Goal: Task Accomplishment & Management: Use online tool/utility

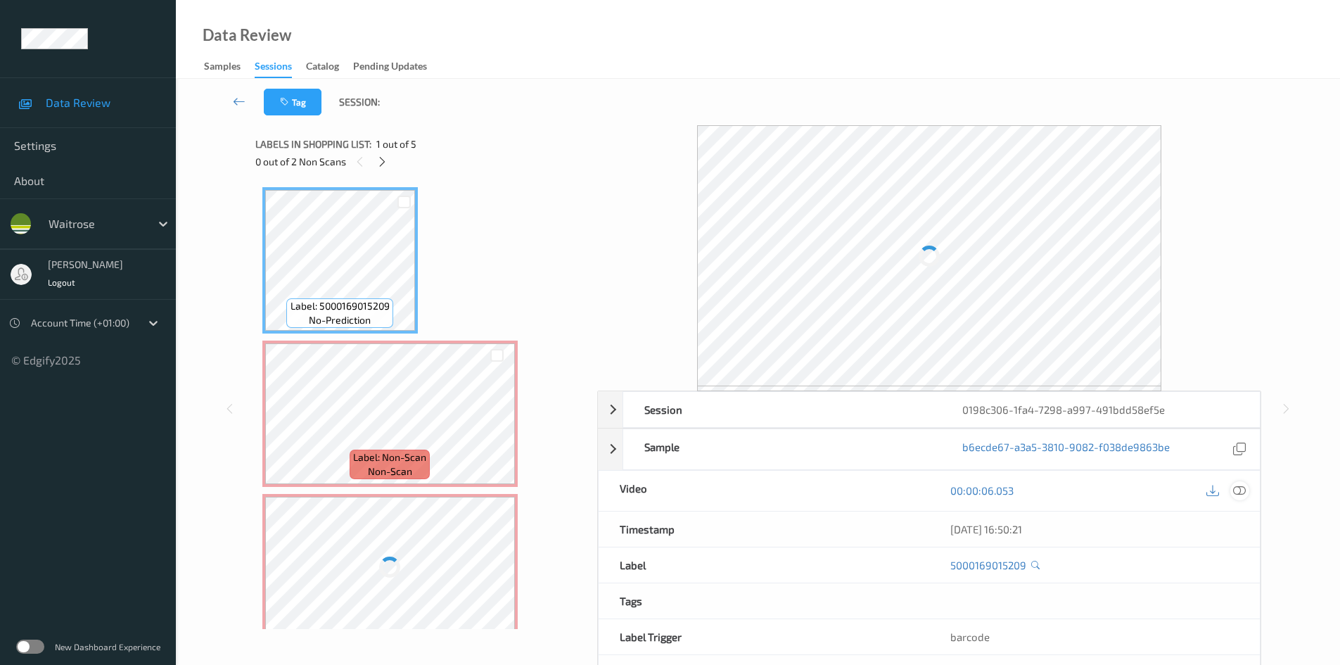
click at [1240, 495] on icon at bounding box center [1239, 490] width 13 height 13
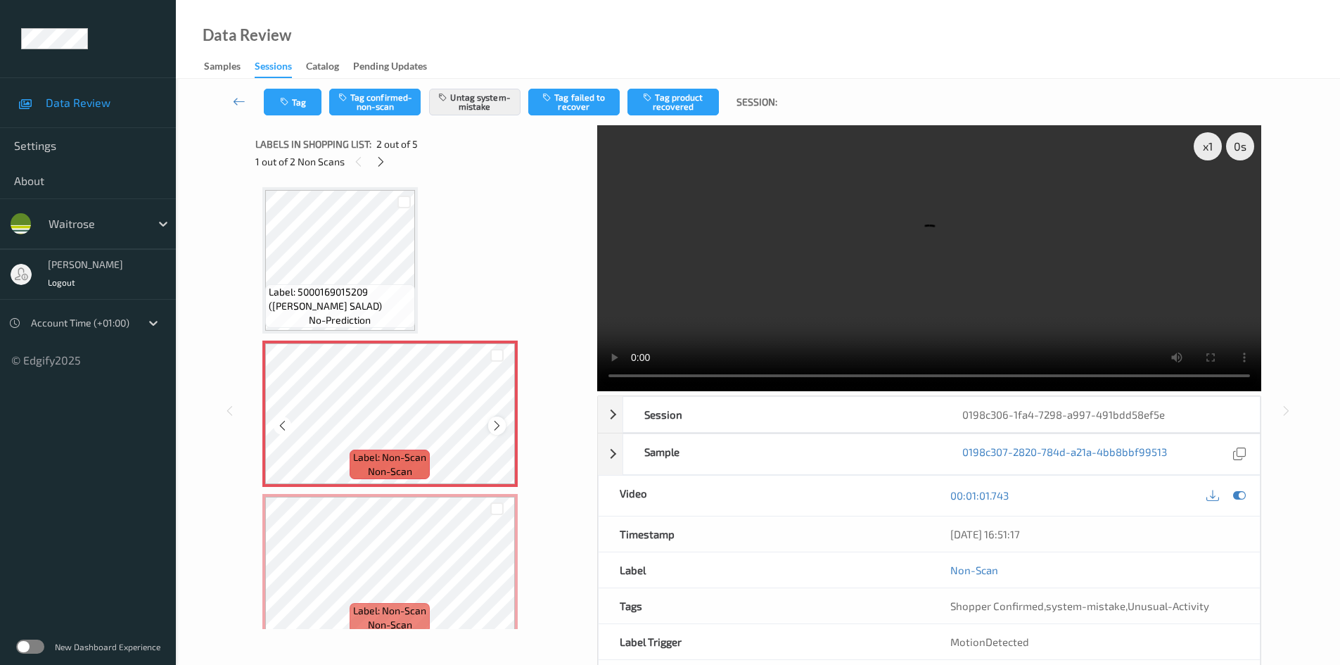
click at [502, 423] on icon at bounding box center [497, 425] width 12 height 13
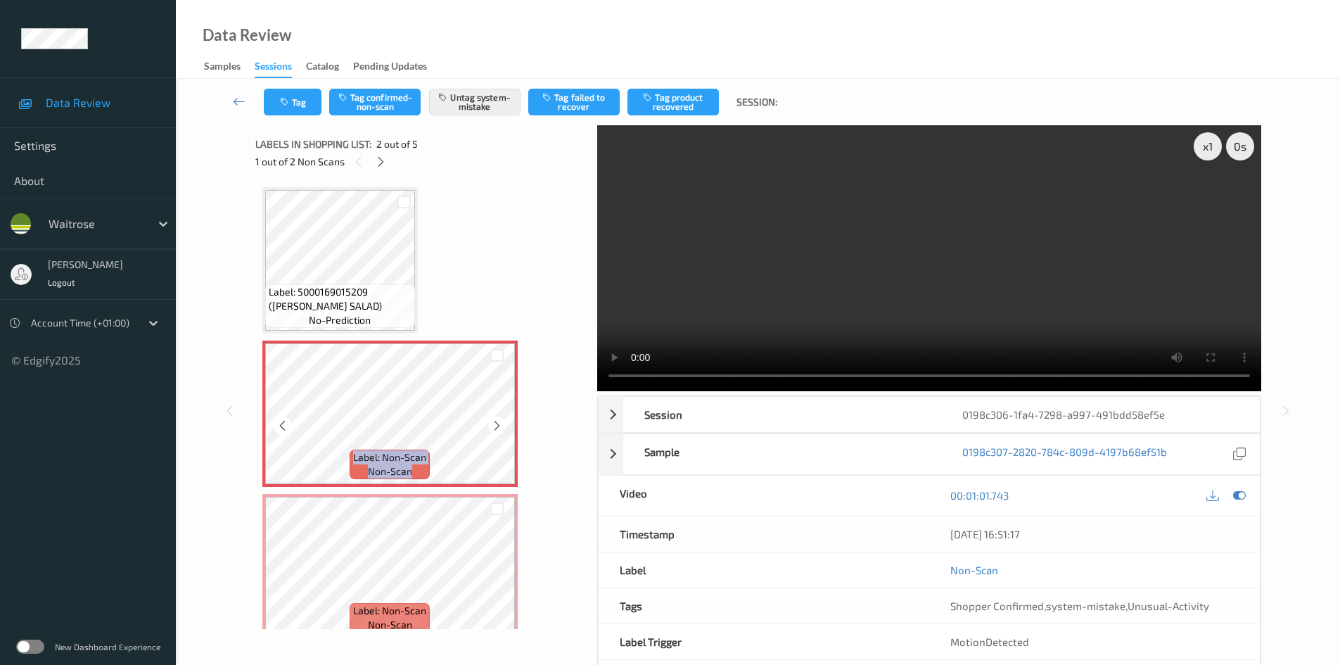
click at [502, 423] on icon at bounding box center [497, 425] width 12 height 13
click at [497, 426] on icon at bounding box center [497, 425] width 12 height 13
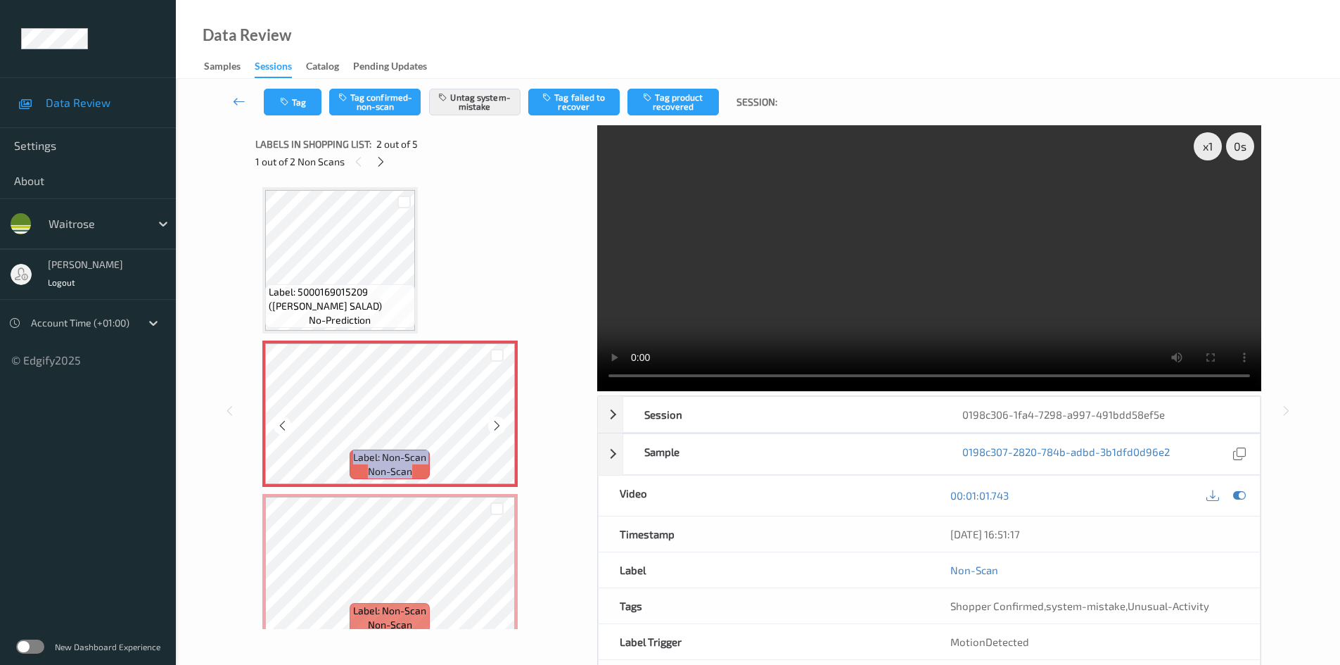
click at [497, 426] on icon at bounding box center [497, 425] width 12 height 13
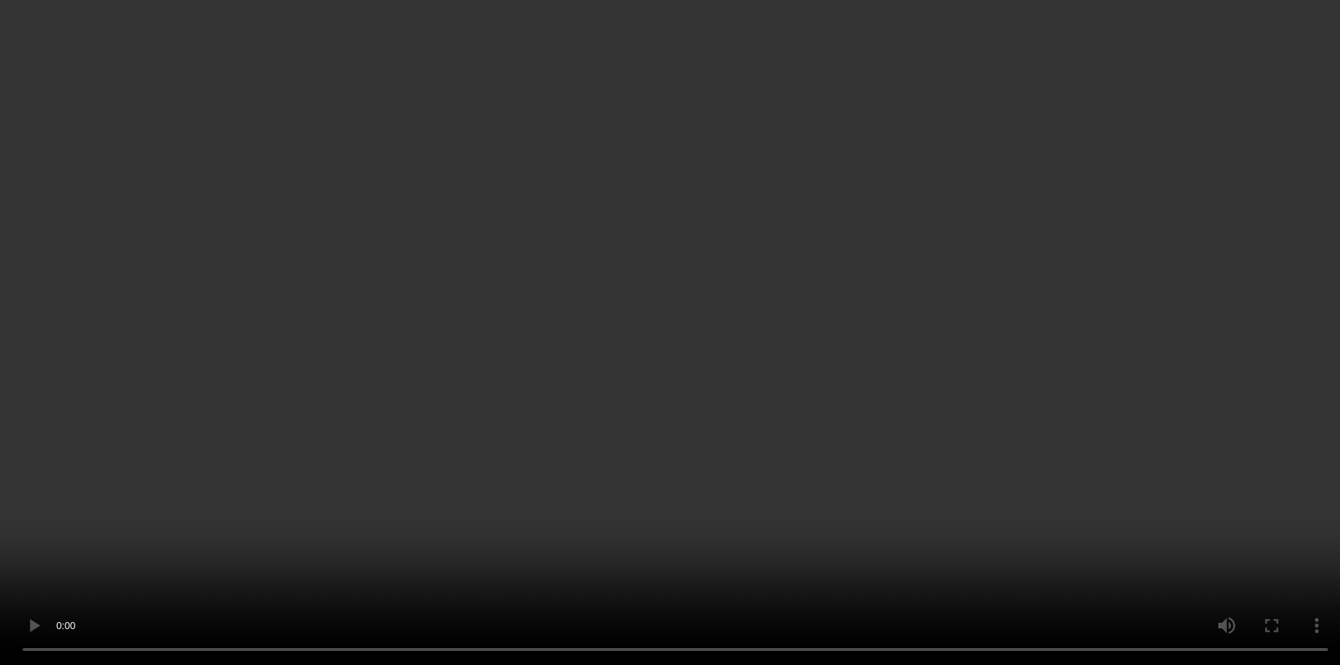
scroll to position [141, 0]
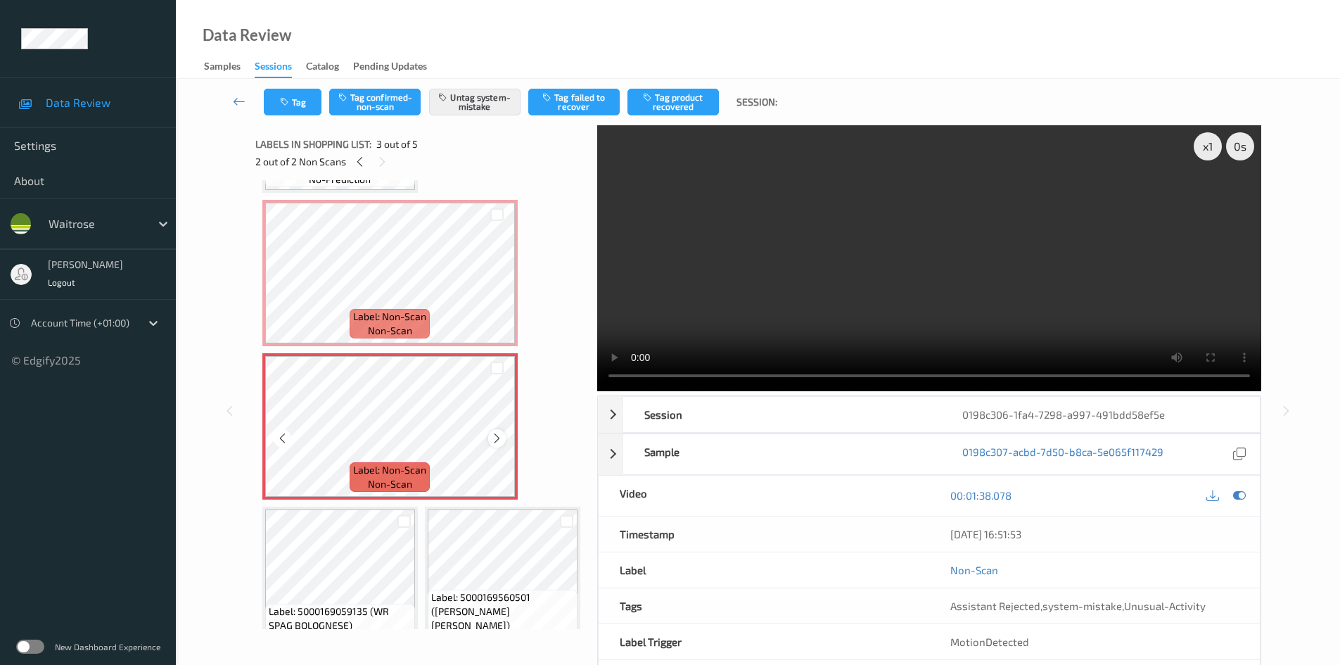
click at [497, 437] on icon at bounding box center [497, 438] width 12 height 13
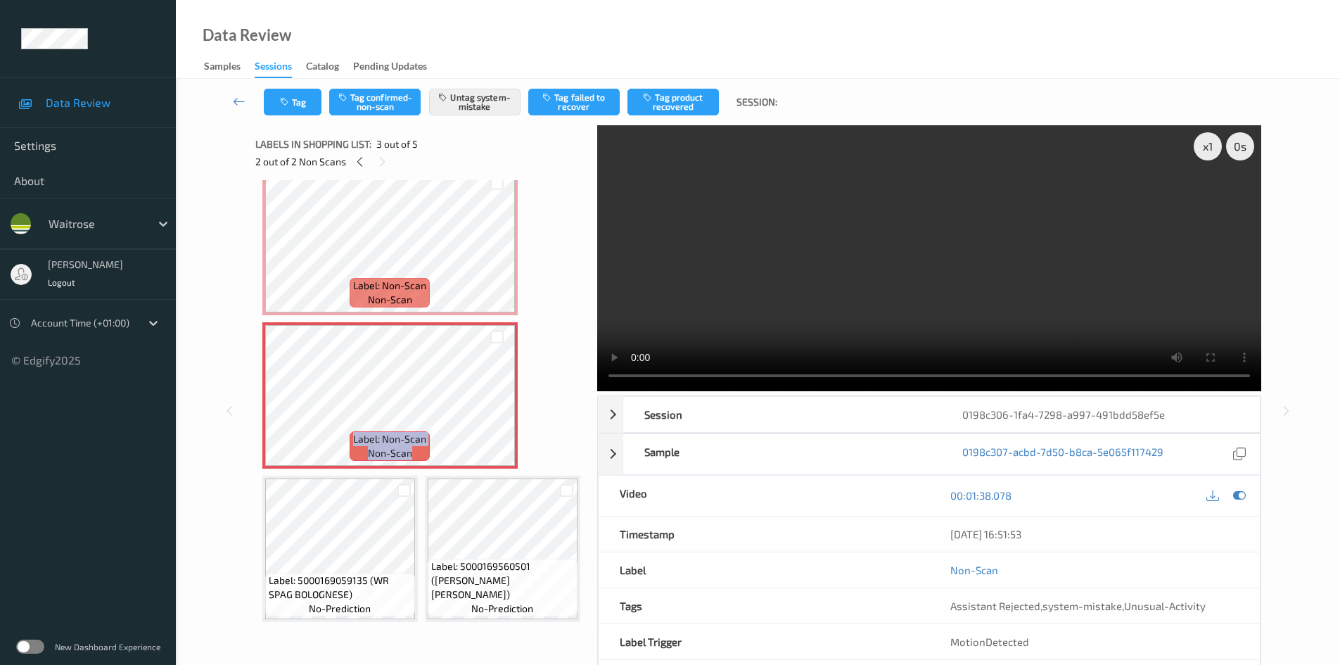
scroll to position [325, 0]
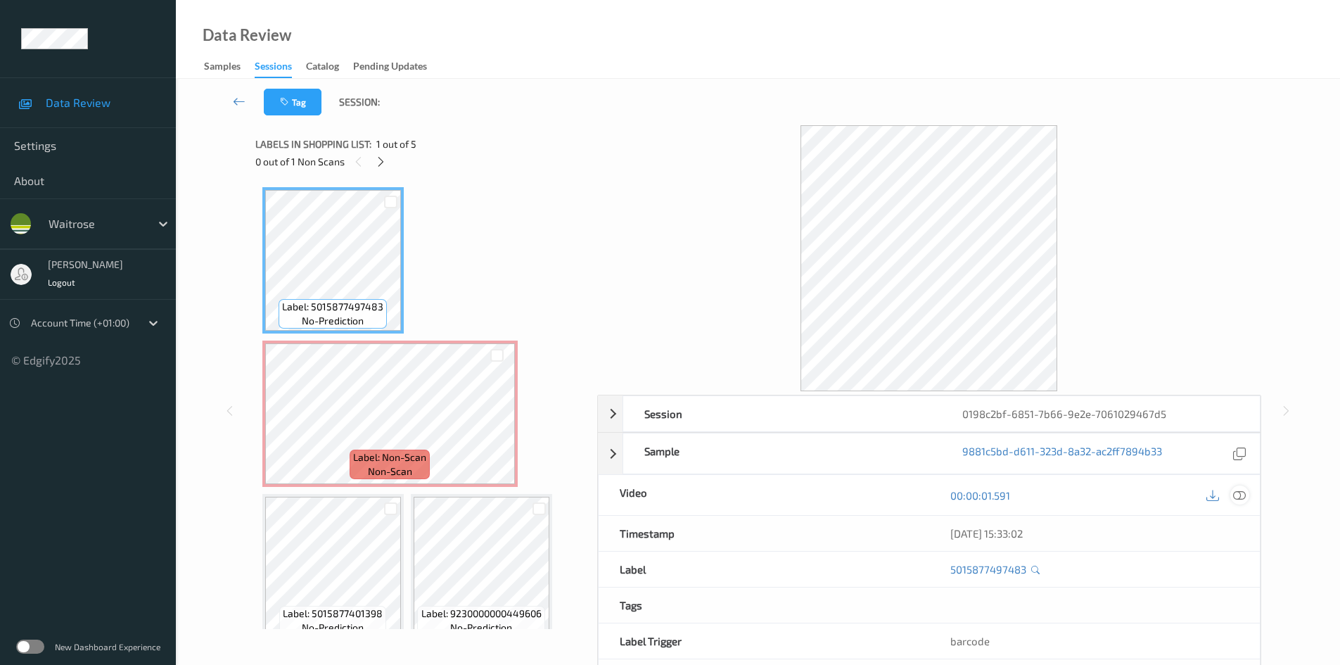
click at [1245, 497] on icon at bounding box center [1239, 495] width 13 height 13
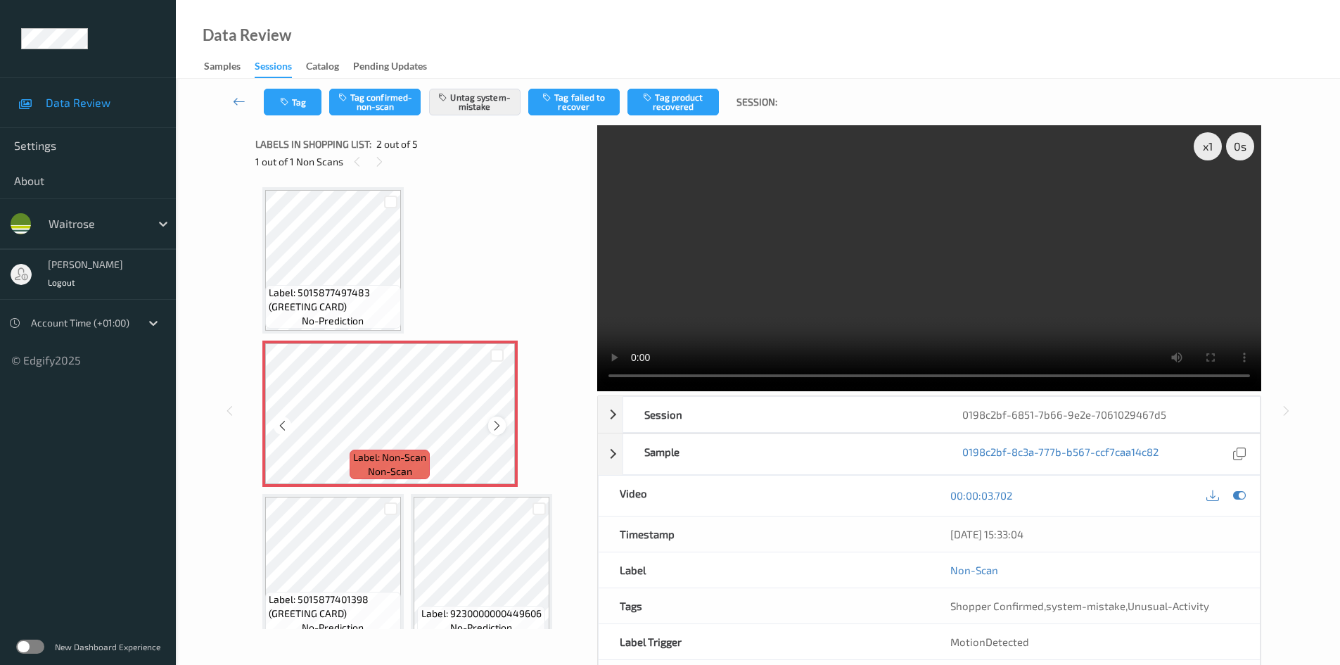
click at [497, 429] on icon at bounding box center [497, 425] width 12 height 13
click at [501, 426] on icon at bounding box center [497, 425] width 12 height 13
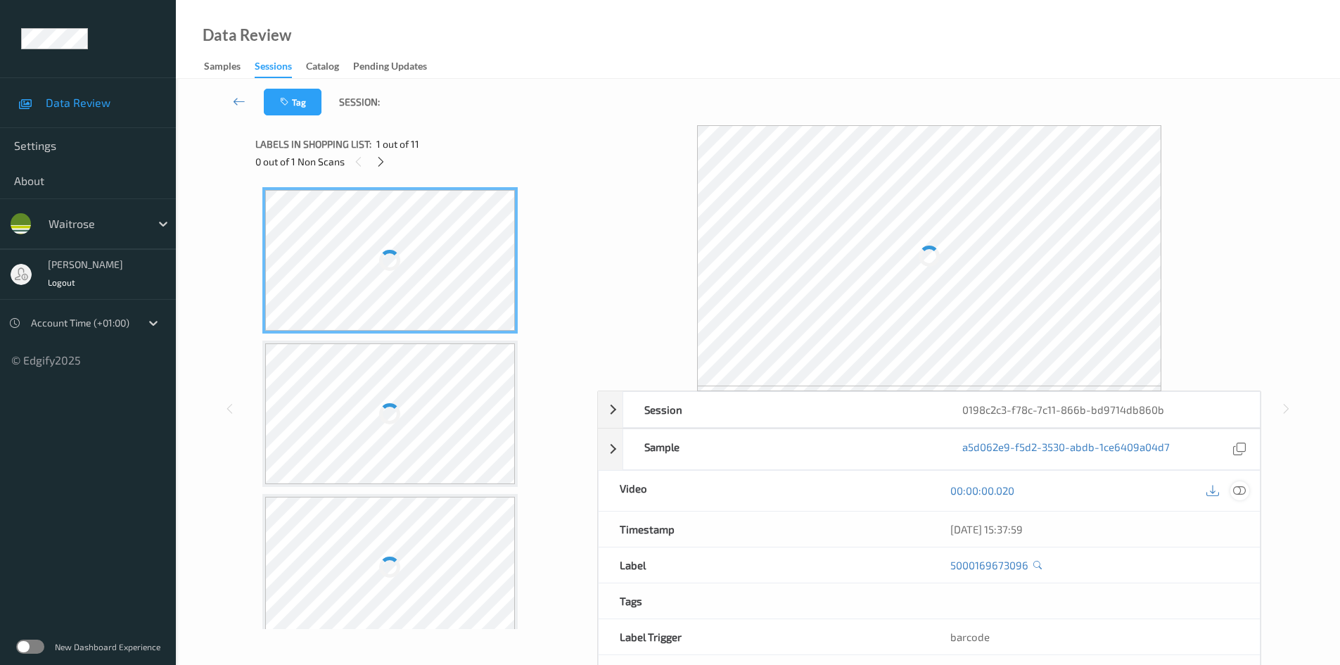
click at [1240, 488] on icon at bounding box center [1239, 490] width 13 height 13
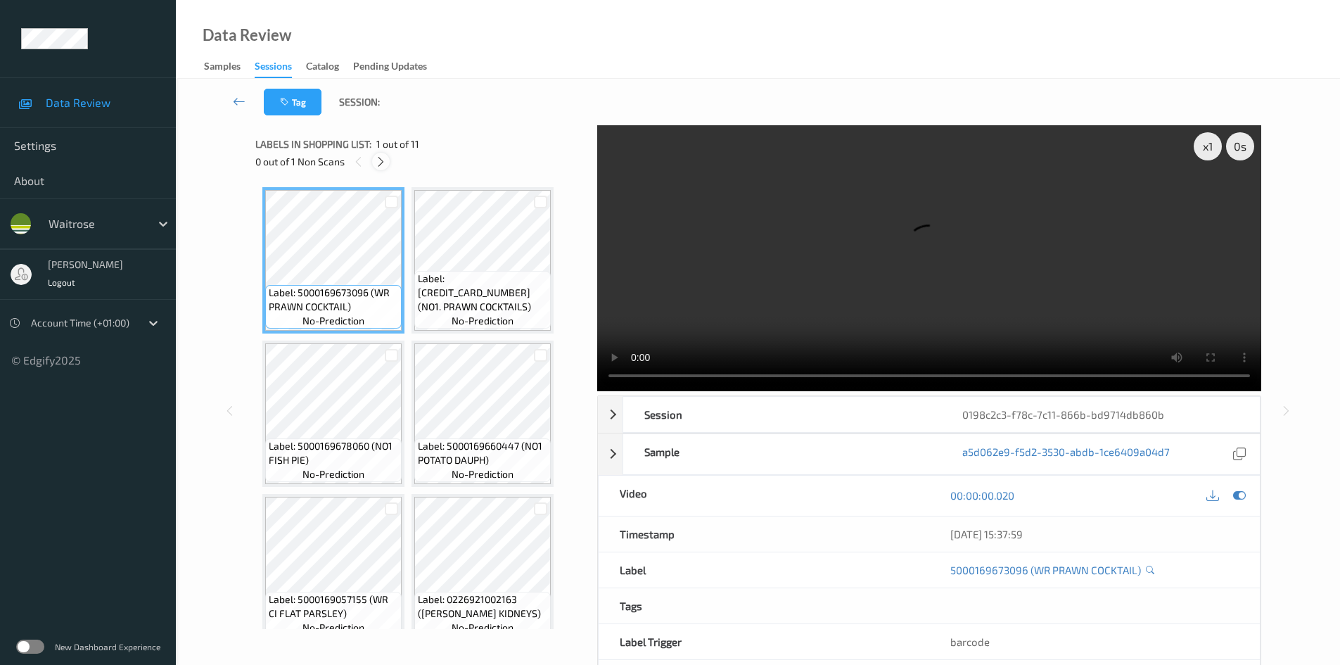
click at [383, 164] on icon at bounding box center [381, 161] width 12 height 13
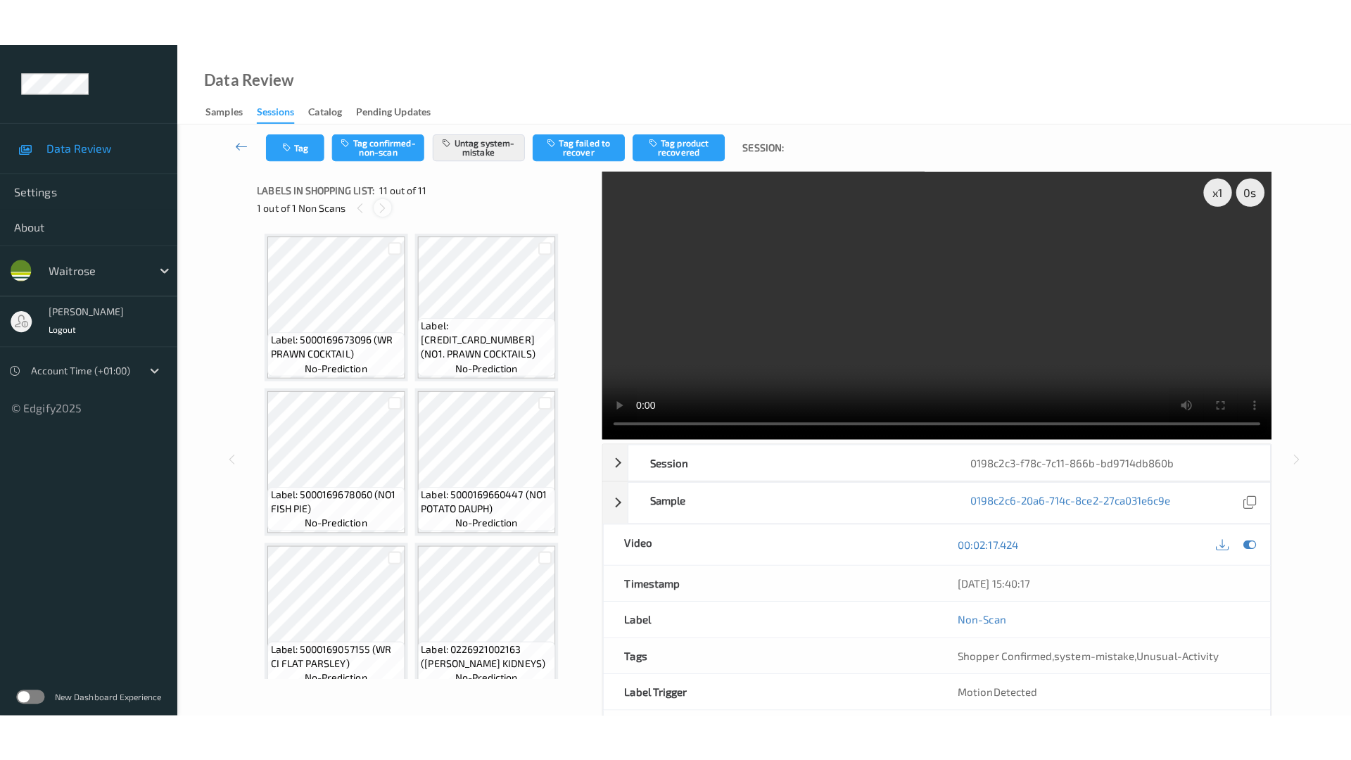
scroll to position [478, 0]
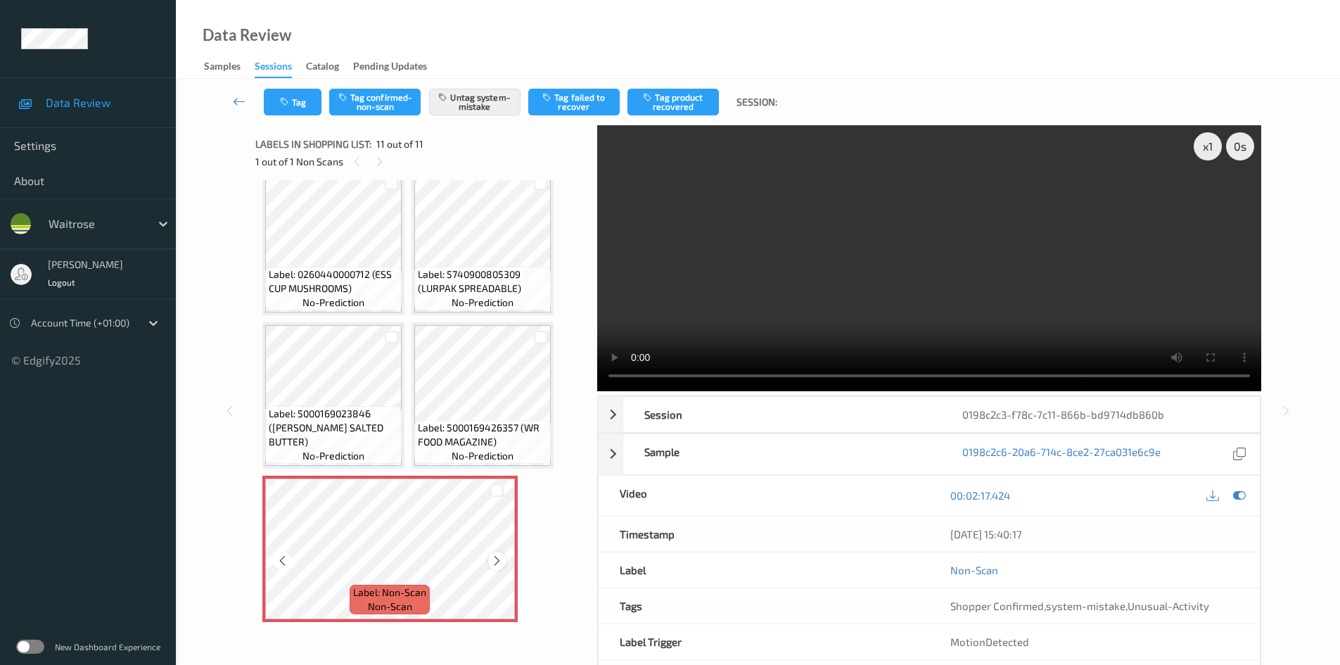
click at [494, 564] on icon at bounding box center [497, 560] width 12 height 13
click at [503, 562] on div at bounding box center [497, 561] width 18 height 18
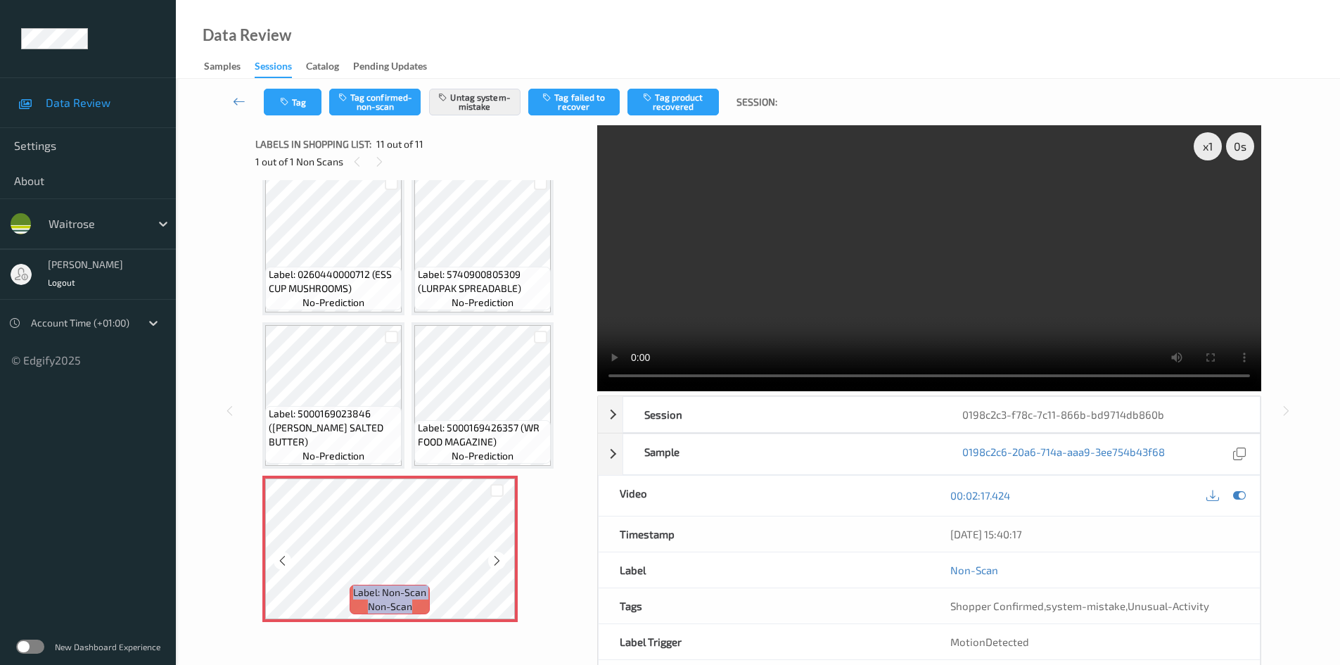
click at [503, 562] on div at bounding box center [497, 561] width 18 height 18
click at [504, 563] on div at bounding box center [497, 561] width 18 height 18
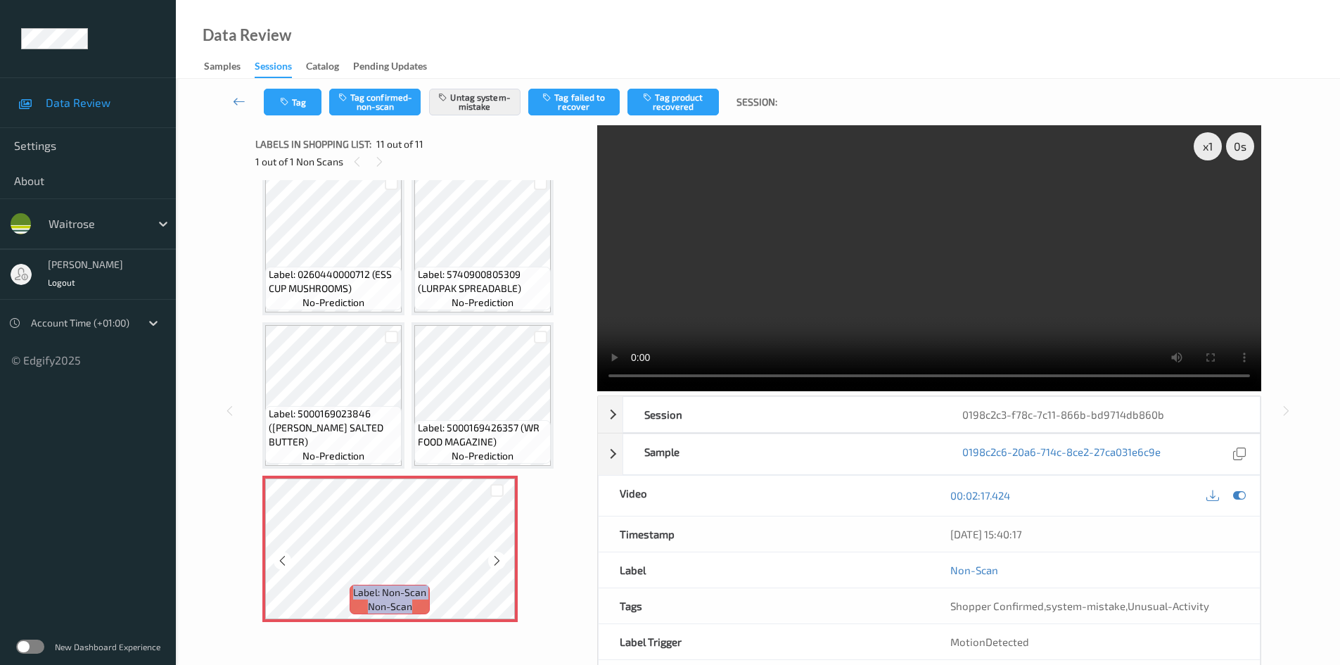
click at [504, 563] on div at bounding box center [497, 561] width 18 height 18
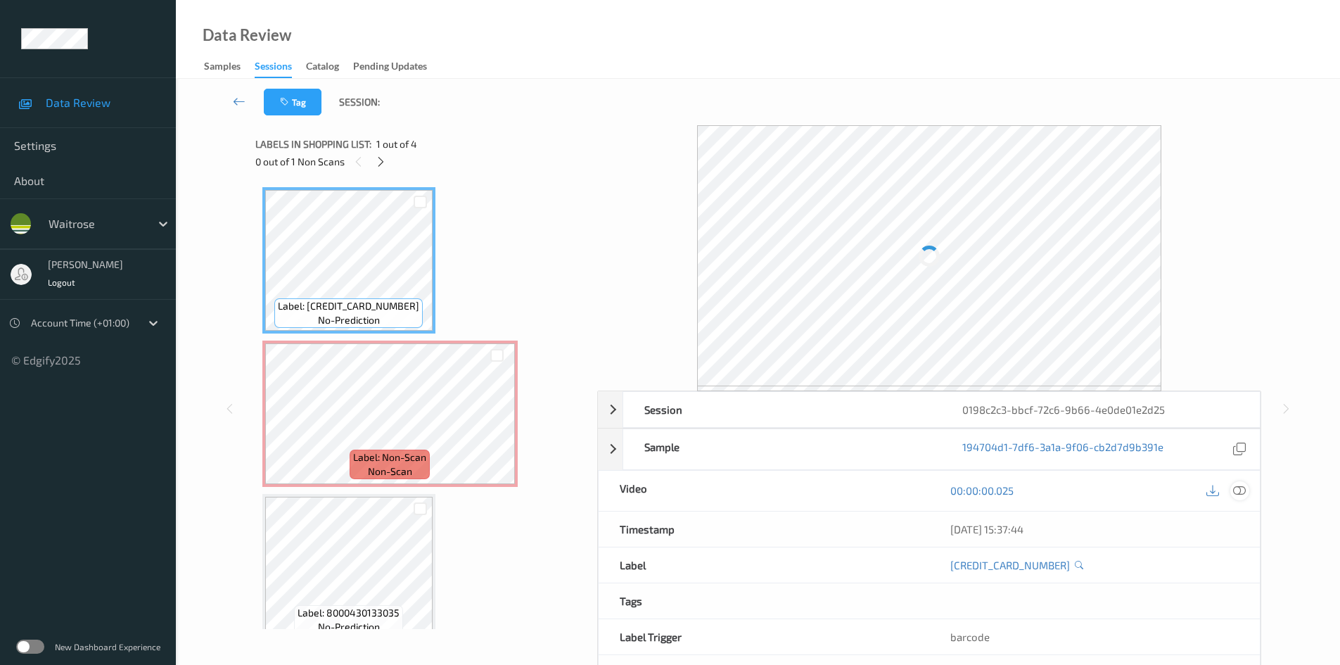
click at [1245, 491] on icon at bounding box center [1239, 490] width 13 height 13
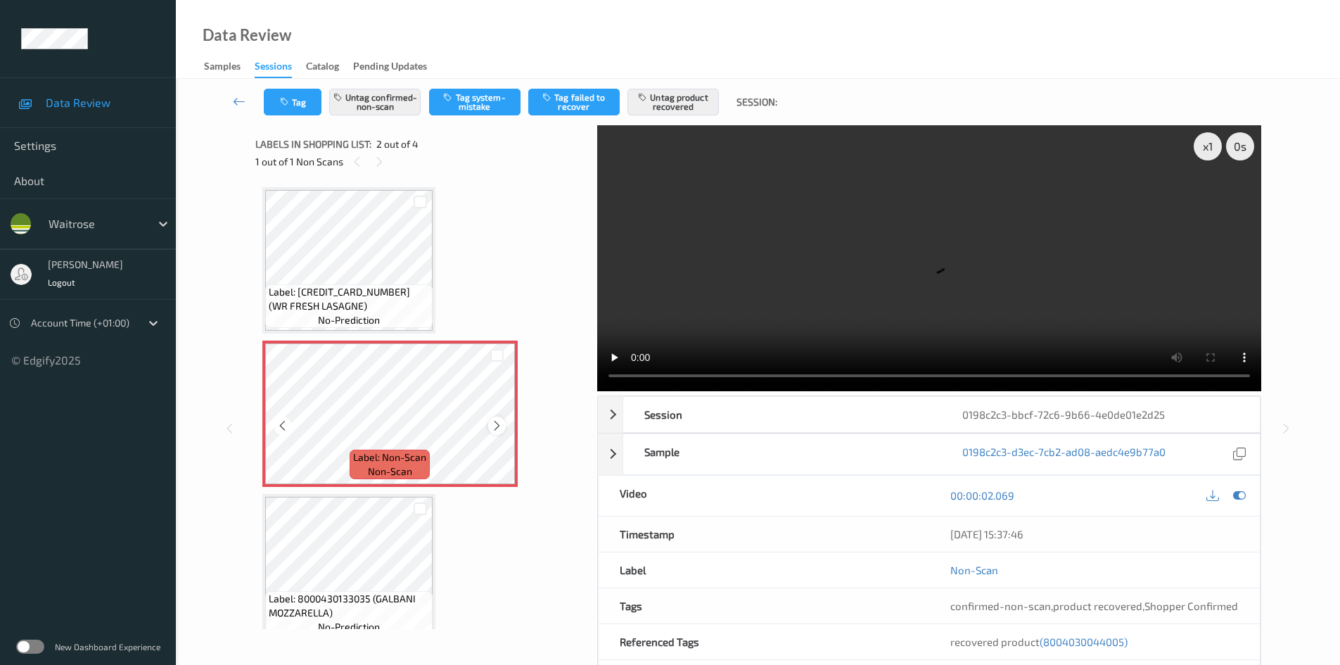
click at [494, 426] on icon at bounding box center [497, 425] width 12 height 13
click at [495, 422] on icon at bounding box center [497, 425] width 12 height 13
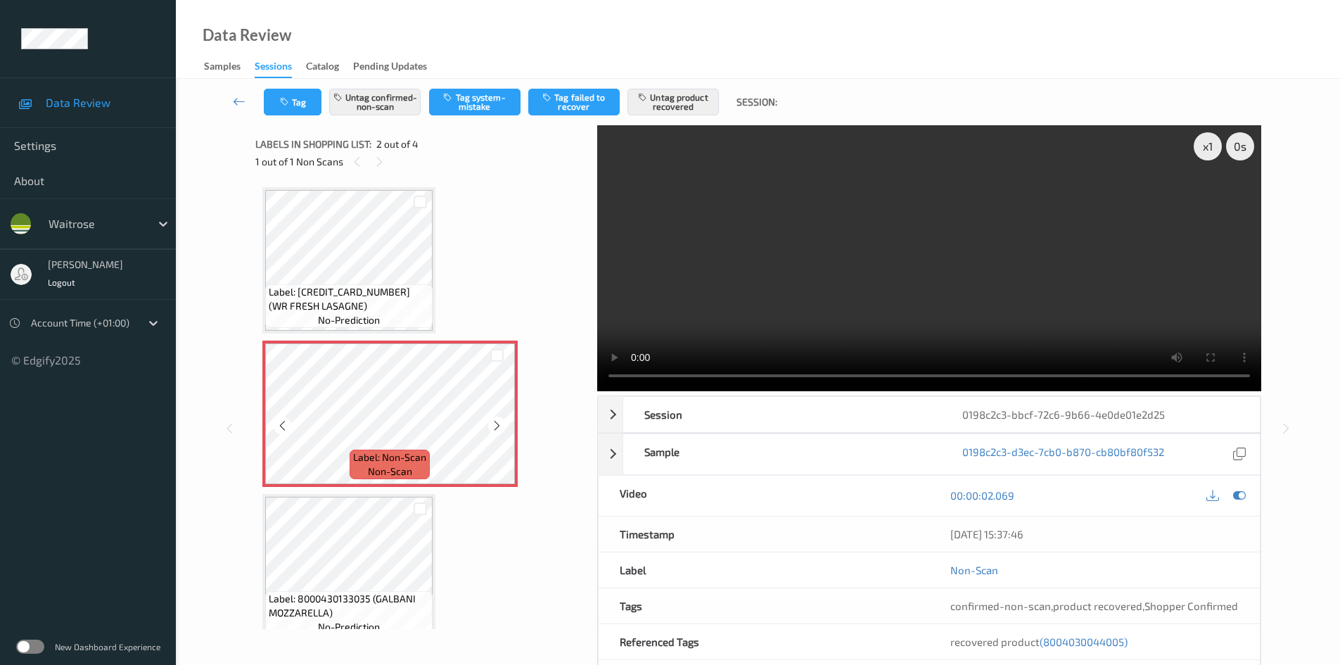
click at [495, 422] on icon at bounding box center [497, 425] width 12 height 13
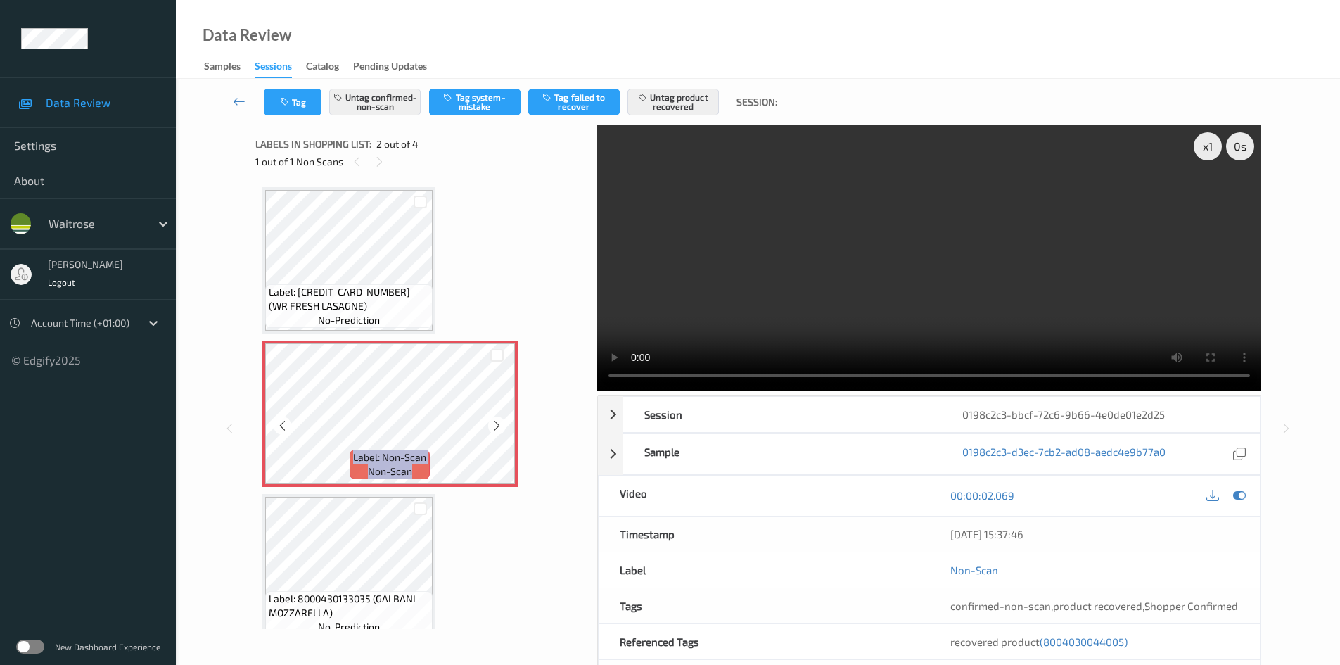
click at [495, 422] on icon at bounding box center [497, 425] width 12 height 13
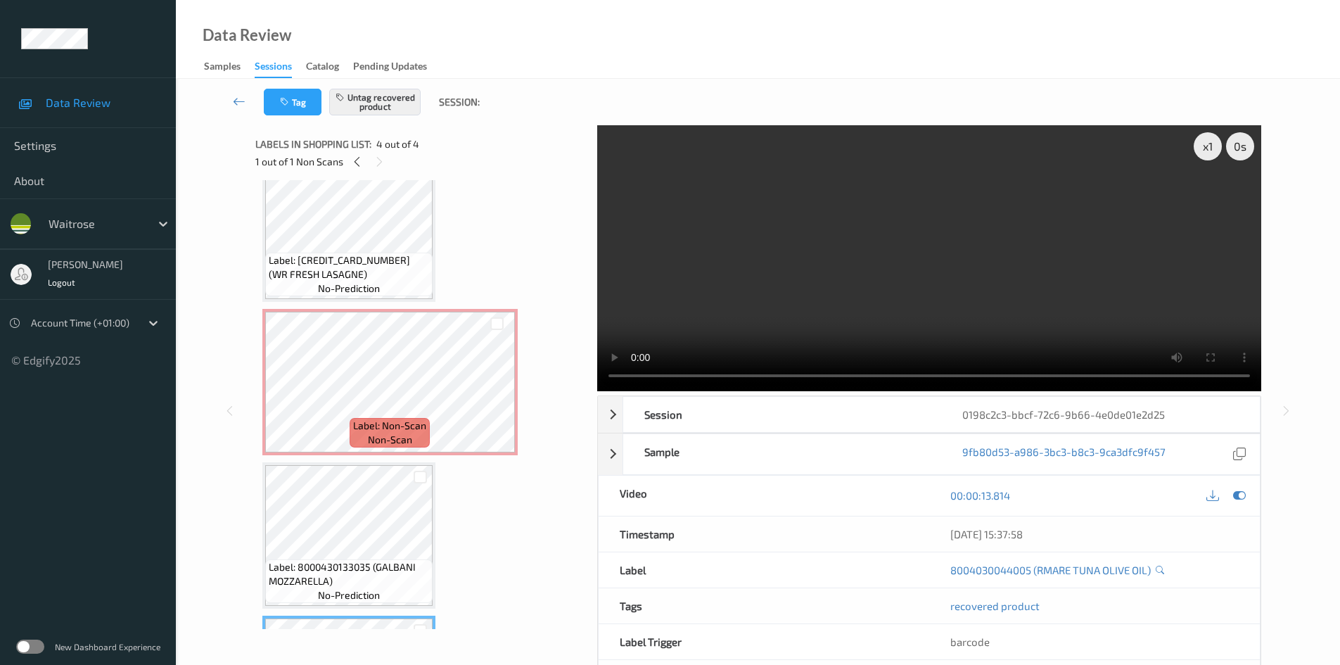
scroll to position [31, 0]
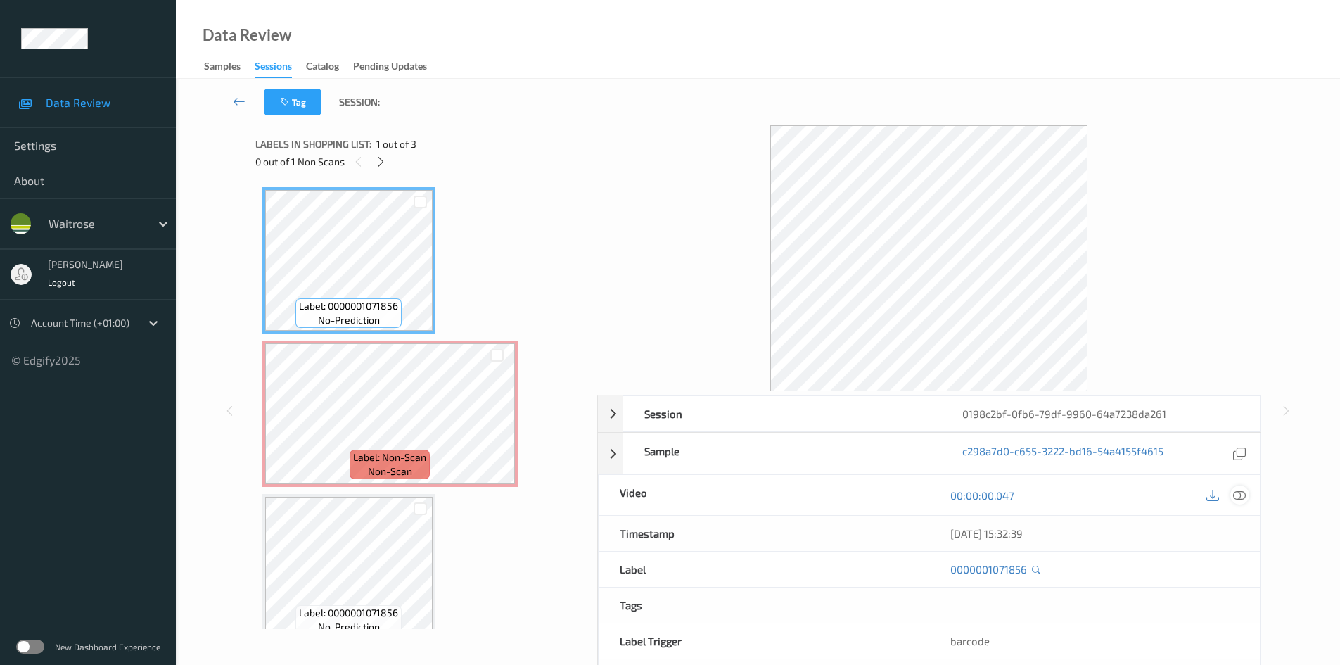
click at [1241, 501] on icon at bounding box center [1239, 495] width 13 height 13
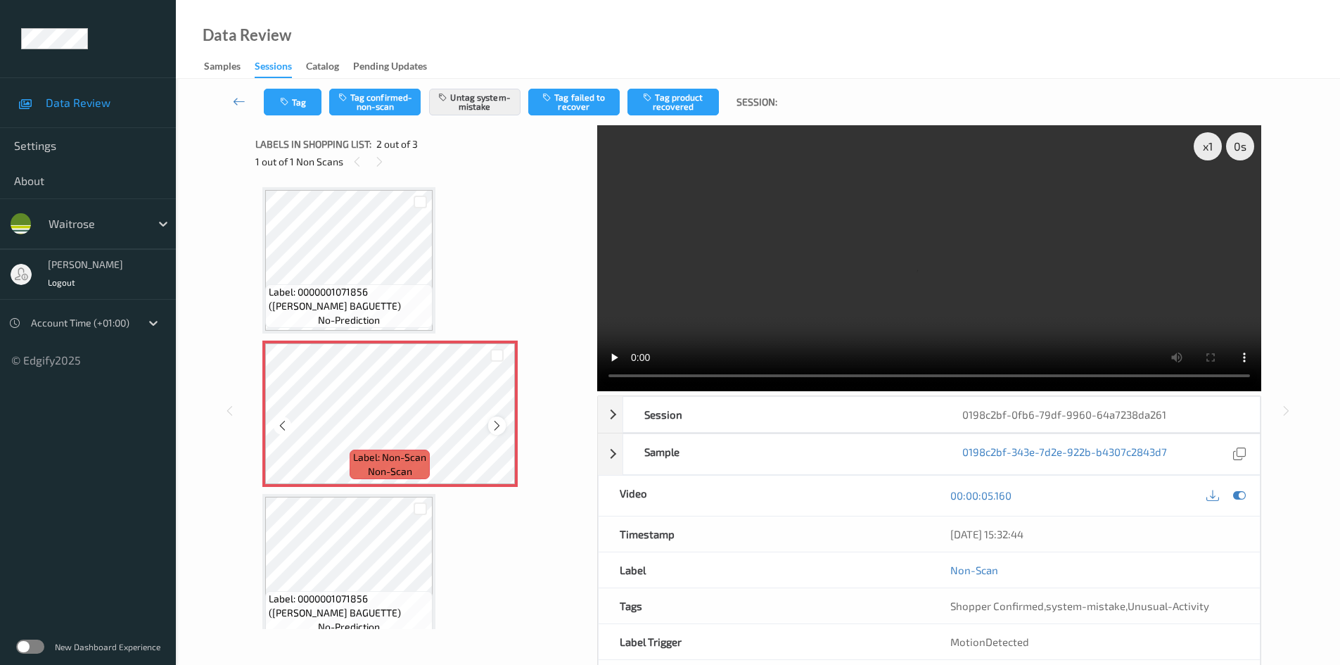
click at [495, 429] on icon at bounding box center [497, 425] width 12 height 13
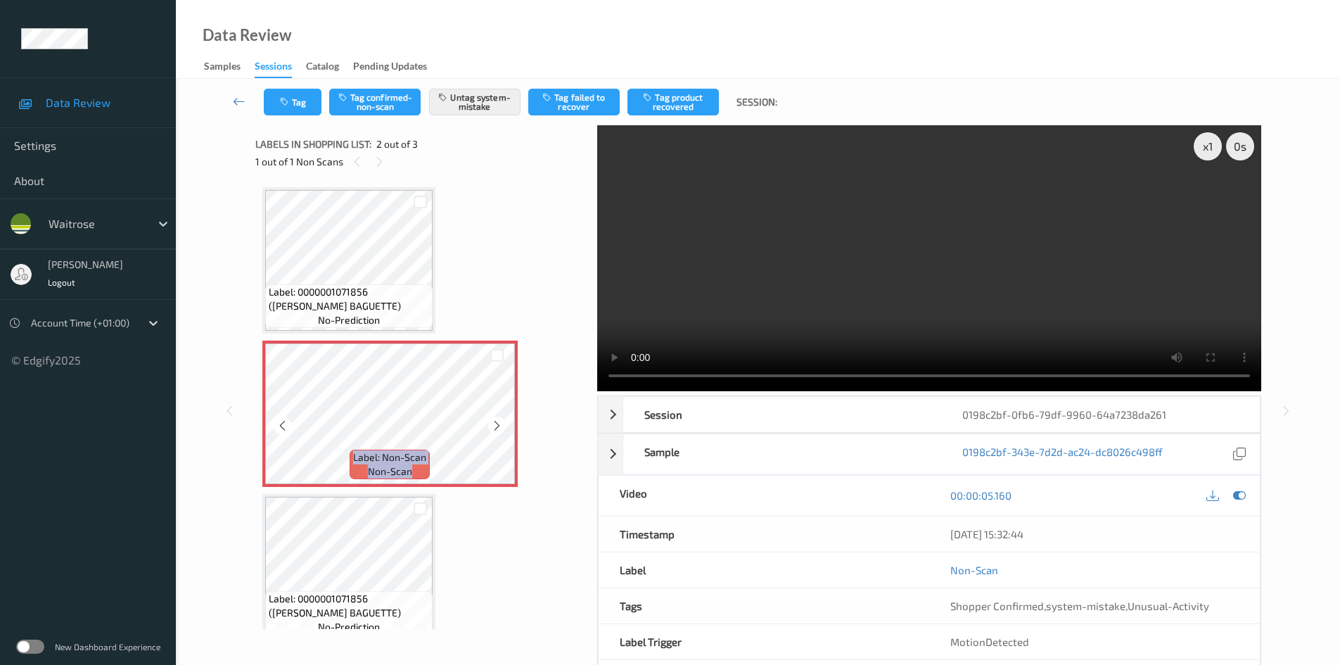
click at [495, 429] on icon at bounding box center [497, 425] width 12 height 13
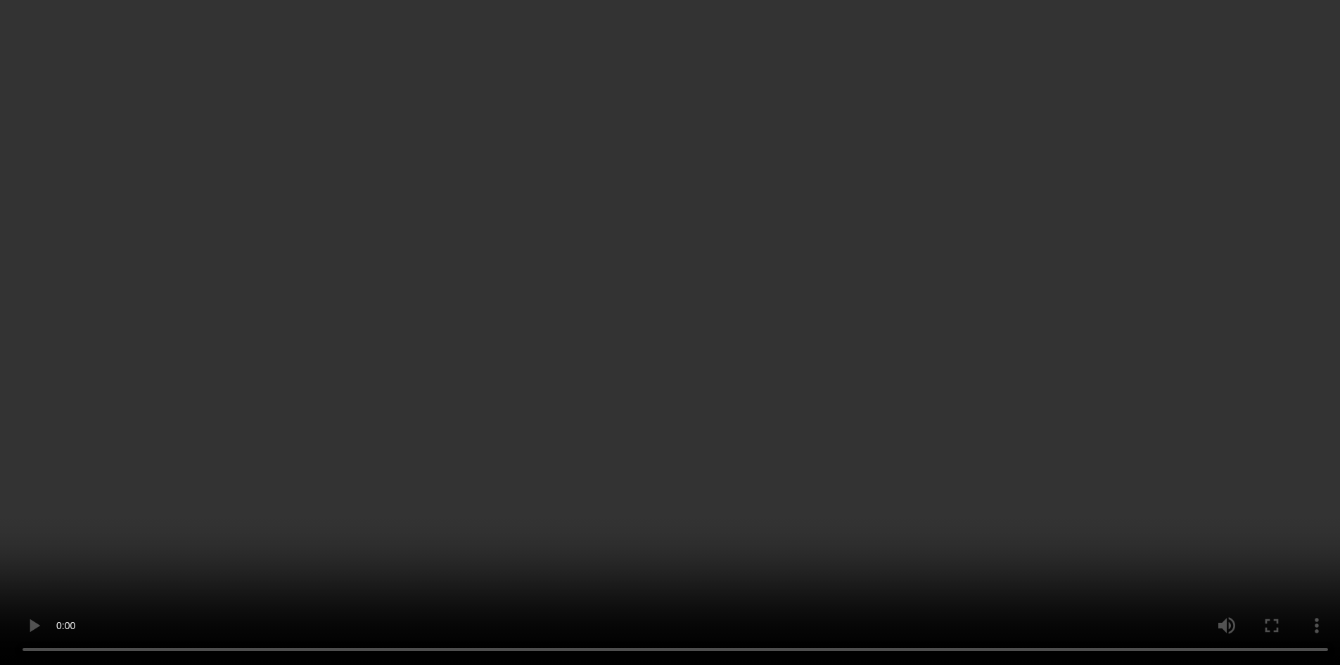
scroll to position [18, 0]
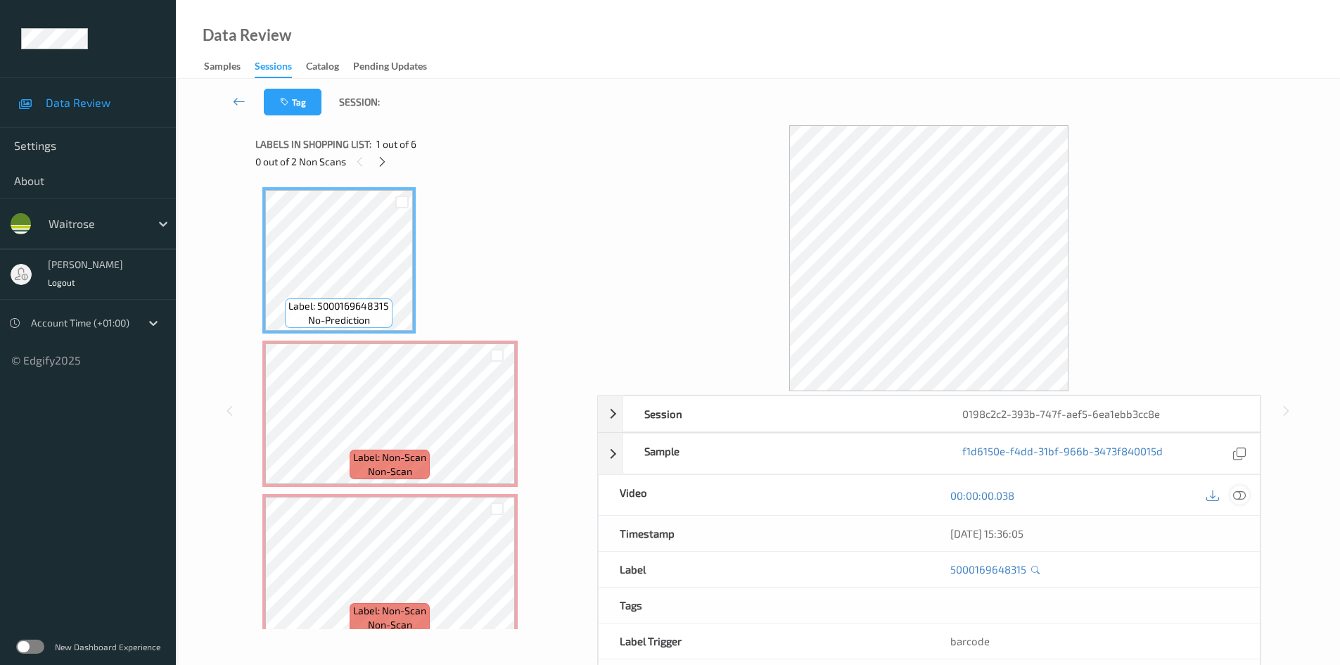
click at [1245, 500] on icon at bounding box center [1239, 495] width 13 height 13
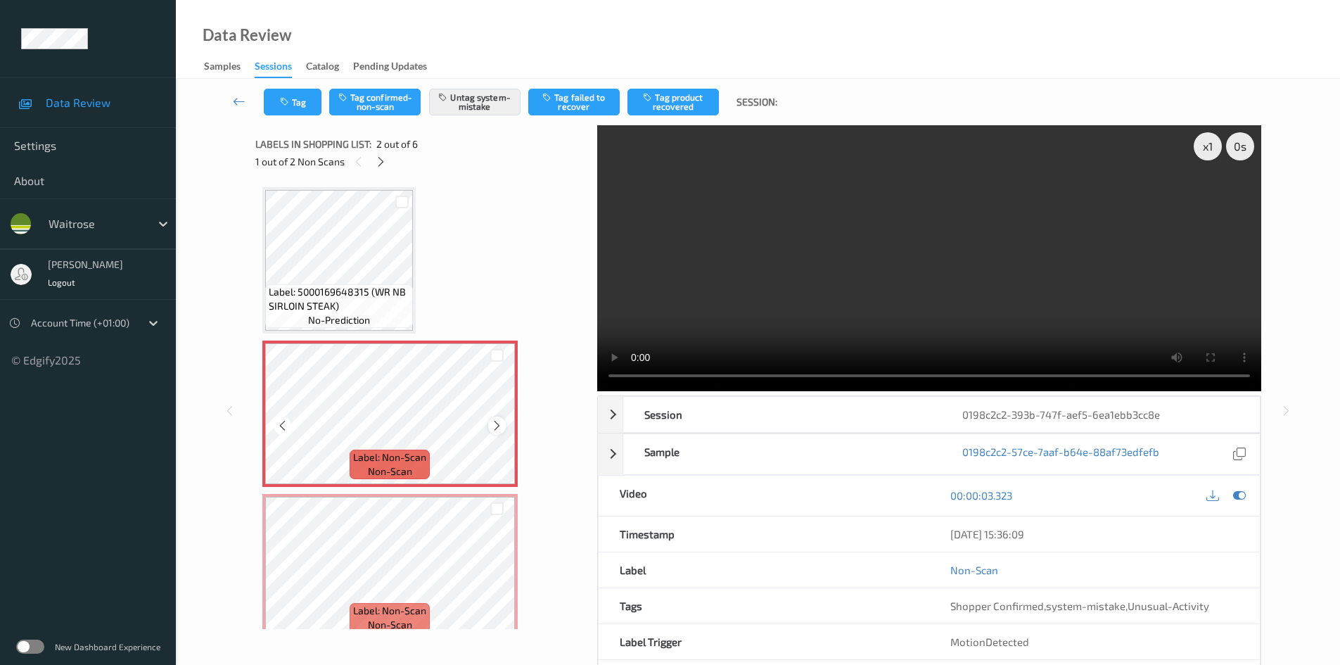
click at [497, 421] on icon at bounding box center [497, 425] width 12 height 13
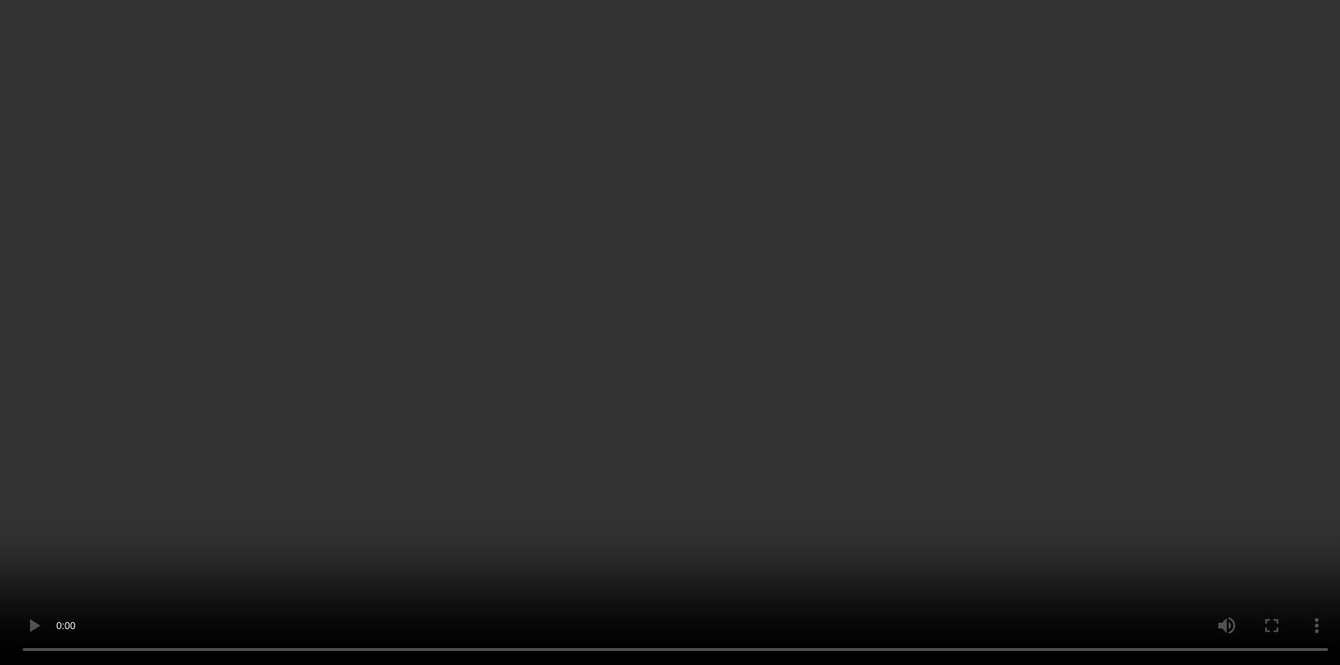
scroll to position [211, 0]
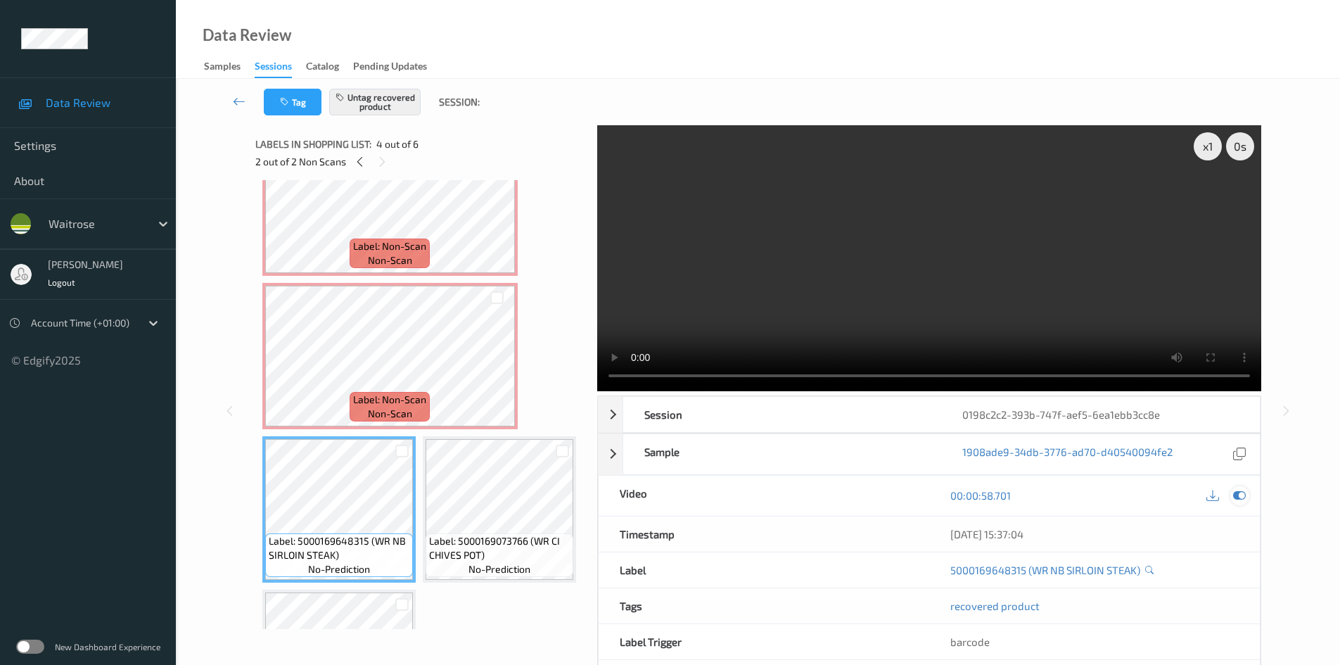
click at [1237, 499] on icon at bounding box center [1239, 495] width 13 height 13
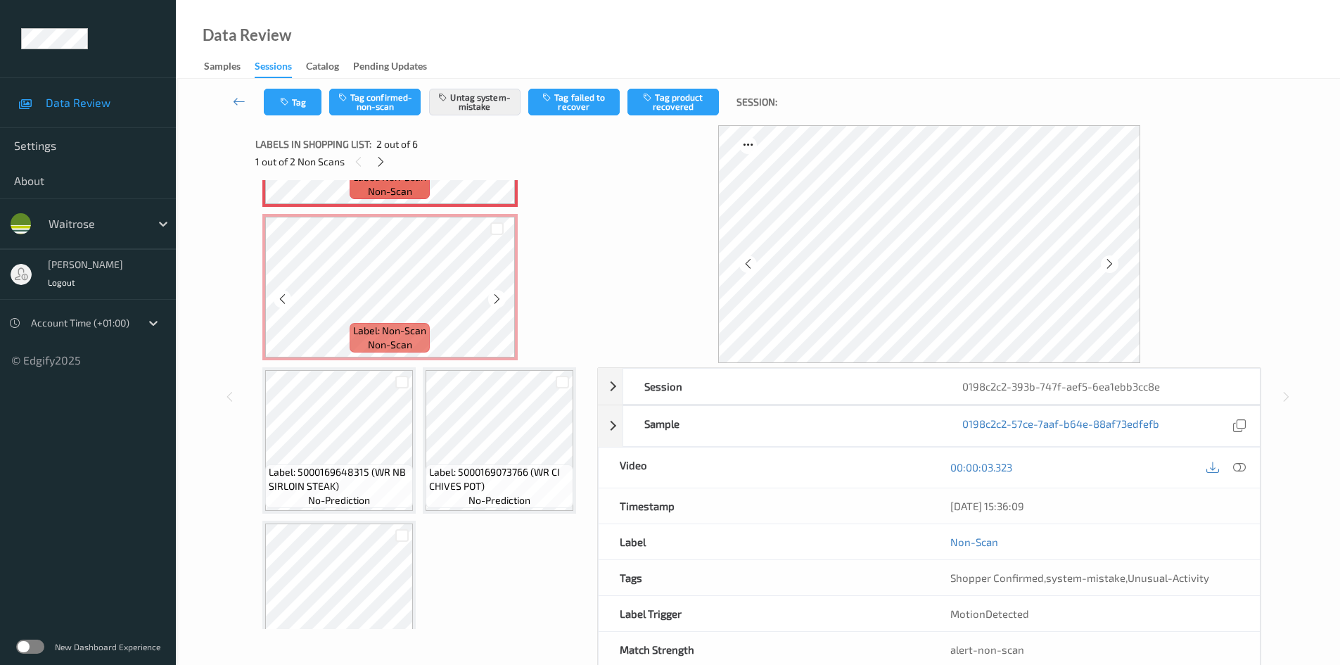
scroll to position [281, 0]
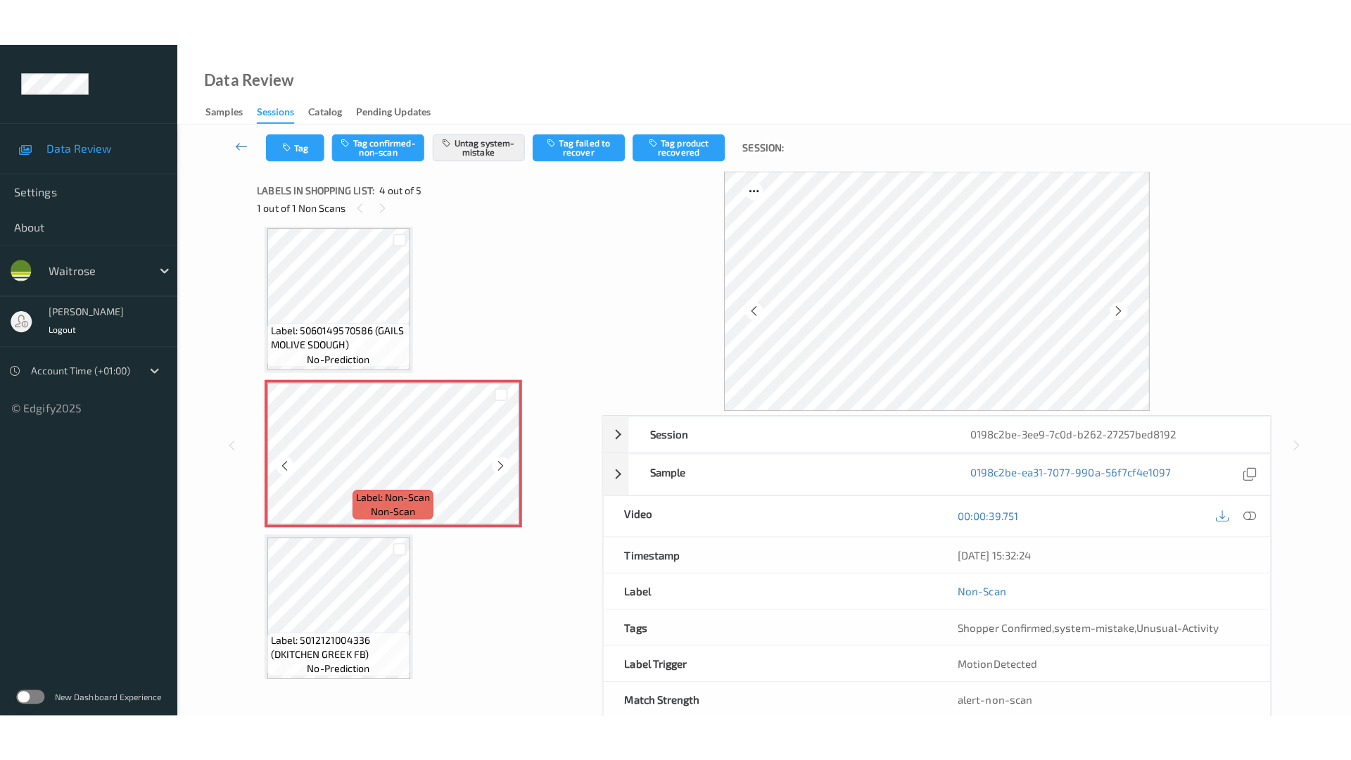
scroll to position [172, 0]
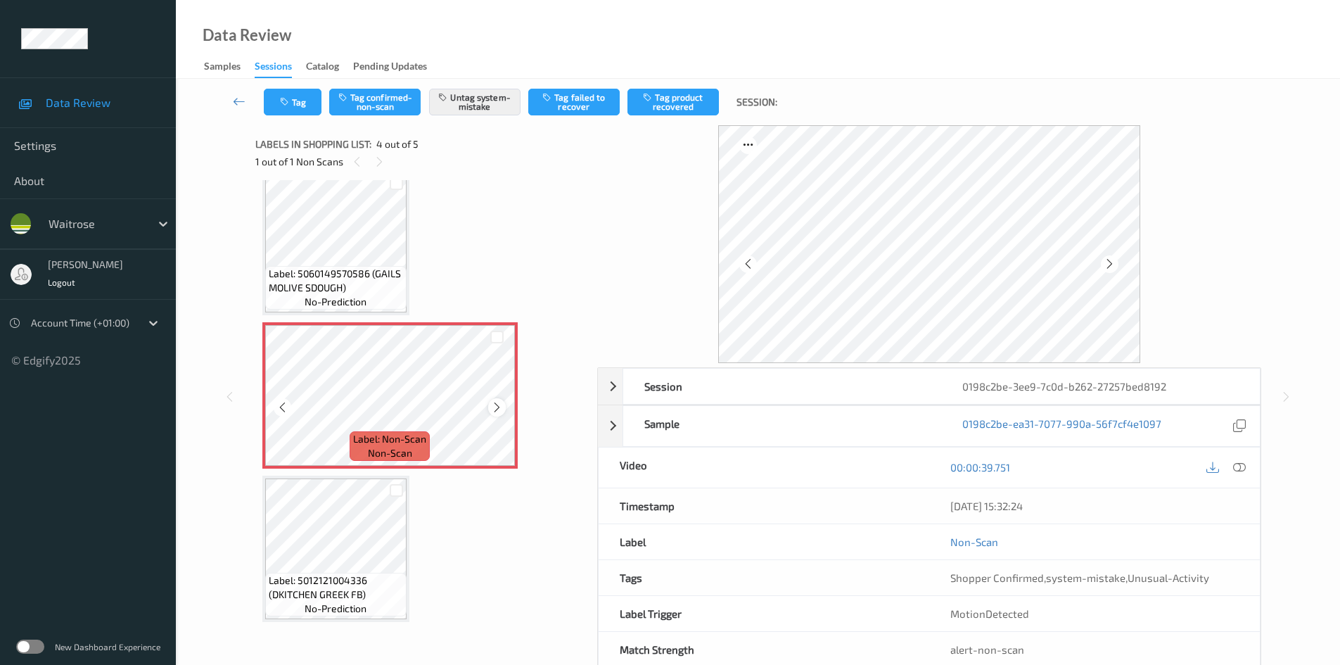
click at [504, 404] on div at bounding box center [497, 407] width 18 height 18
click at [1240, 467] on icon at bounding box center [1239, 467] width 13 height 13
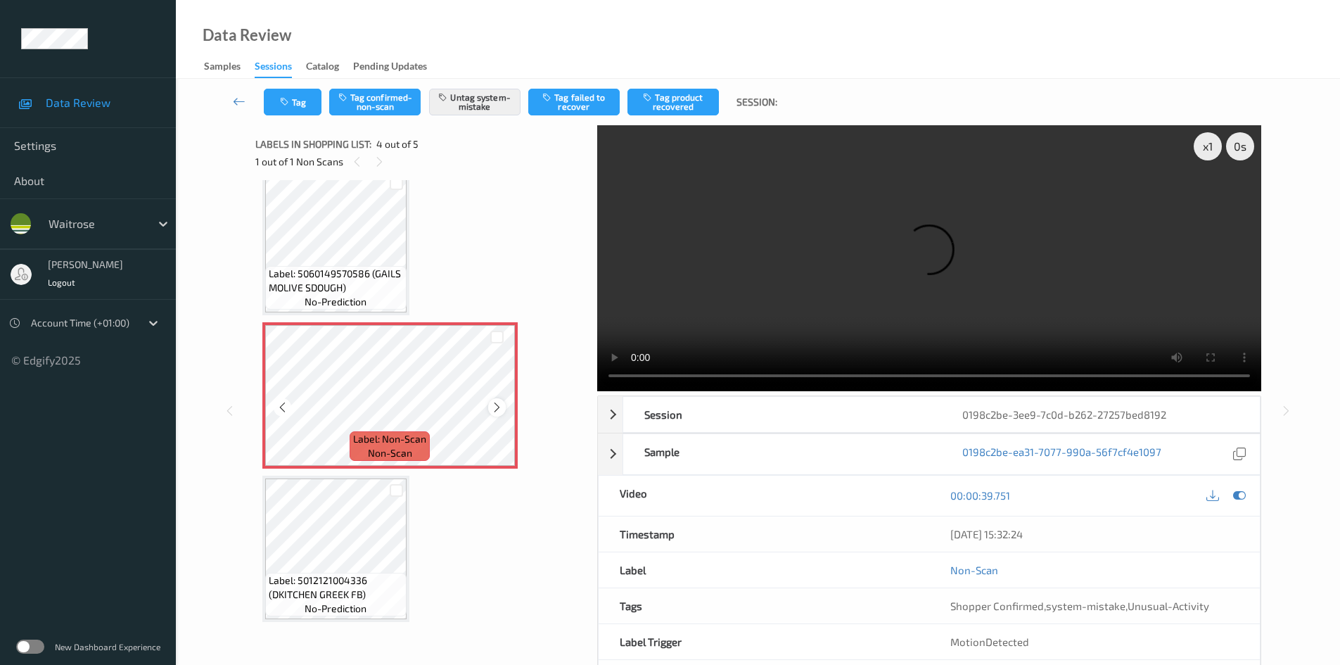
click at [499, 409] on icon at bounding box center [497, 407] width 12 height 13
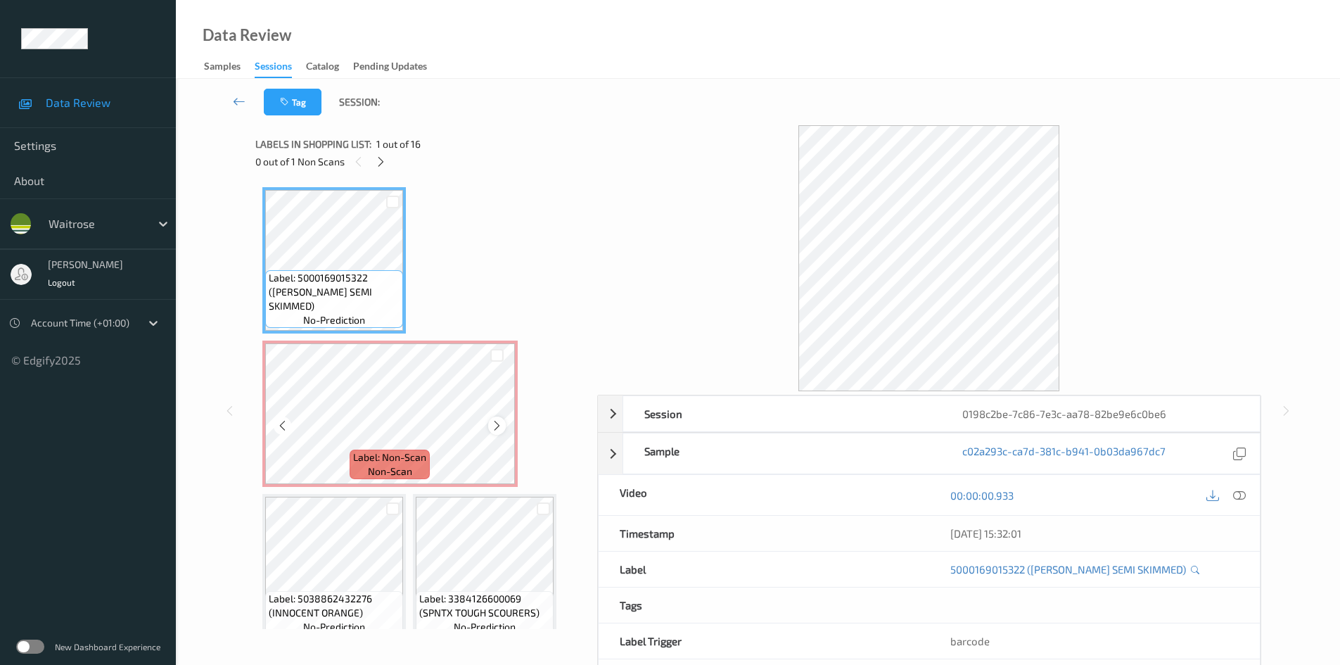
click at [500, 431] on icon at bounding box center [497, 425] width 12 height 13
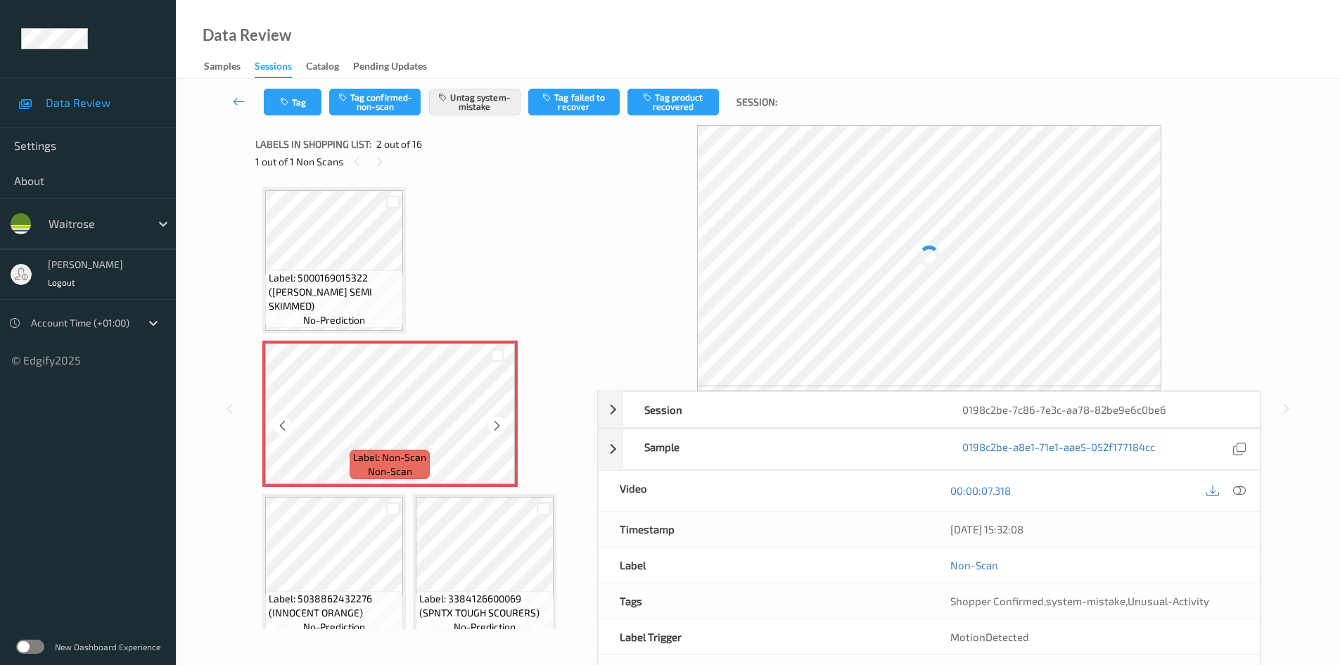
click at [500, 431] on icon at bounding box center [497, 425] width 12 height 13
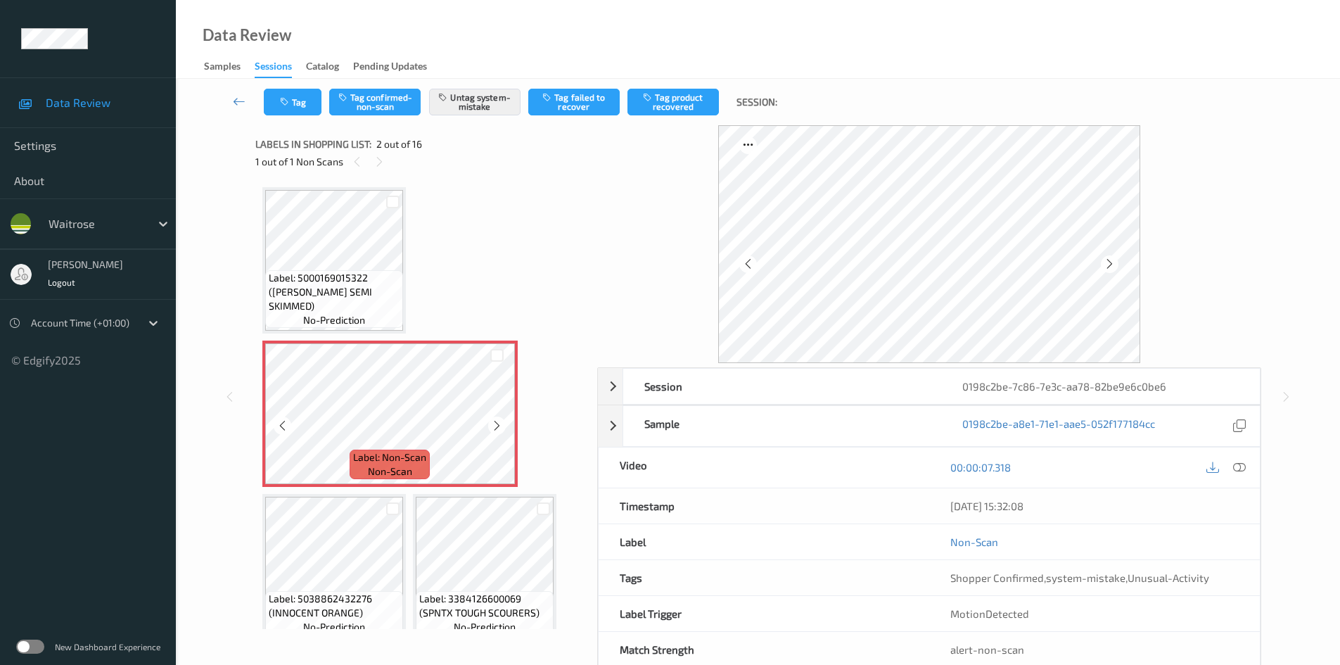
click at [500, 431] on icon at bounding box center [497, 425] width 12 height 13
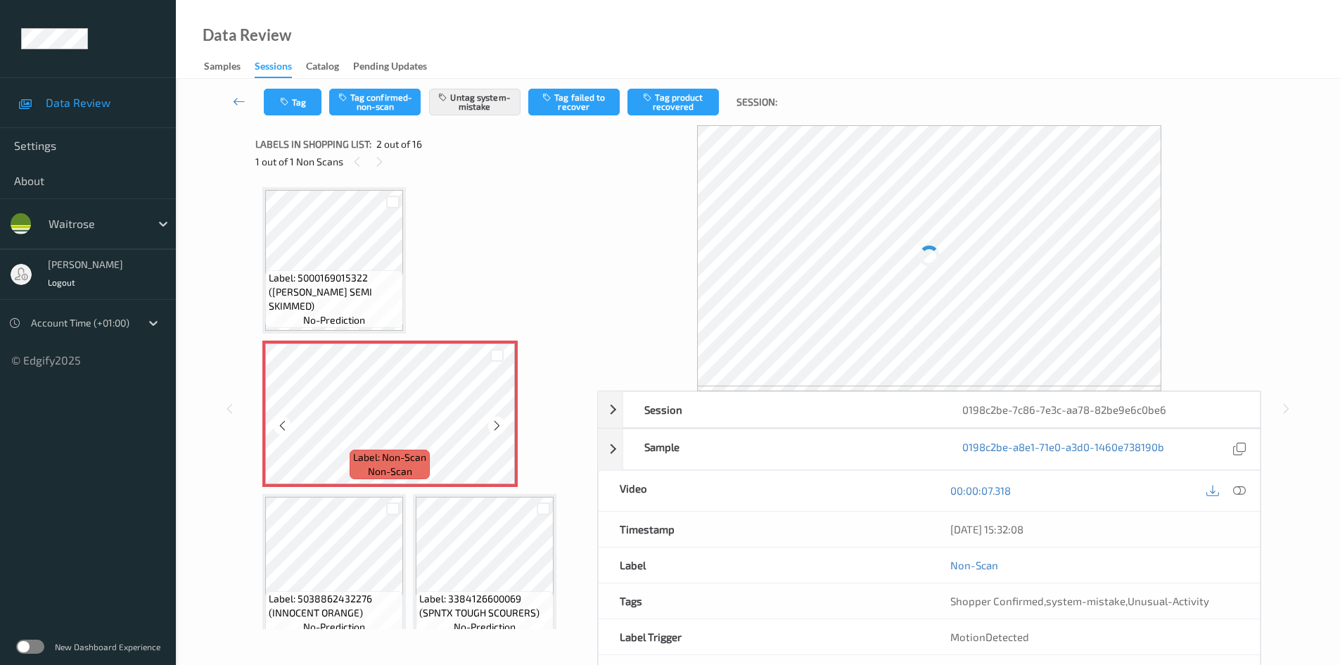
click at [500, 431] on icon at bounding box center [497, 425] width 12 height 13
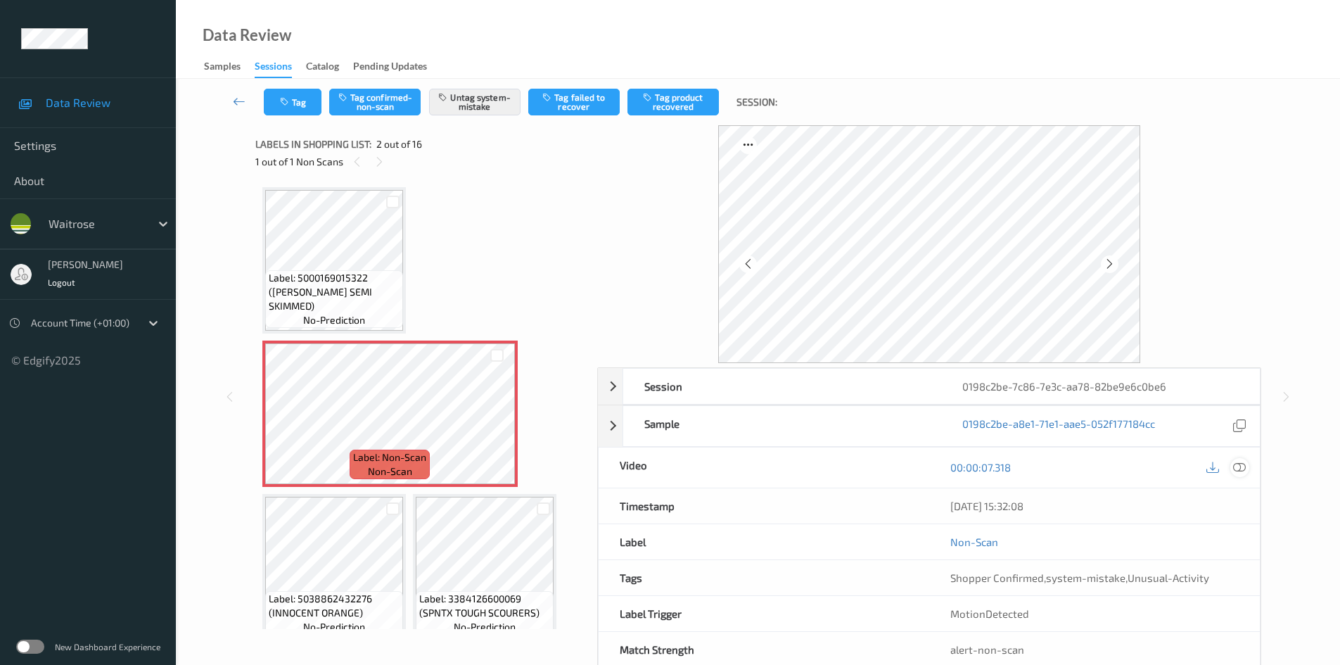
click at [1240, 466] on icon at bounding box center [1239, 467] width 13 height 13
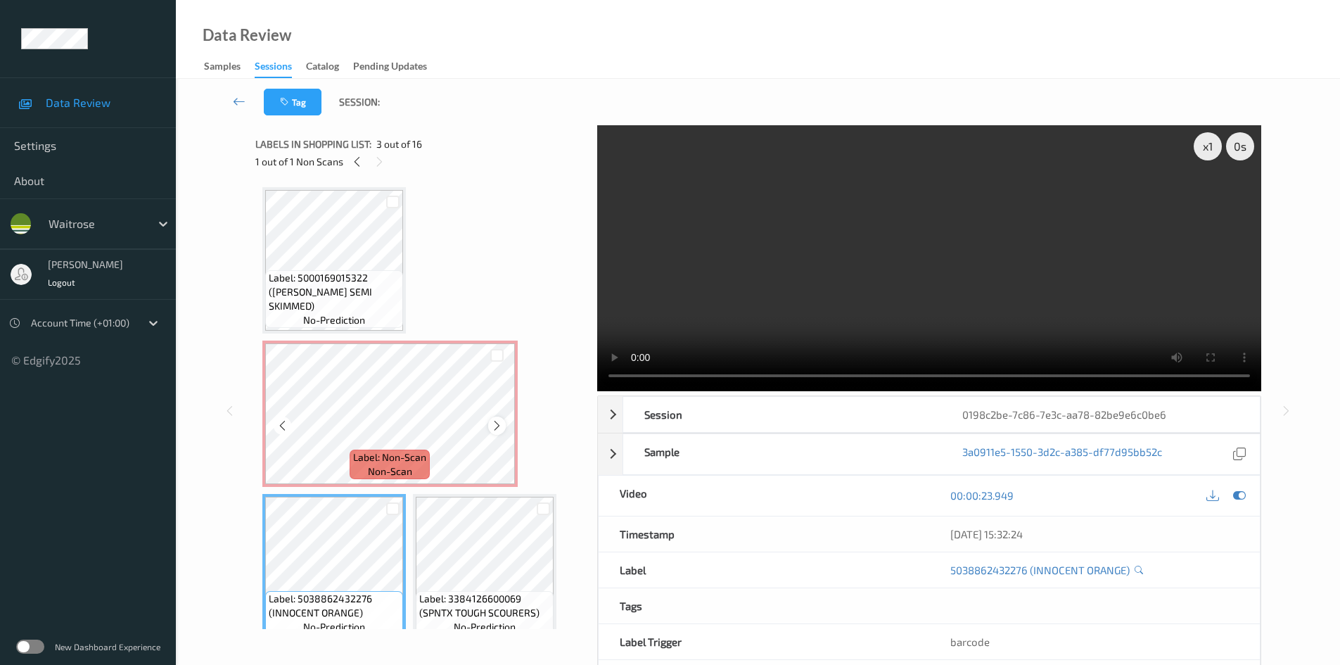
click at [491, 423] on icon at bounding box center [497, 425] width 12 height 13
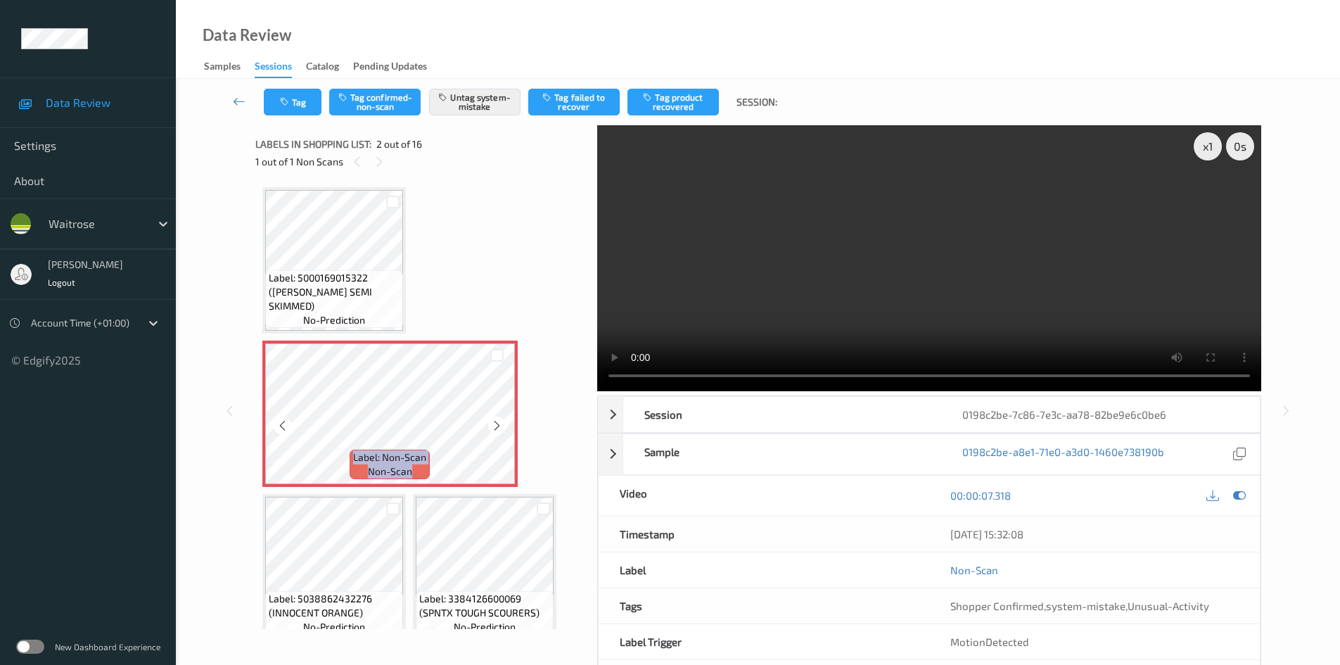
click at [491, 423] on icon at bounding box center [497, 425] width 12 height 13
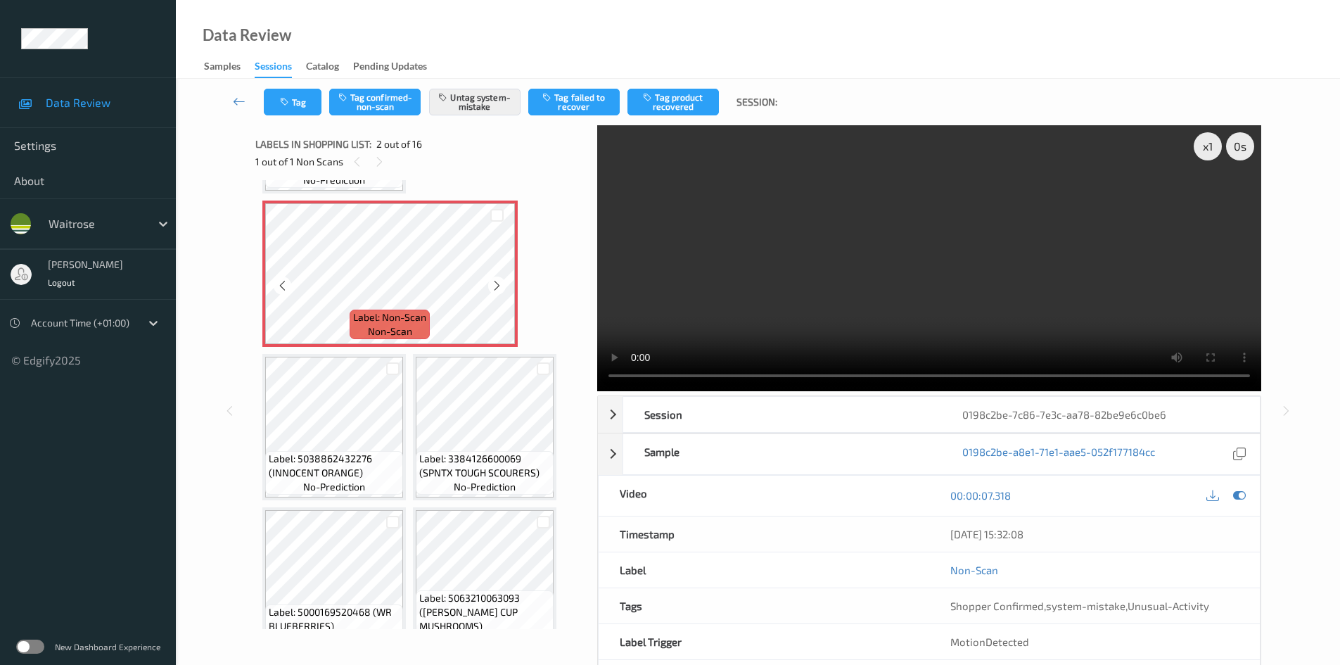
scroll to position [141, 0]
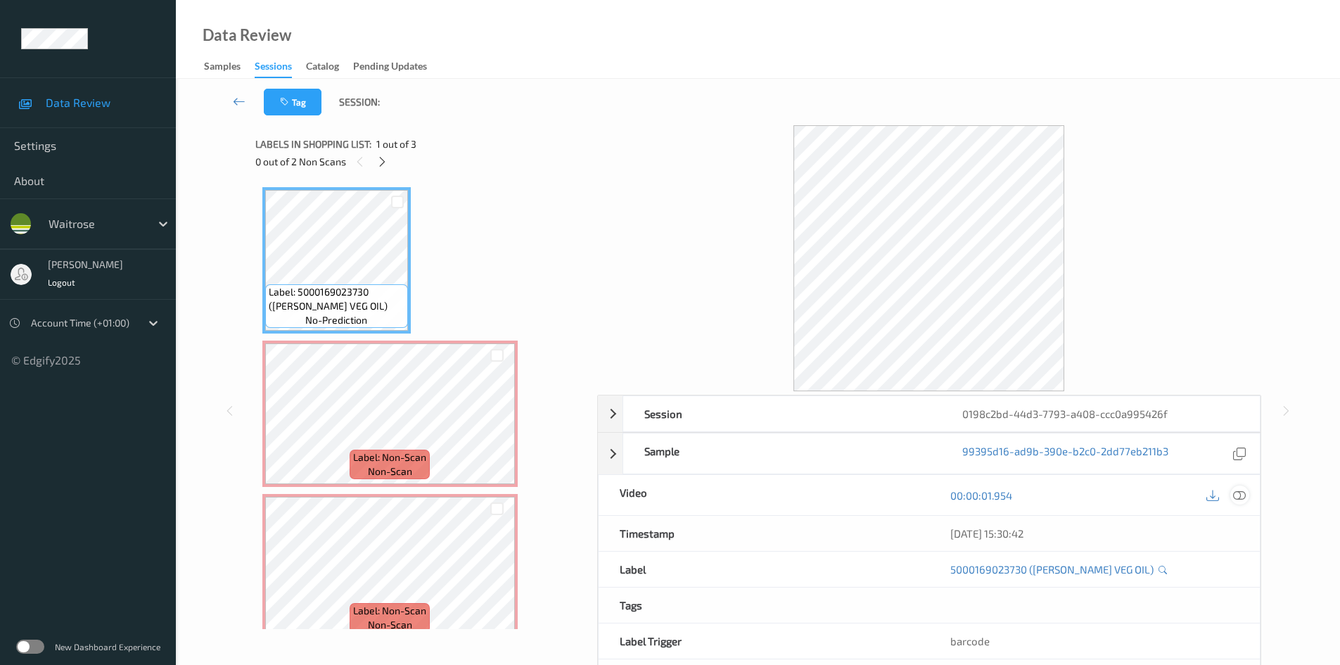
click at [1237, 498] on icon at bounding box center [1239, 495] width 13 height 13
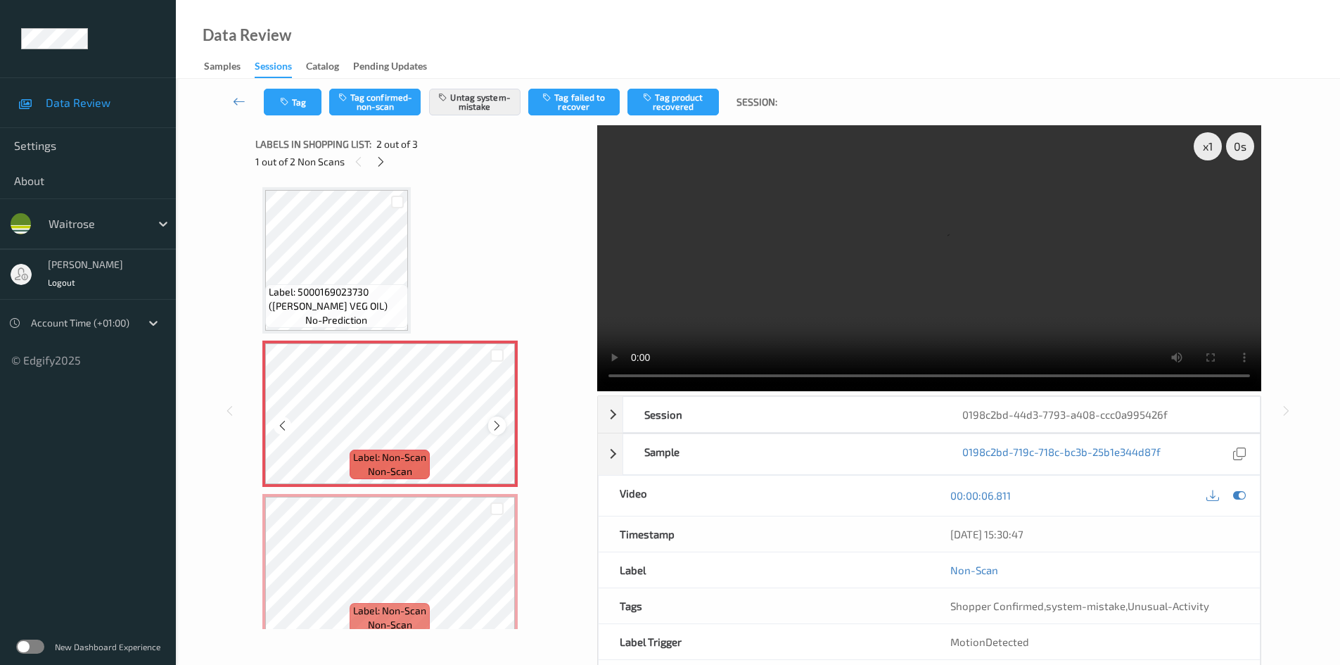
click at [491, 425] on icon at bounding box center [497, 425] width 12 height 13
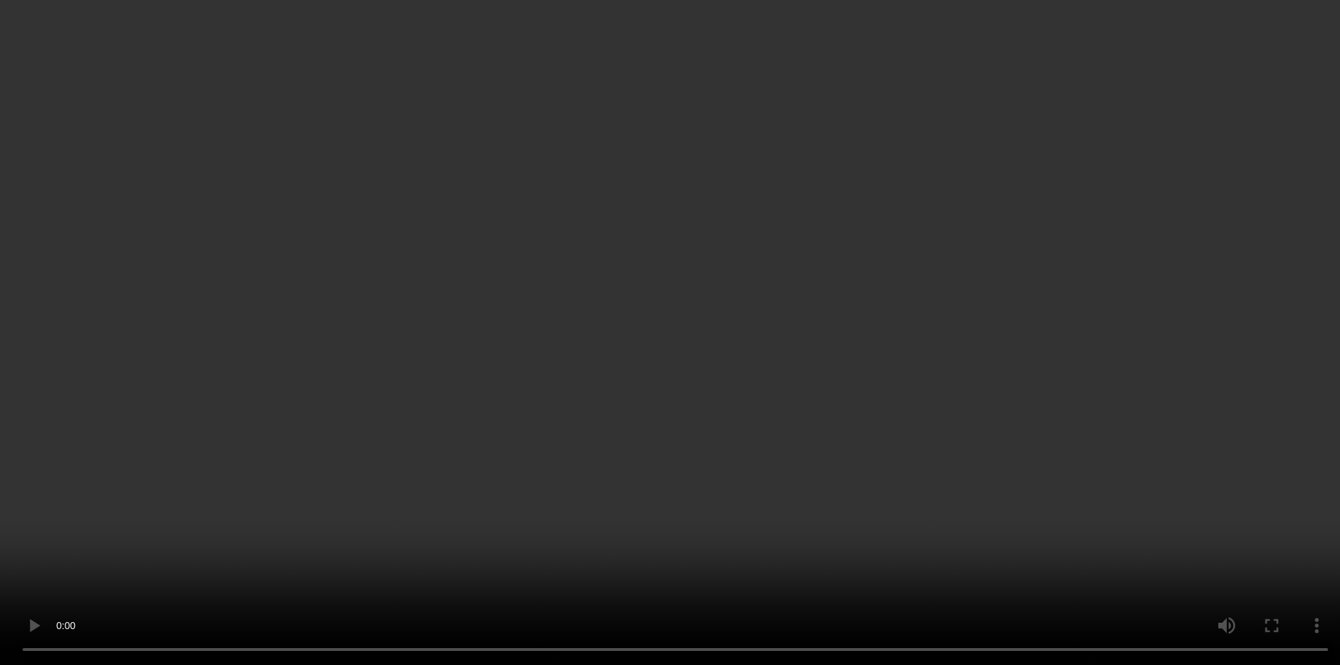
scroll to position [18, 0]
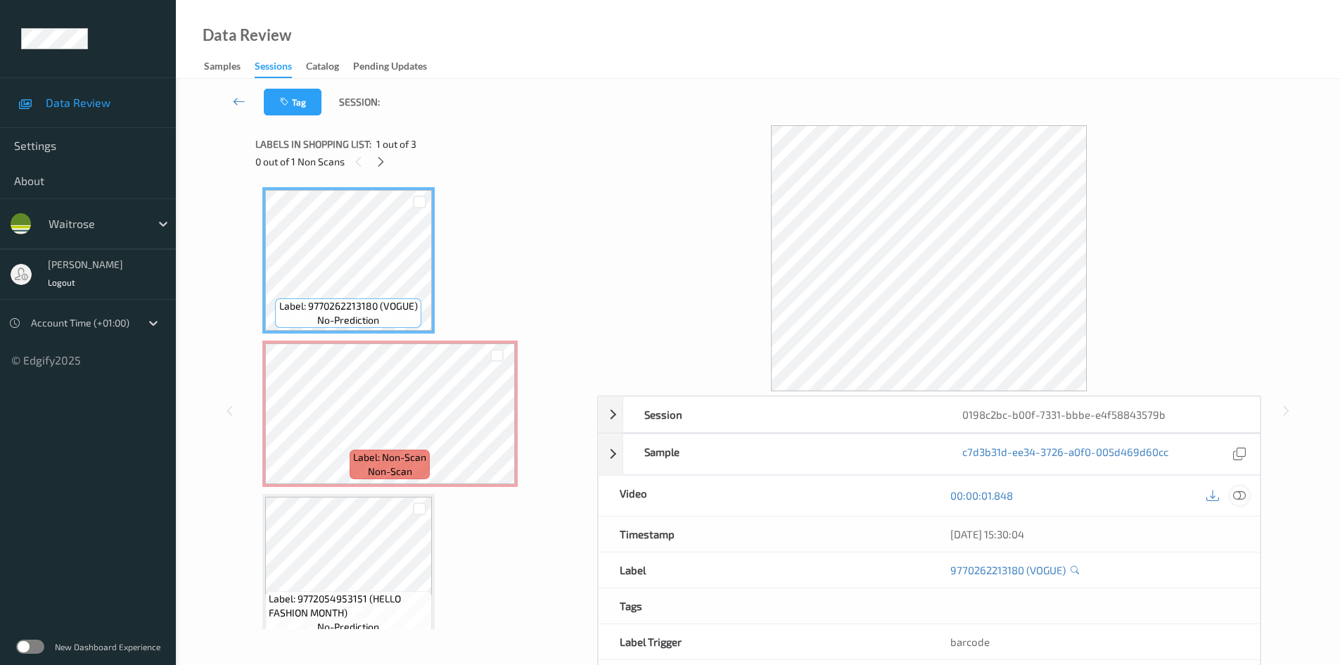
click at [1238, 503] on div at bounding box center [1240, 495] width 19 height 19
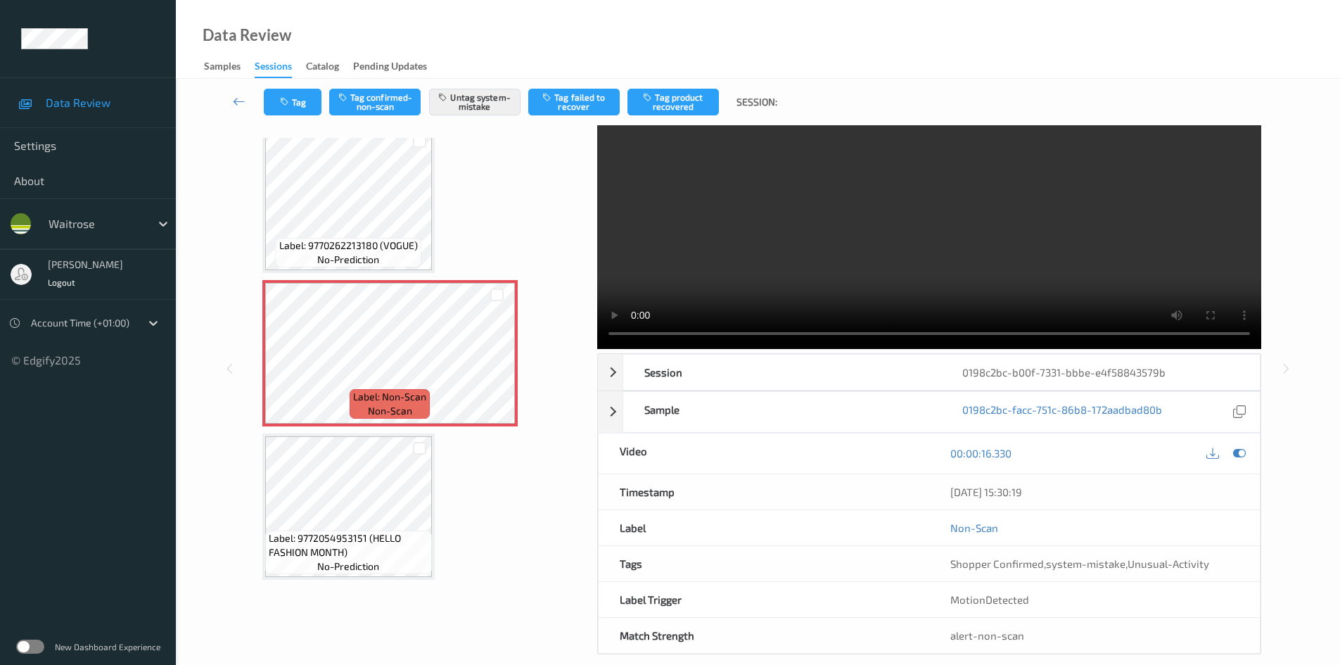
scroll to position [61, 0]
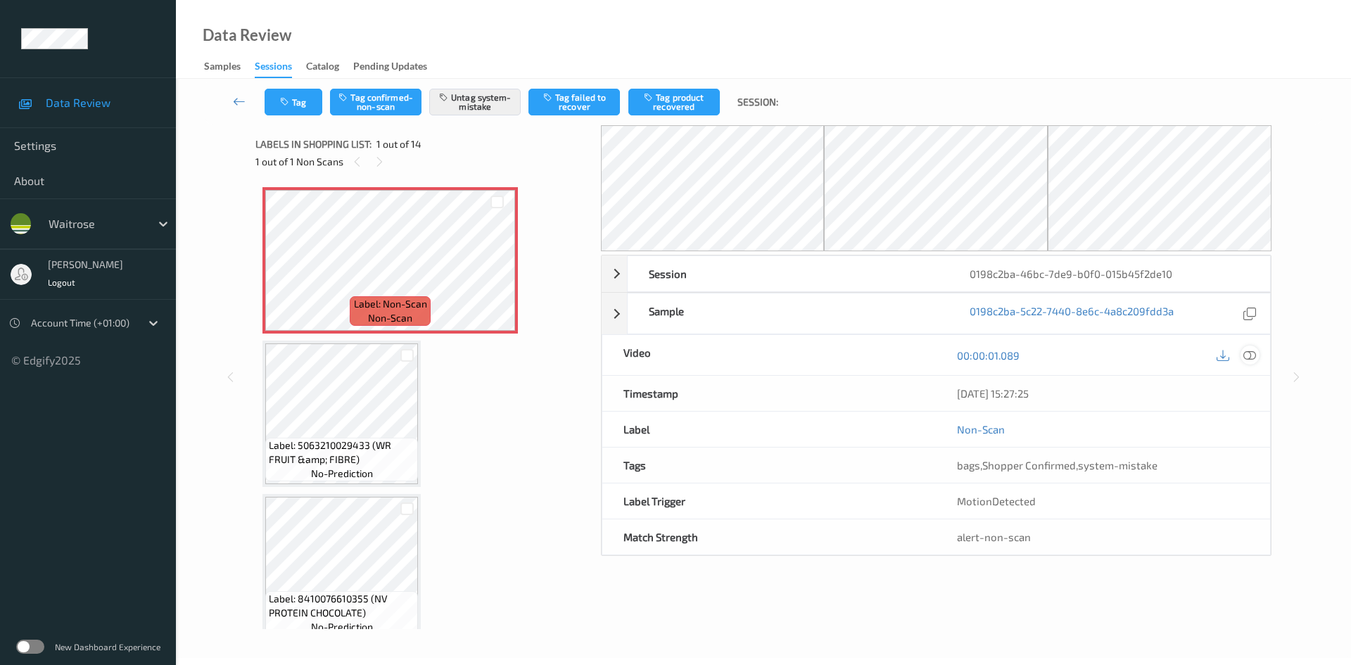
click at [1257, 354] on div at bounding box center [1249, 354] width 19 height 19
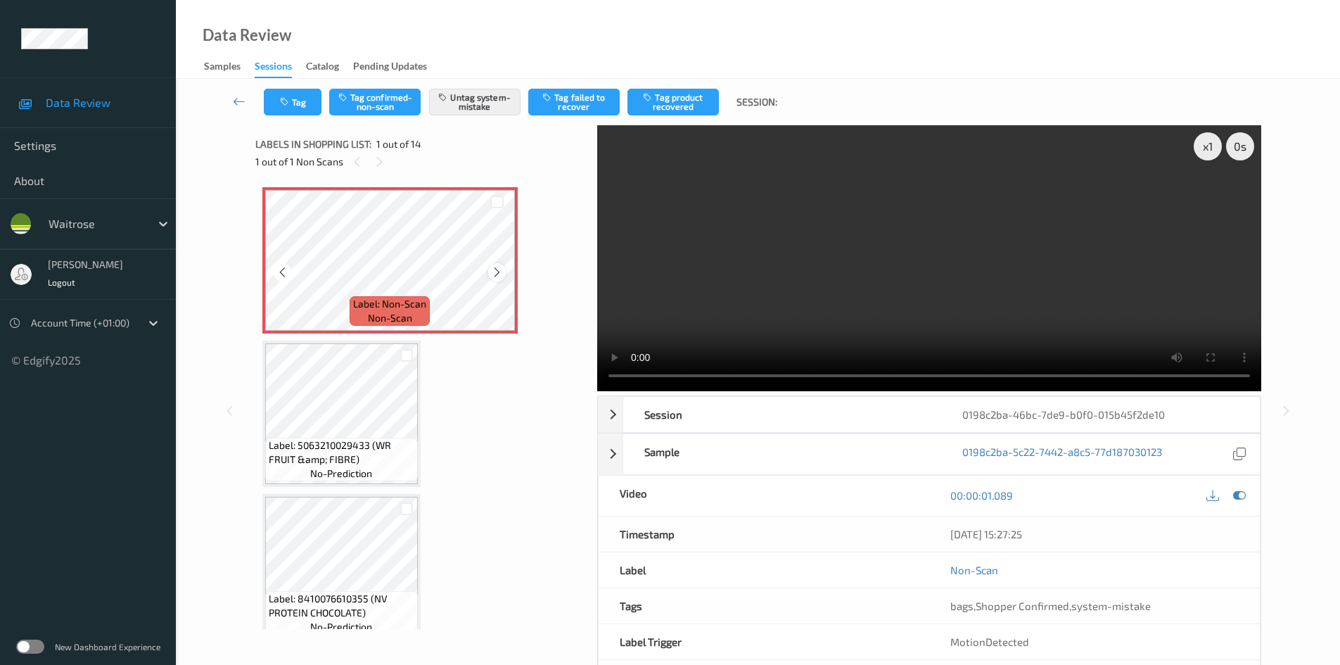
click at [498, 275] on icon at bounding box center [497, 272] width 12 height 13
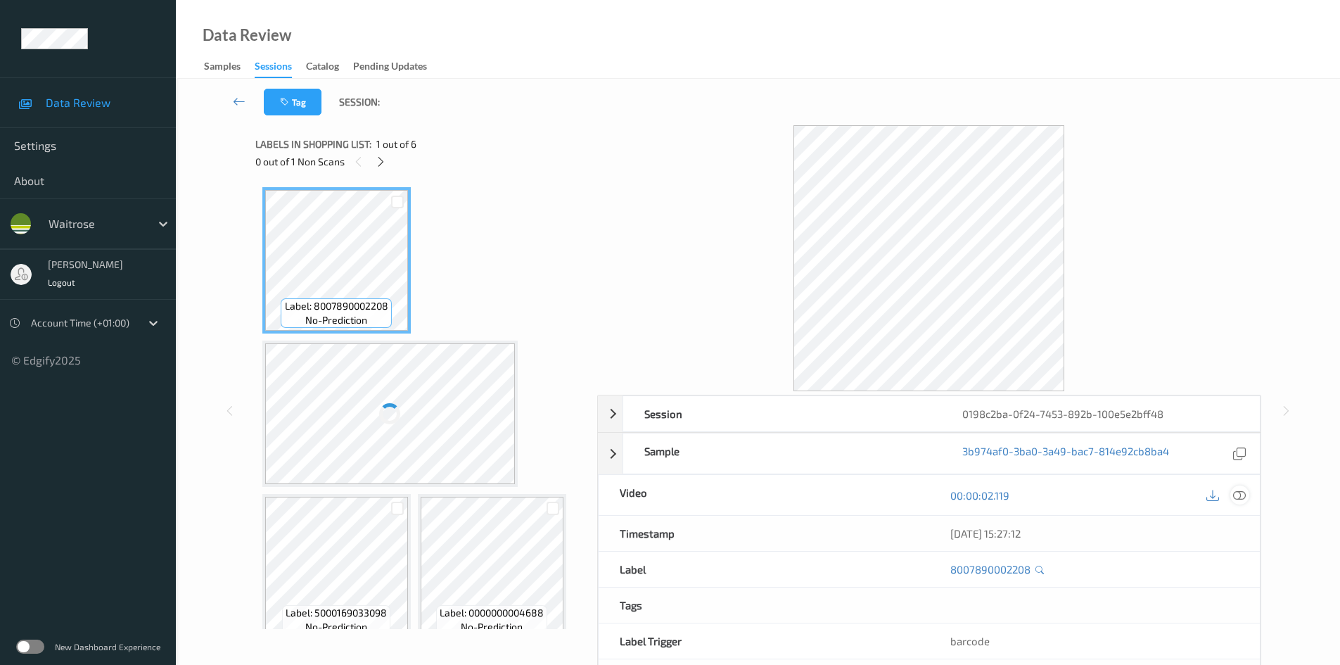
click at [1248, 499] on div at bounding box center [1240, 494] width 19 height 19
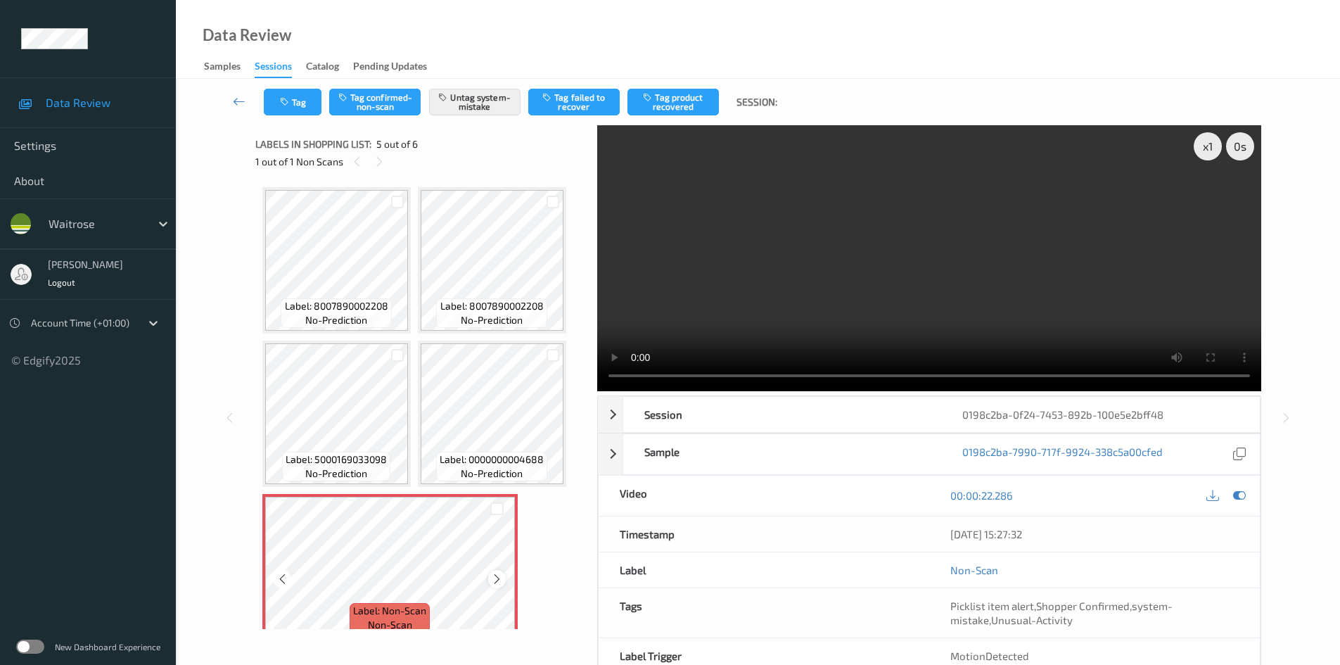
click at [497, 576] on icon at bounding box center [497, 579] width 12 height 13
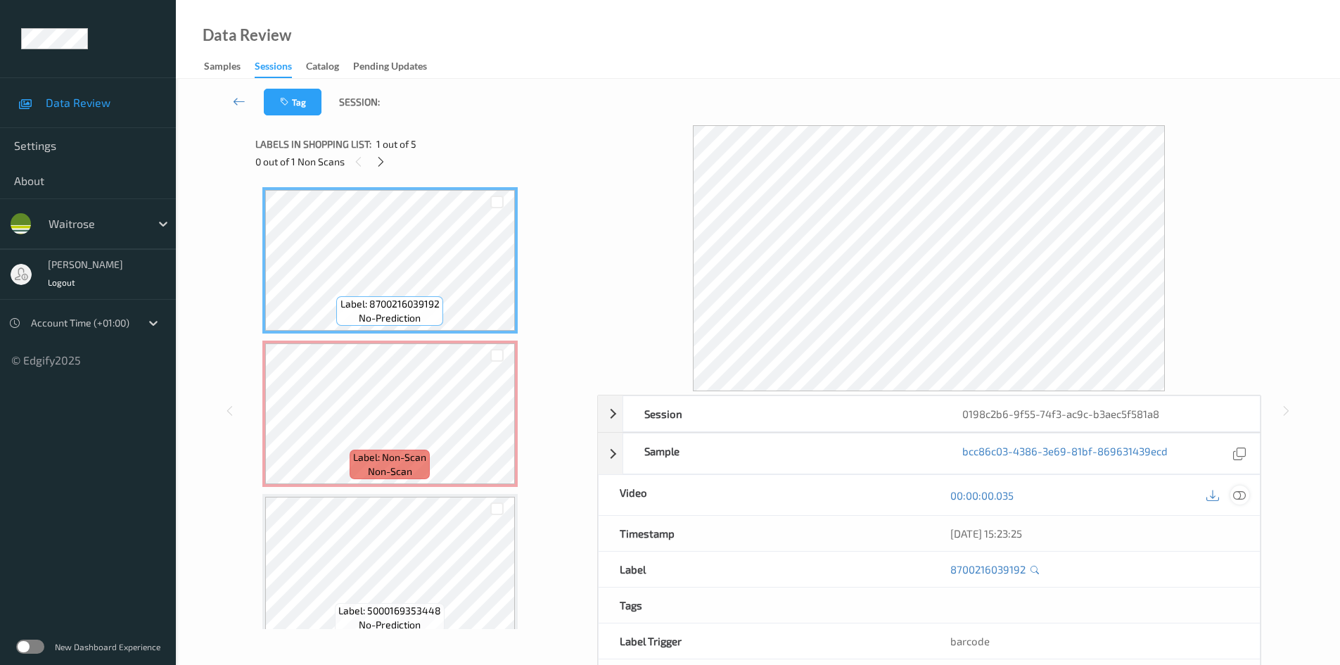
click at [1240, 493] on icon at bounding box center [1239, 495] width 13 height 13
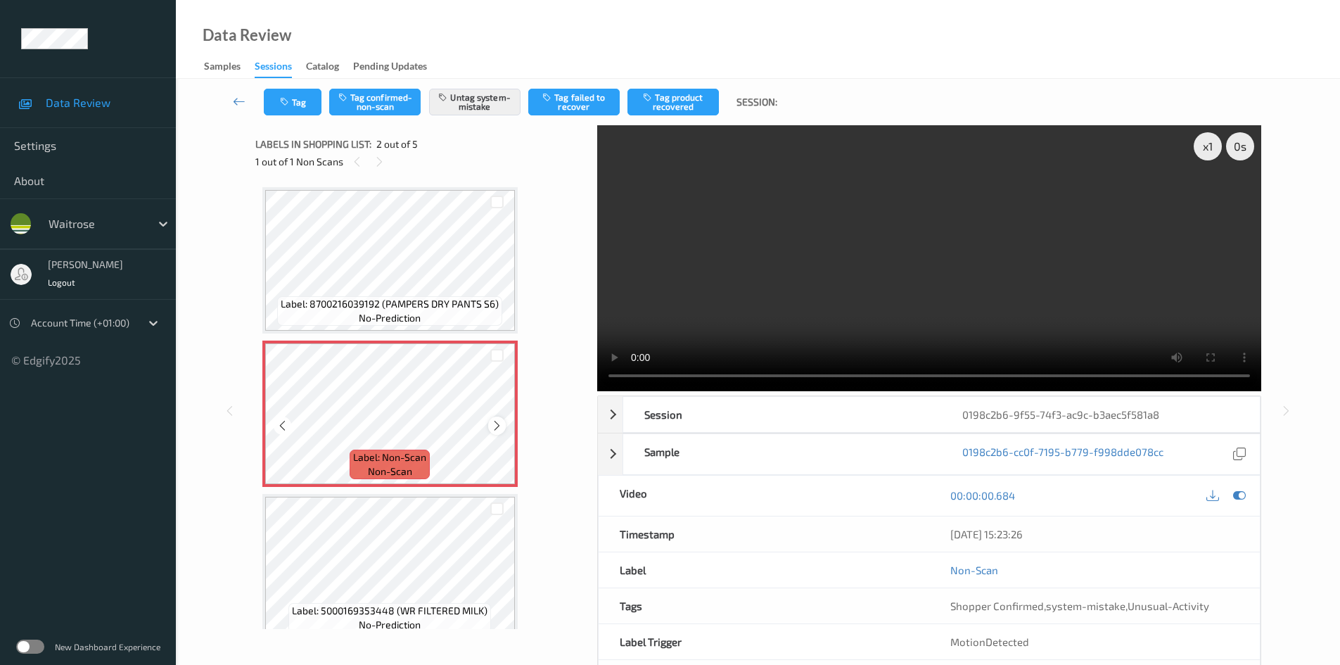
click at [497, 429] on icon at bounding box center [497, 425] width 12 height 13
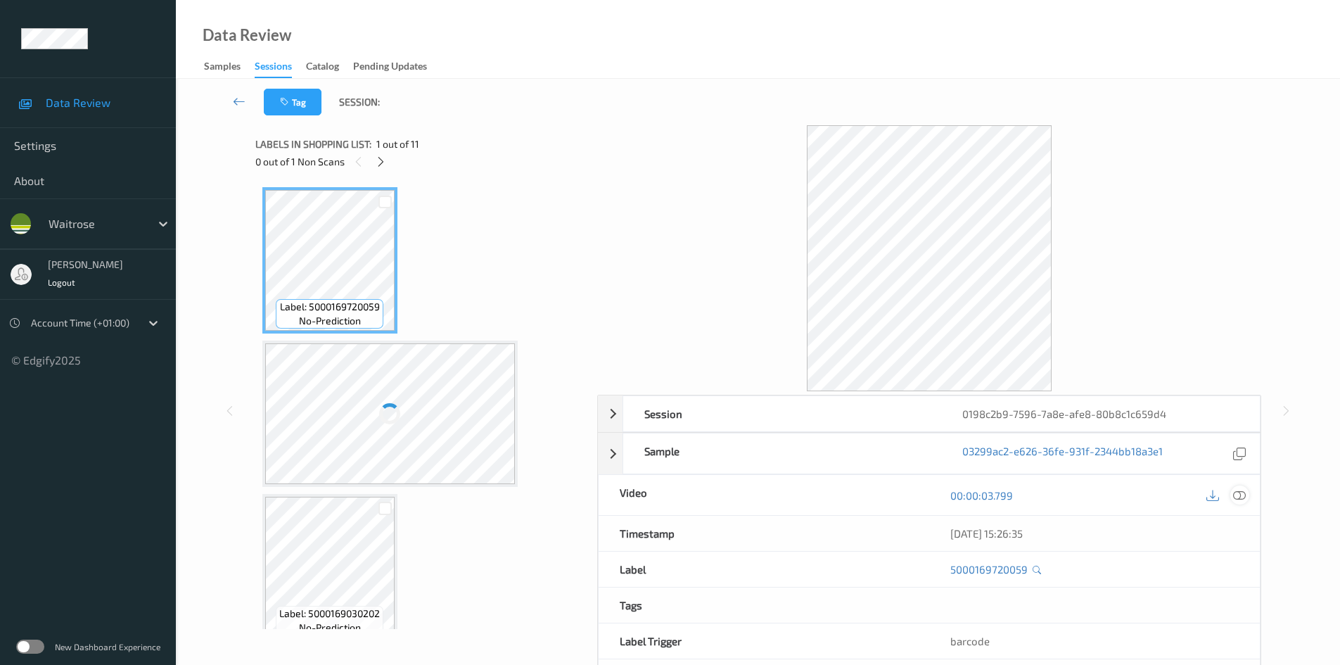
click at [1243, 493] on icon at bounding box center [1239, 495] width 13 height 13
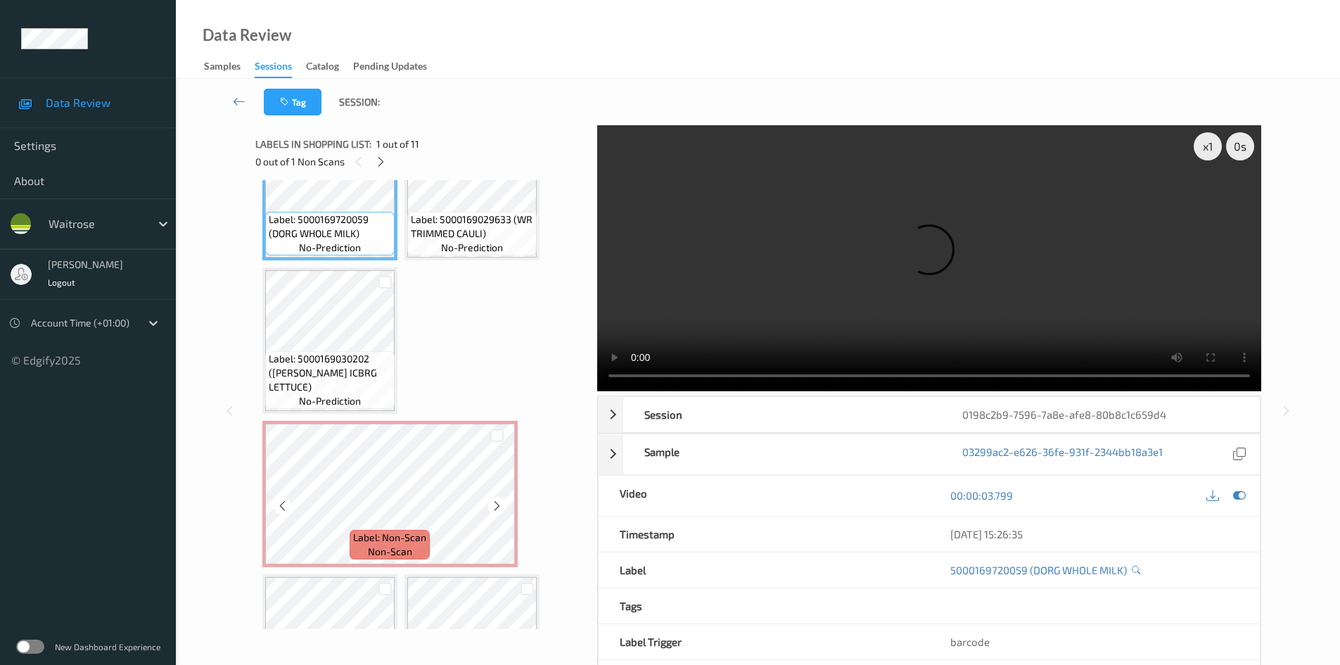
scroll to position [70, 0]
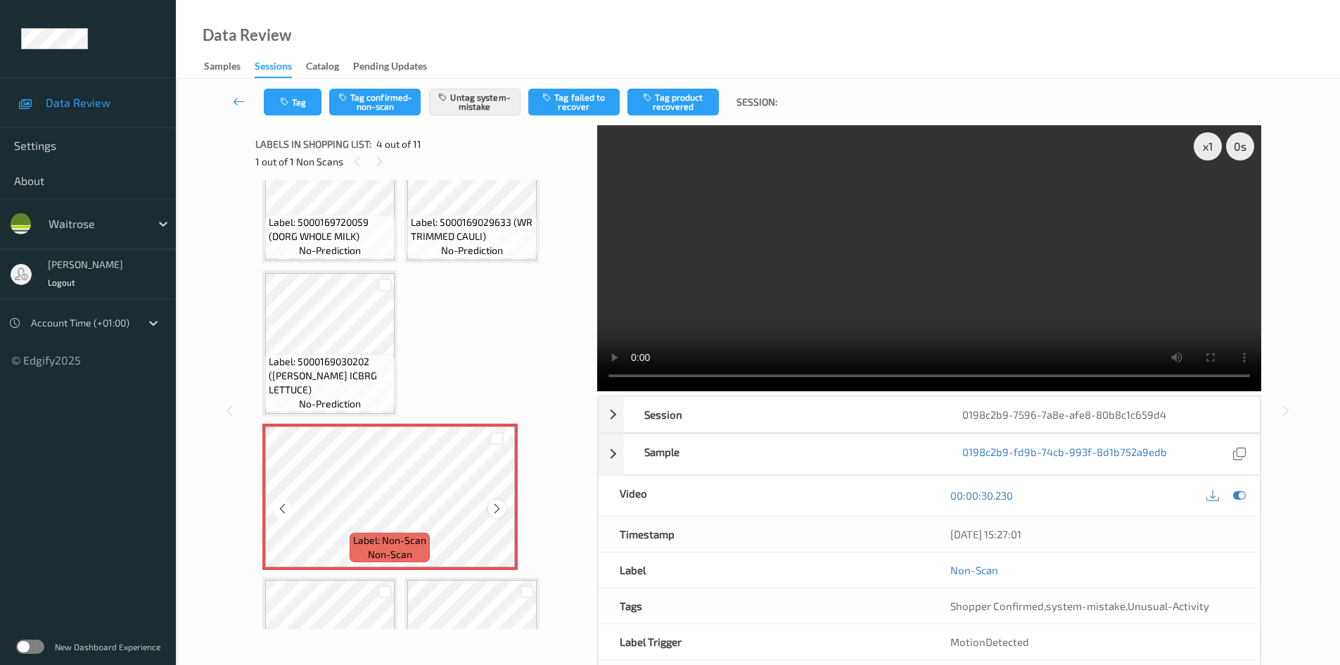
click at [499, 507] on icon at bounding box center [497, 508] width 12 height 13
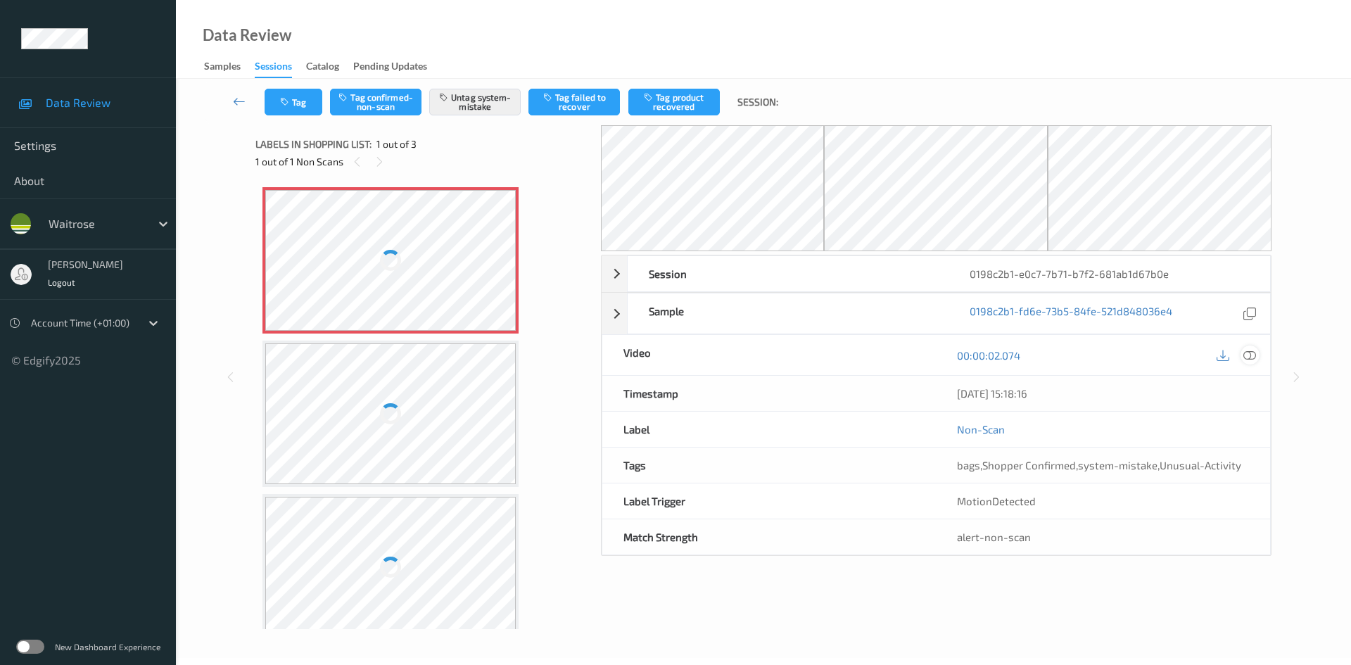
click at [1255, 355] on icon at bounding box center [1249, 355] width 13 height 13
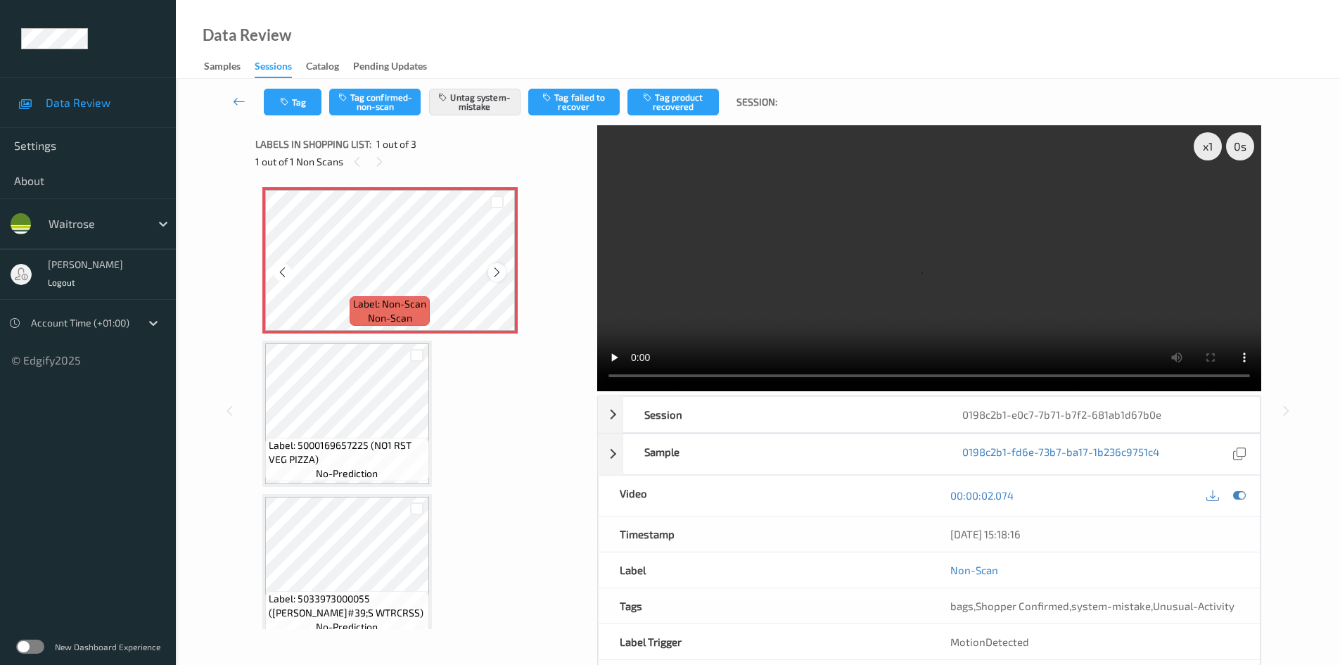
click at [503, 272] on div at bounding box center [497, 272] width 18 height 18
click at [495, 269] on icon at bounding box center [497, 272] width 12 height 13
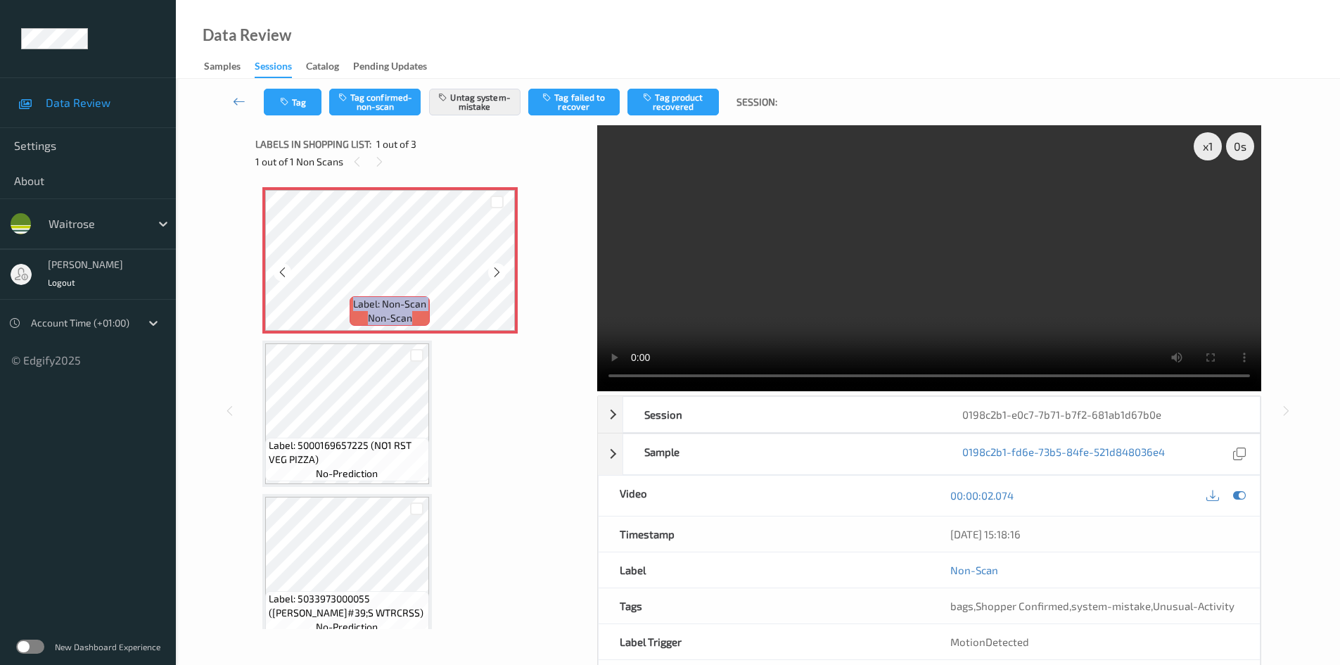
click at [495, 269] on icon at bounding box center [497, 272] width 12 height 13
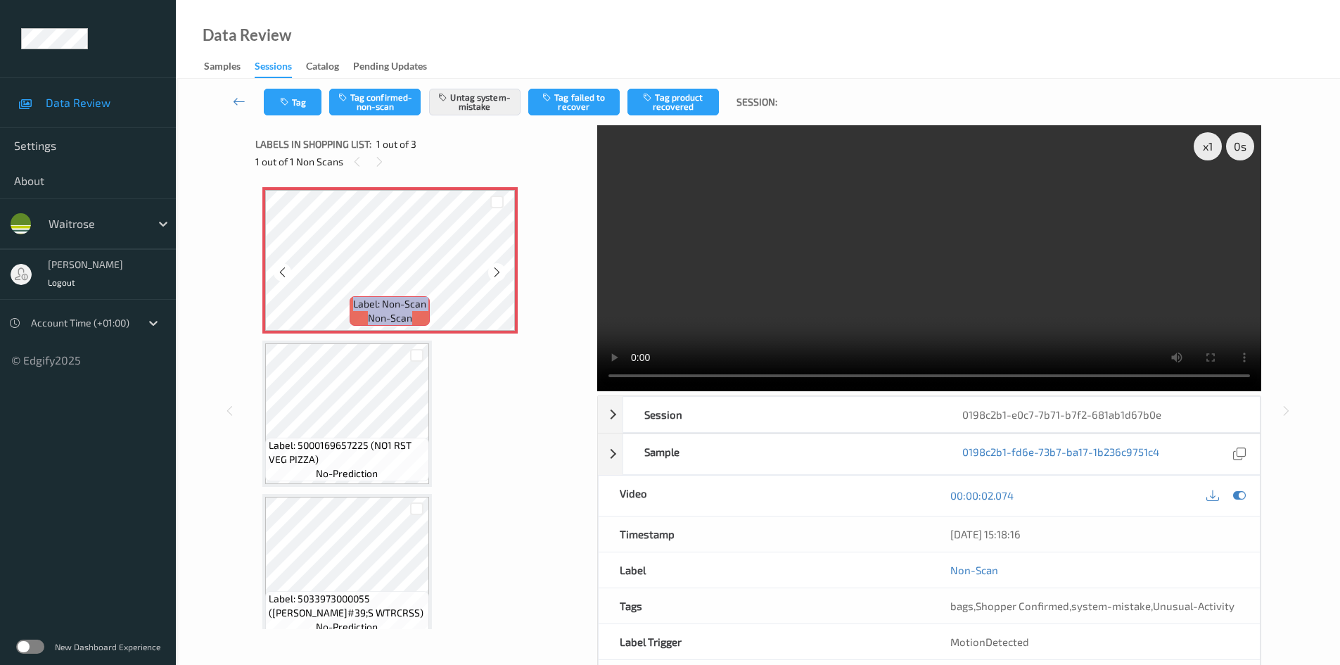
click at [495, 269] on icon at bounding box center [497, 272] width 12 height 13
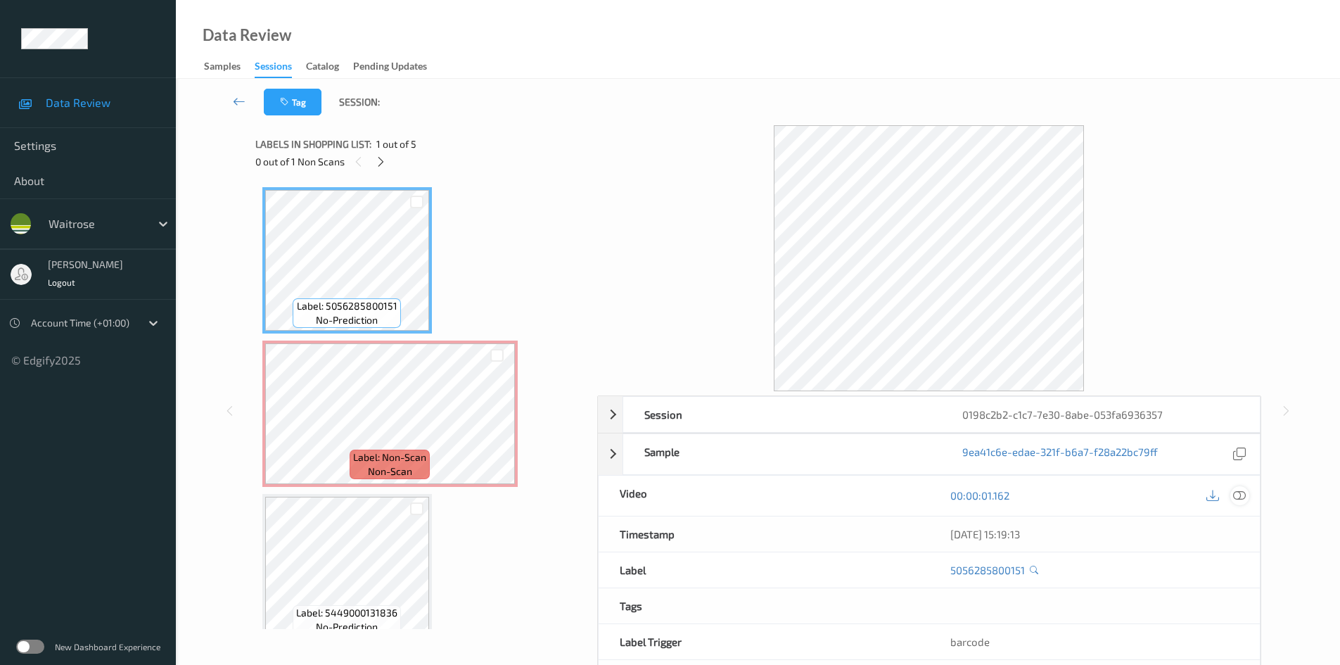
click at [1243, 502] on icon at bounding box center [1239, 495] width 13 height 13
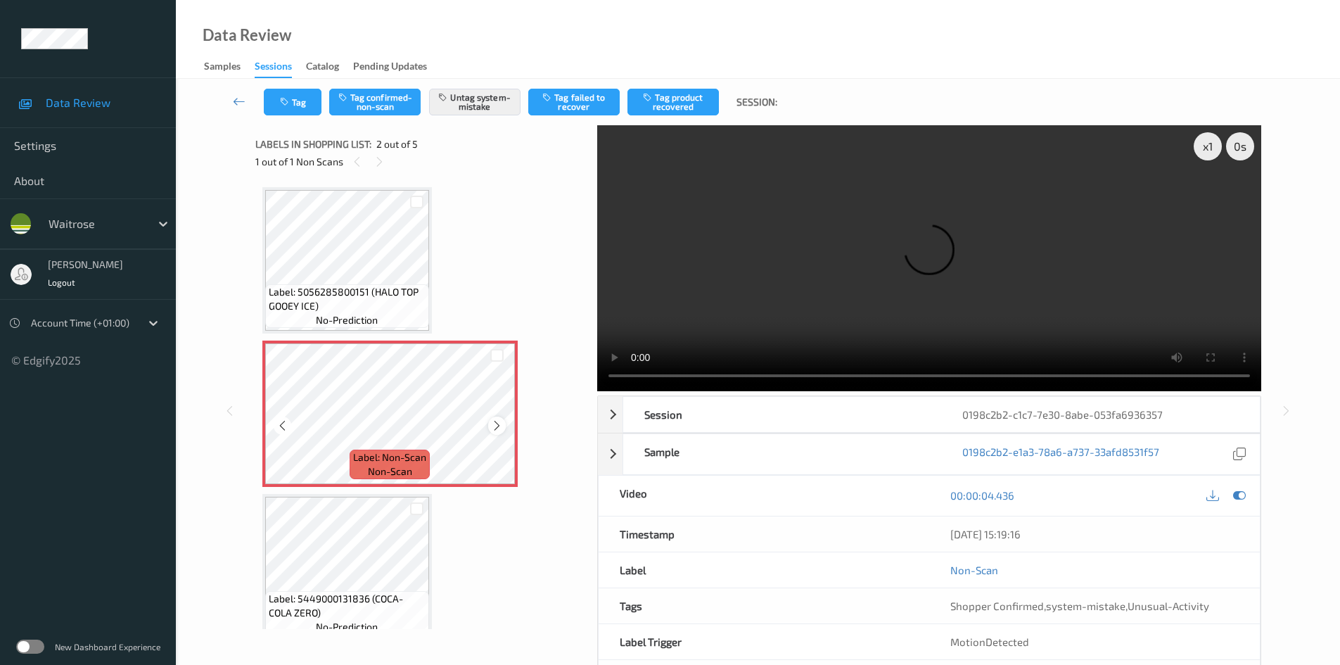
click at [494, 426] on icon at bounding box center [497, 425] width 12 height 13
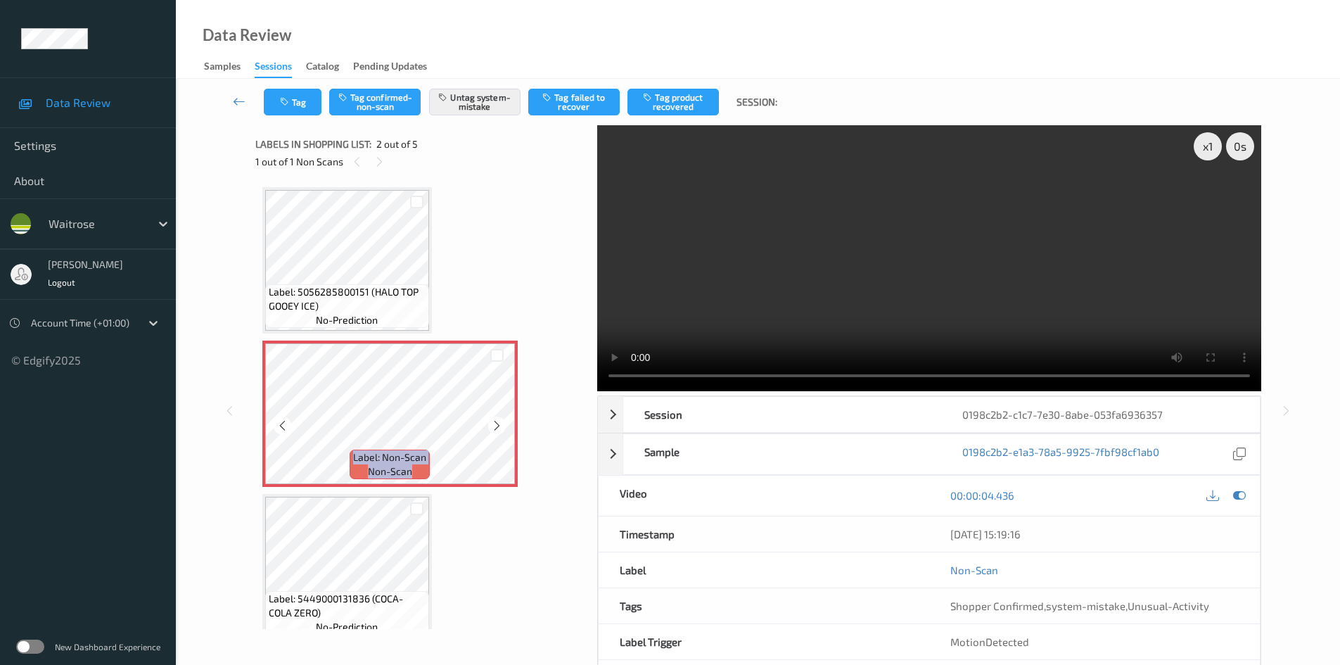
click at [494, 426] on icon at bounding box center [497, 425] width 12 height 13
click at [496, 428] on icon at bounding box center [497, 425] width 12 height 13
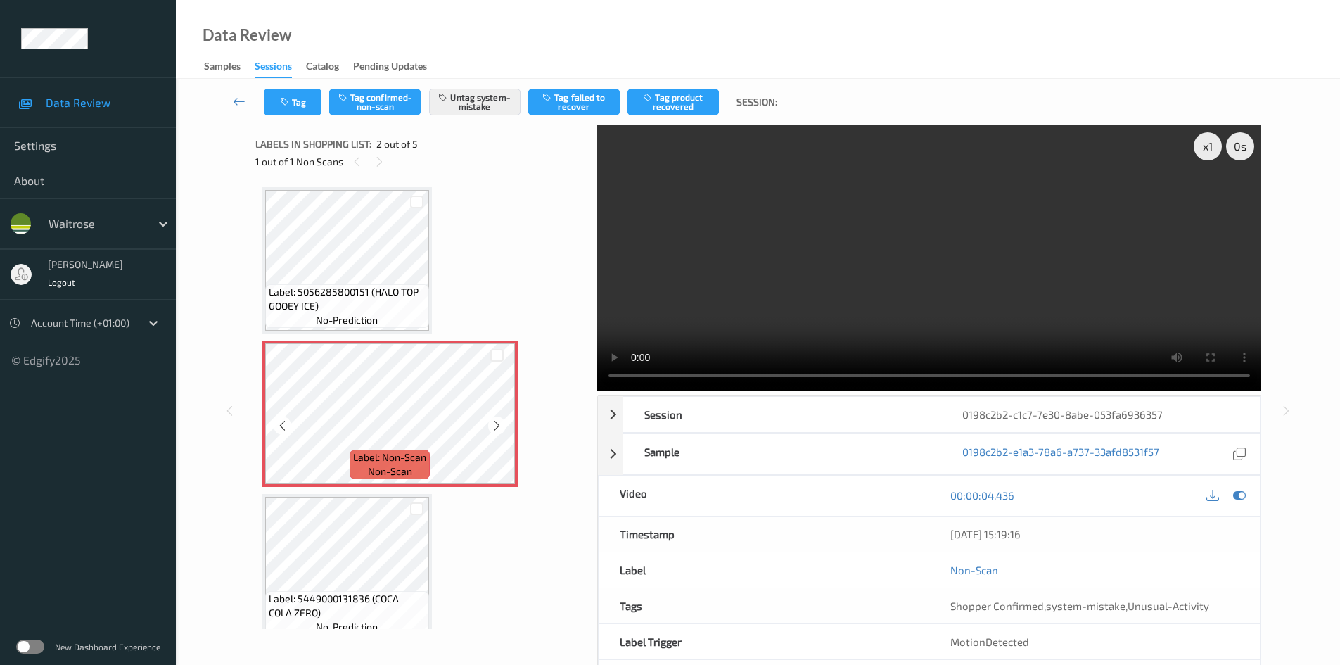
click at [496, 428] on icon at bounding box center [497, 425] width 12 height 13
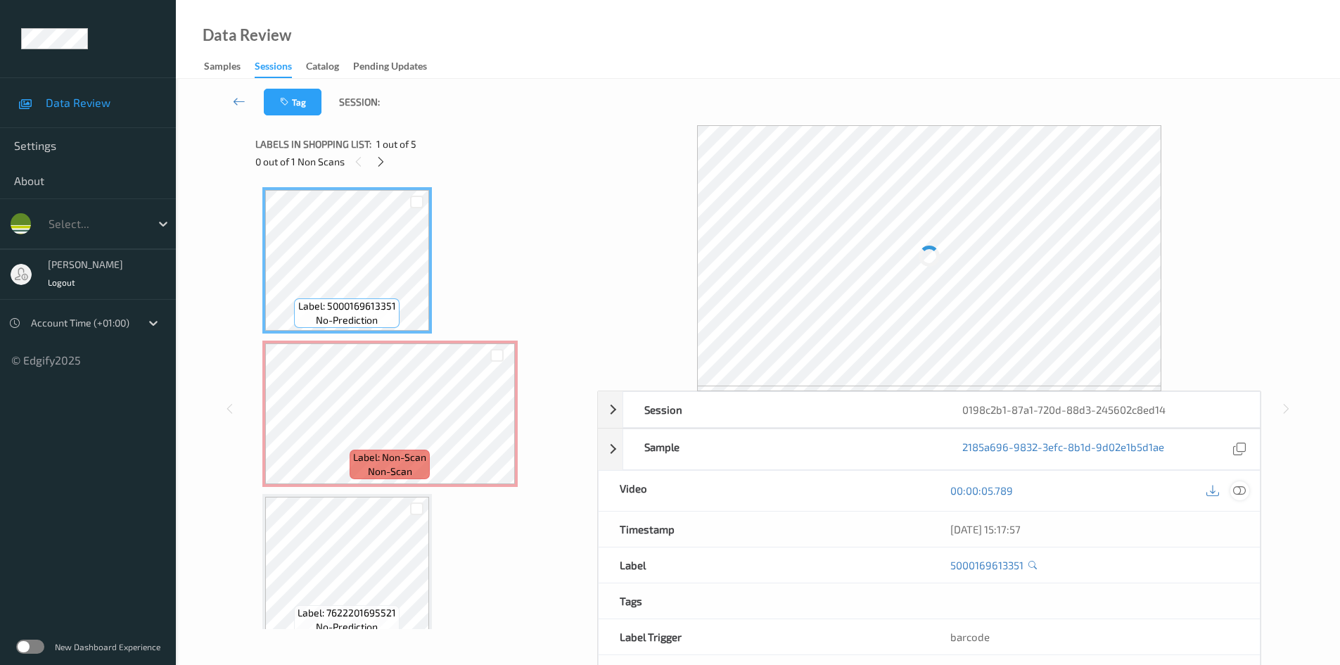
click at [1243, 491] on icon at bounding box center [1239, 490] width 13 height 13
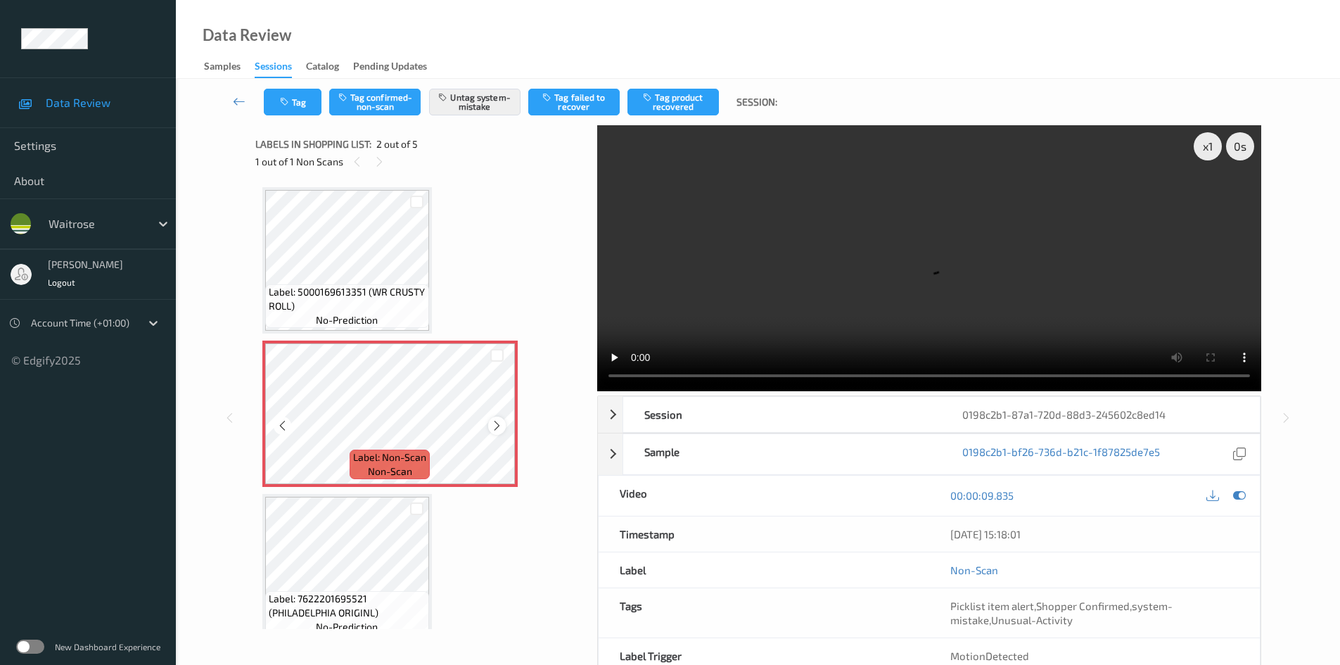
click at [495, 423] on icon at bounding box center [497, 425] width 12 height 13
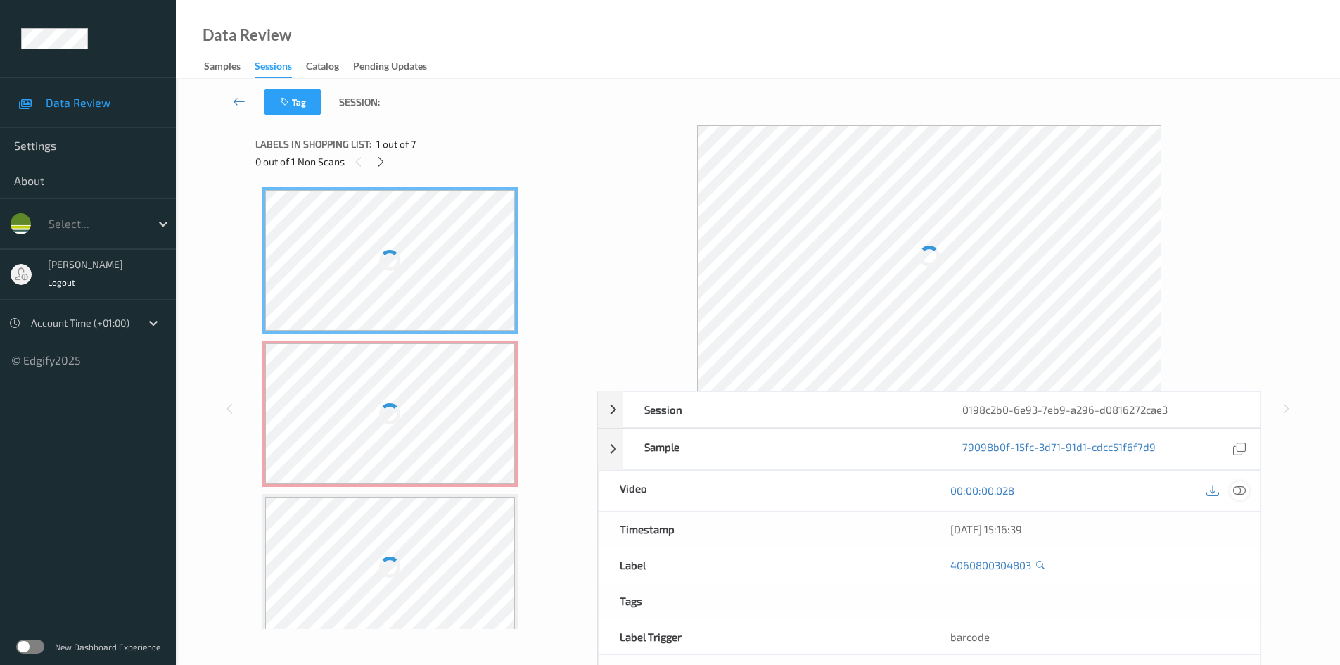
click at [1236, 485] on icon at bounding box center [1239, 490] width 13 height 13
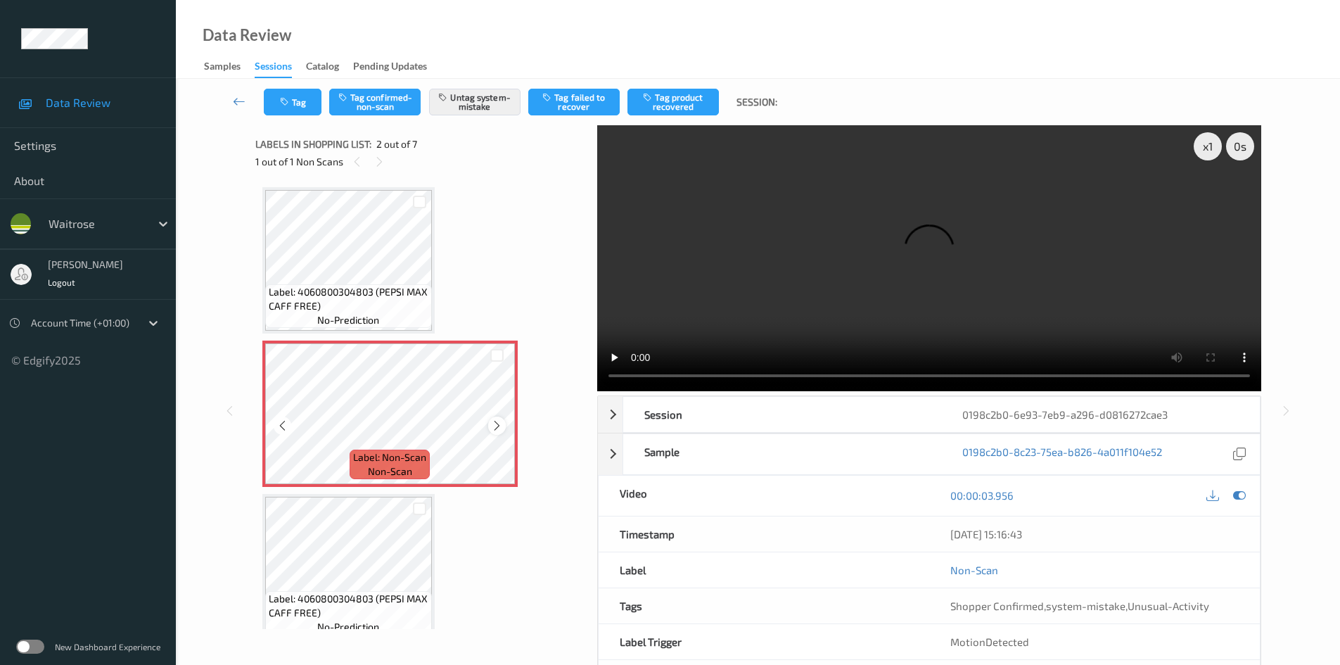
click at [496, 426] on icon at bounding box center [497, 425] width 12 height 13
click at [492, 426] on icon at bounding box center [497, 425] width 12 height 13
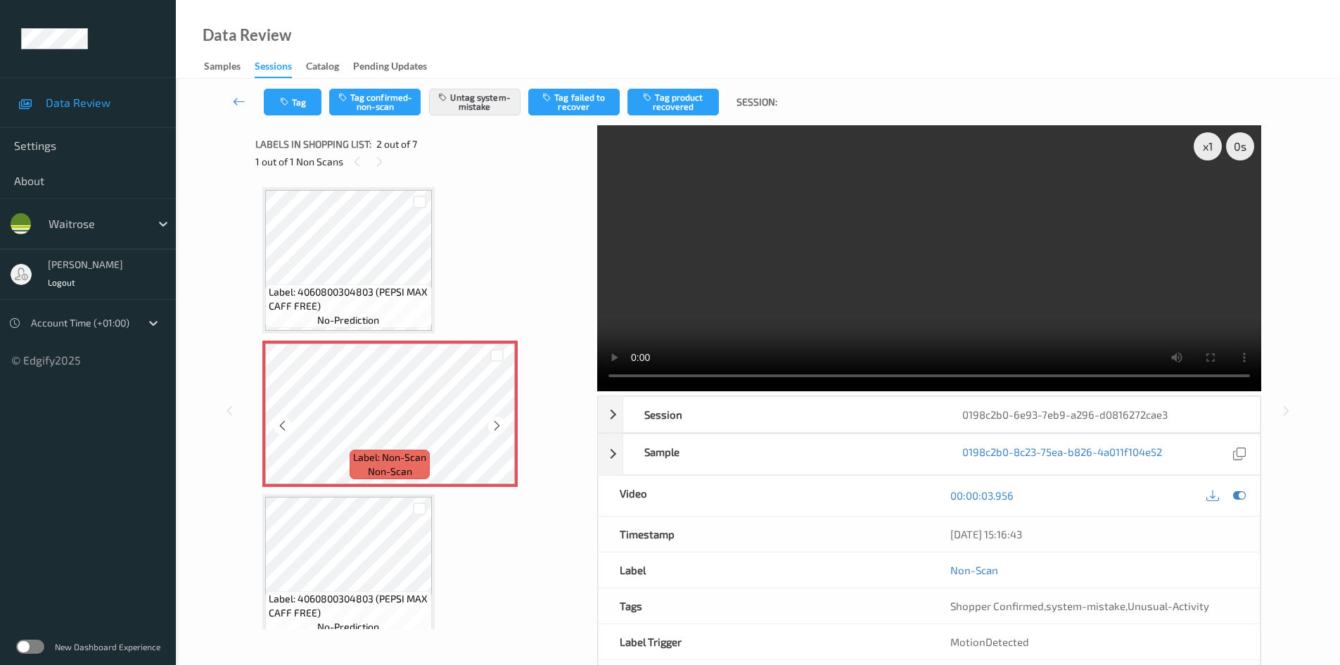
click at [492, 426] on icon at bounding box center [497, 425] width 12 height 13
click at [495, 426] on icon at bounding box center [497, 425] width 12 height 13
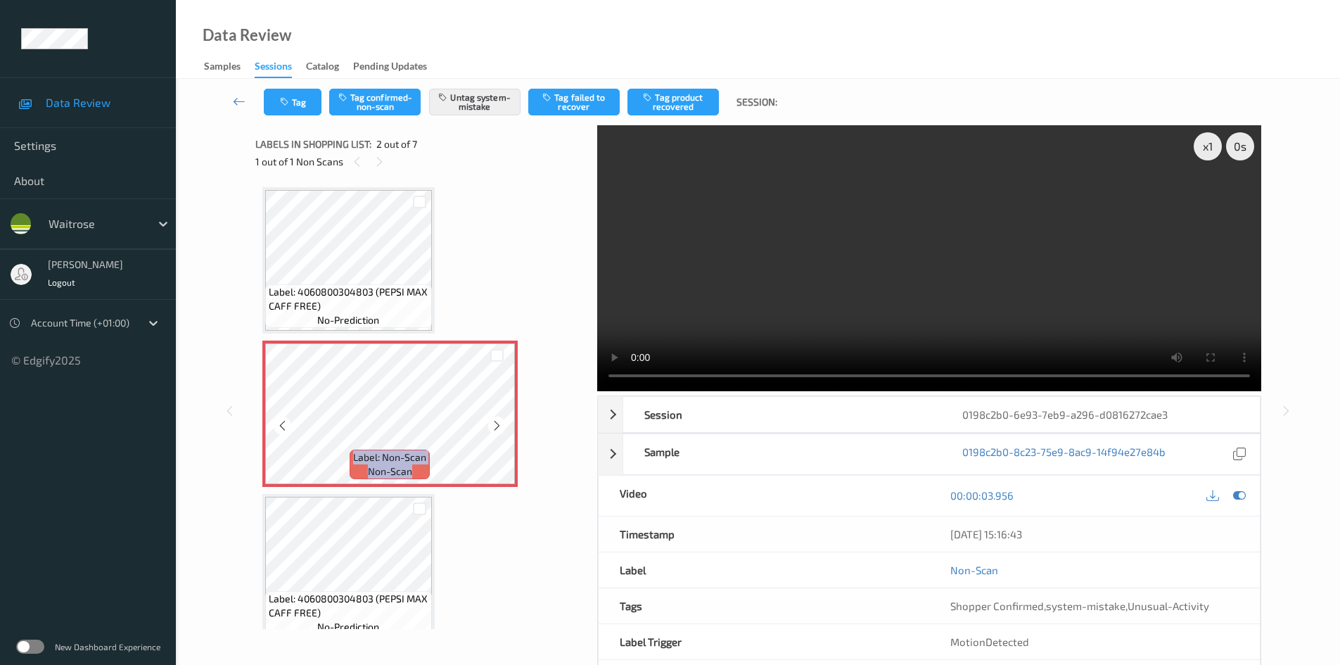
click at [495, 426] on icon at bounding box center [497, 425] width 12 height 13
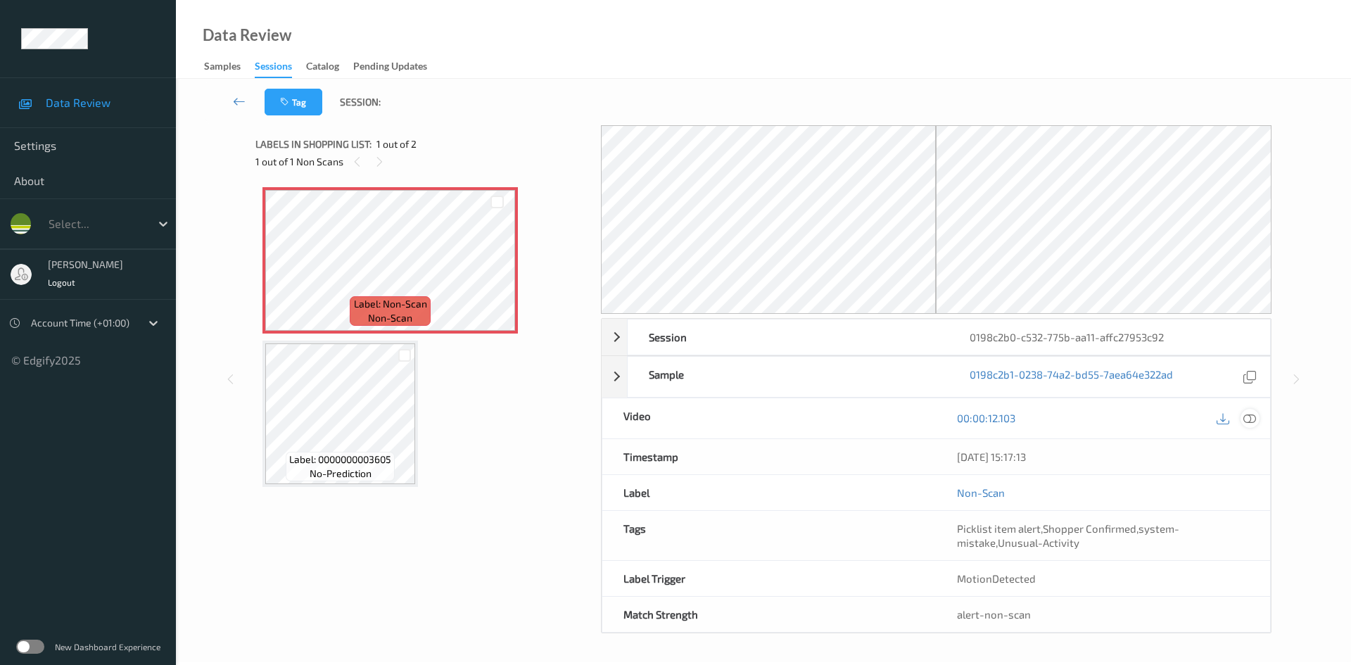
click at [1250, 418] on icon at bounding box center [1249, 418] width 13 height 13
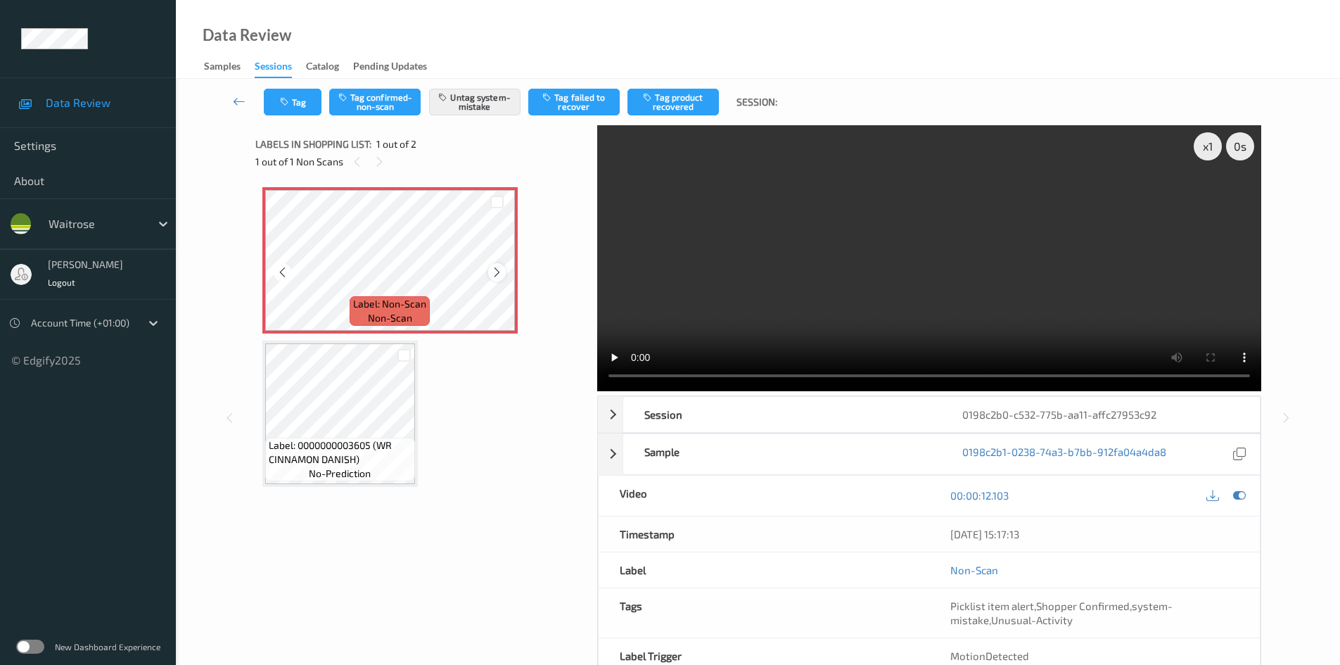
click at [497, 272] on icon at bounding box center [497, 272] width 12 height 13
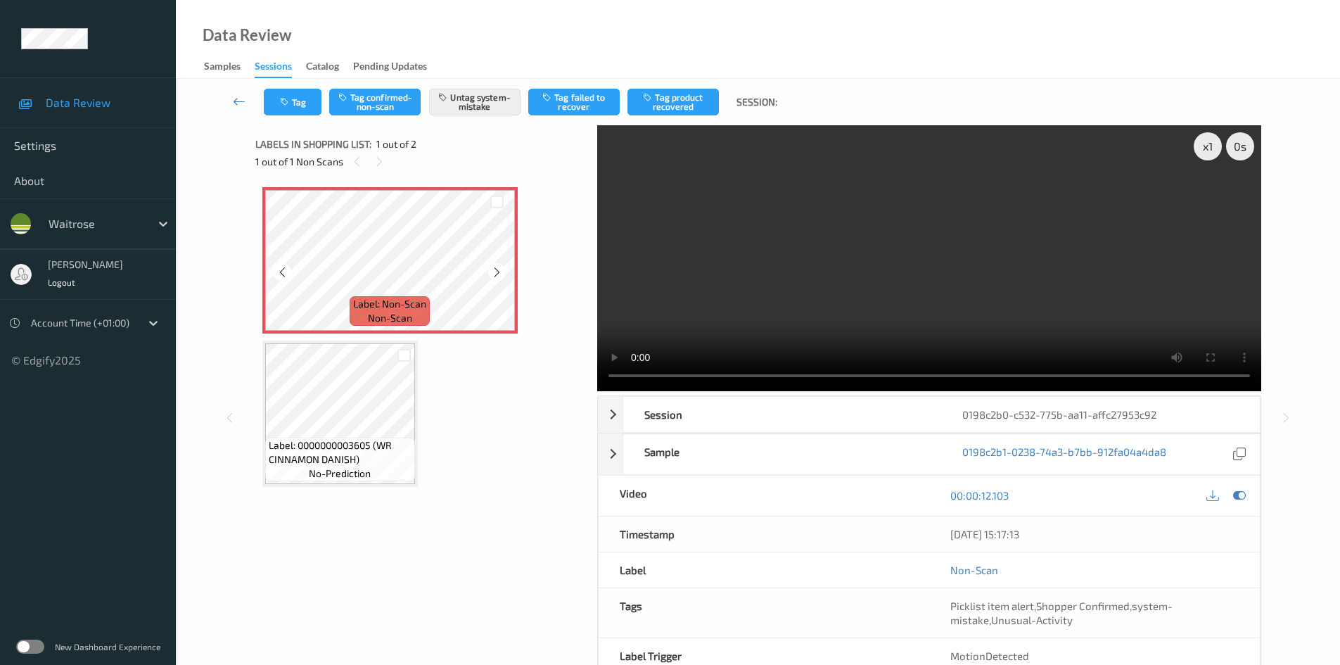
click at [497, 272] on icon at bounding box center [497, 272] width 12 height 13
click at [477, 94] on button "Untag system-mistake" at bounding box center [474, 102] width 91 height 27
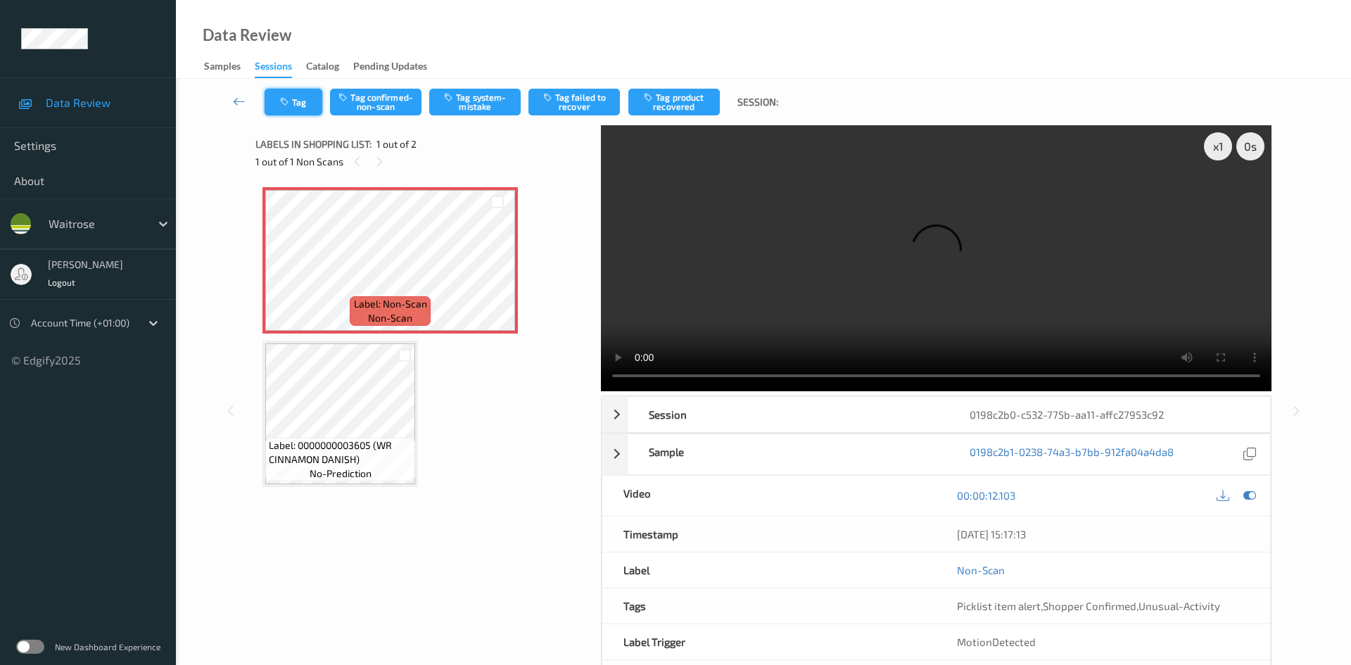
click at [307, 94] on button "Tag" at bounding box center [294, 102] width 58 height 27
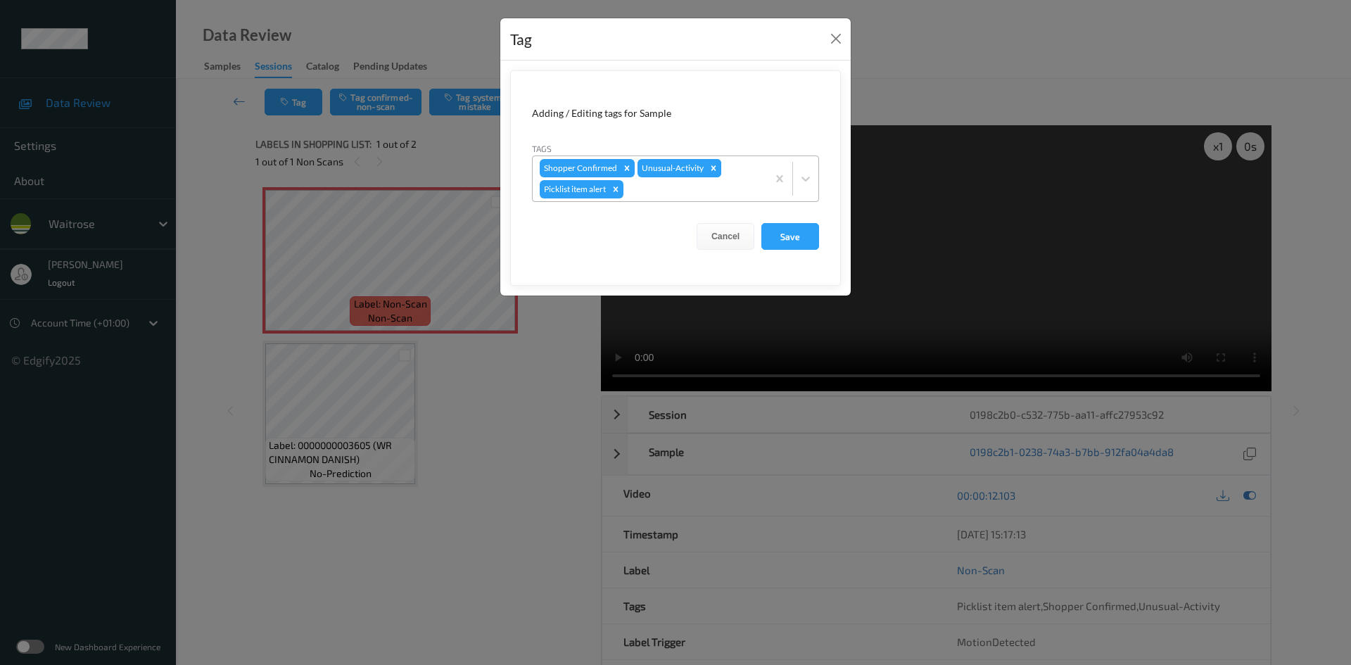
click at [716, 172] on icon "Remove Unusual-Activity" at bounding box center [714, 168] width 10 height 10
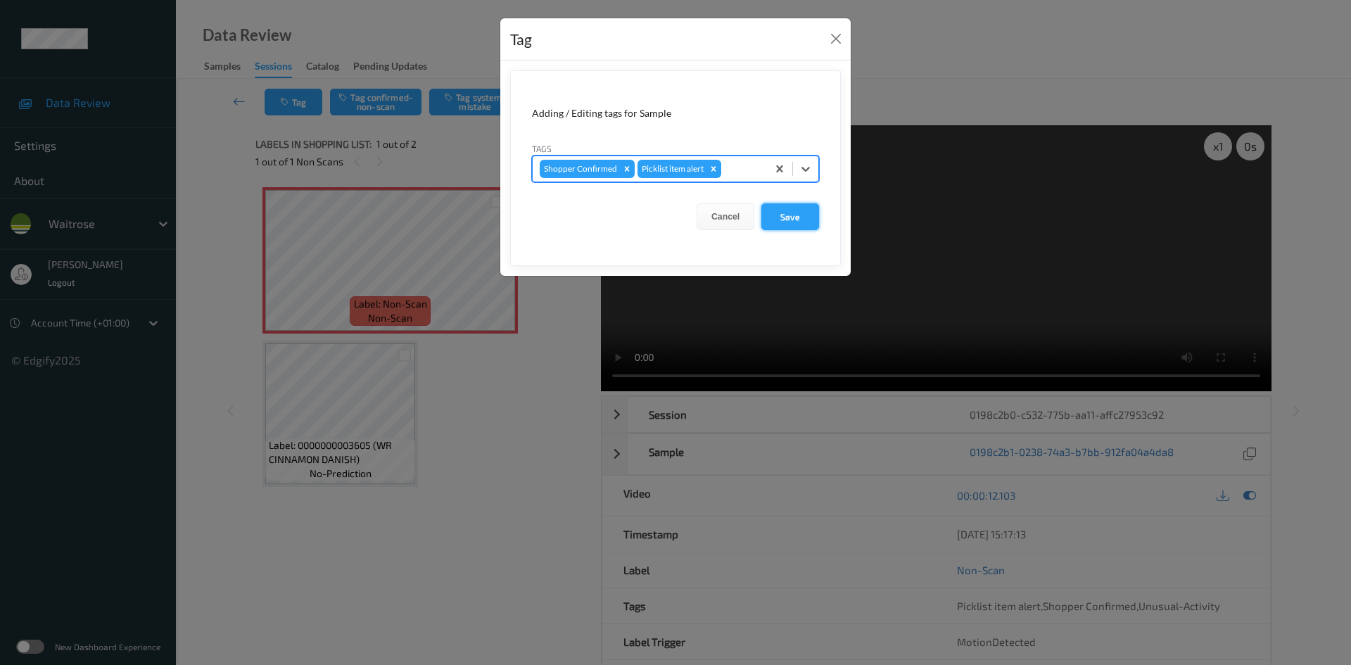
click at [782, 223] on button "Save" at bounding box center [790, 216] width 58 height 27
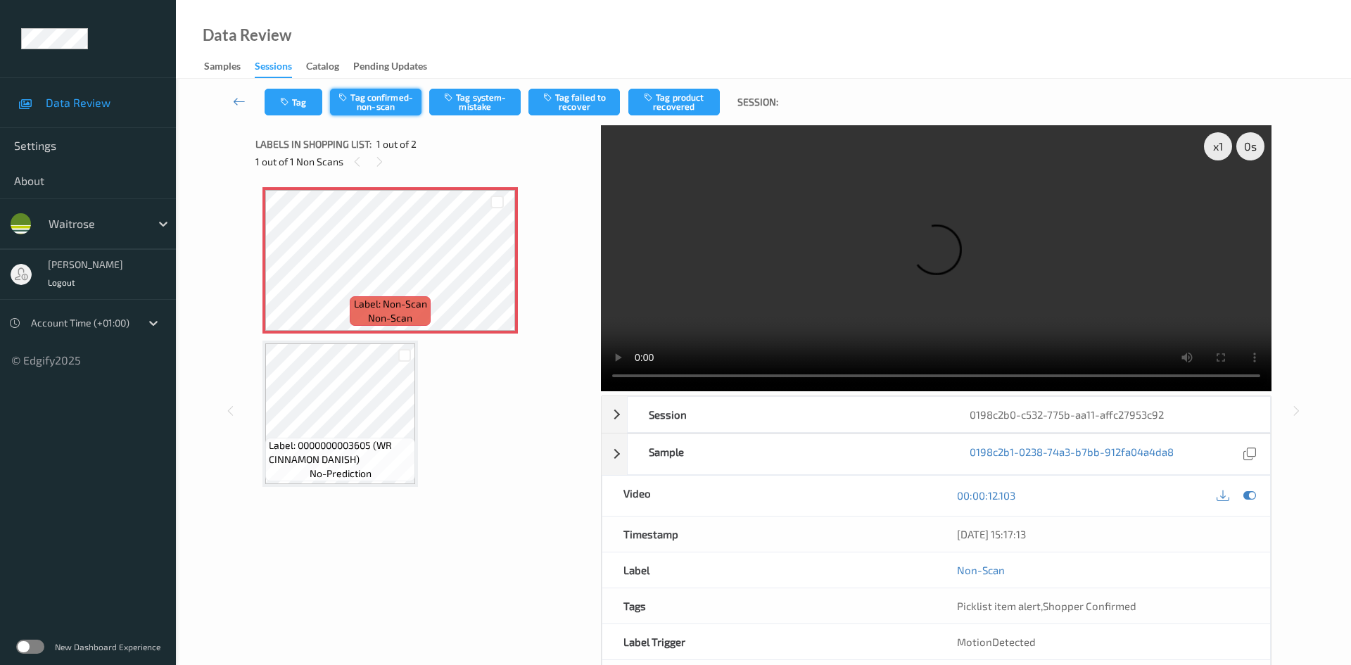
click at [393, 91] on button "Tag confirmed-non-scan" at bounding box center [375, 102] width 91 height 27
click at [678, 96] on button "Tag product recovered" at bounding box center [673, 102] width 91 height 27
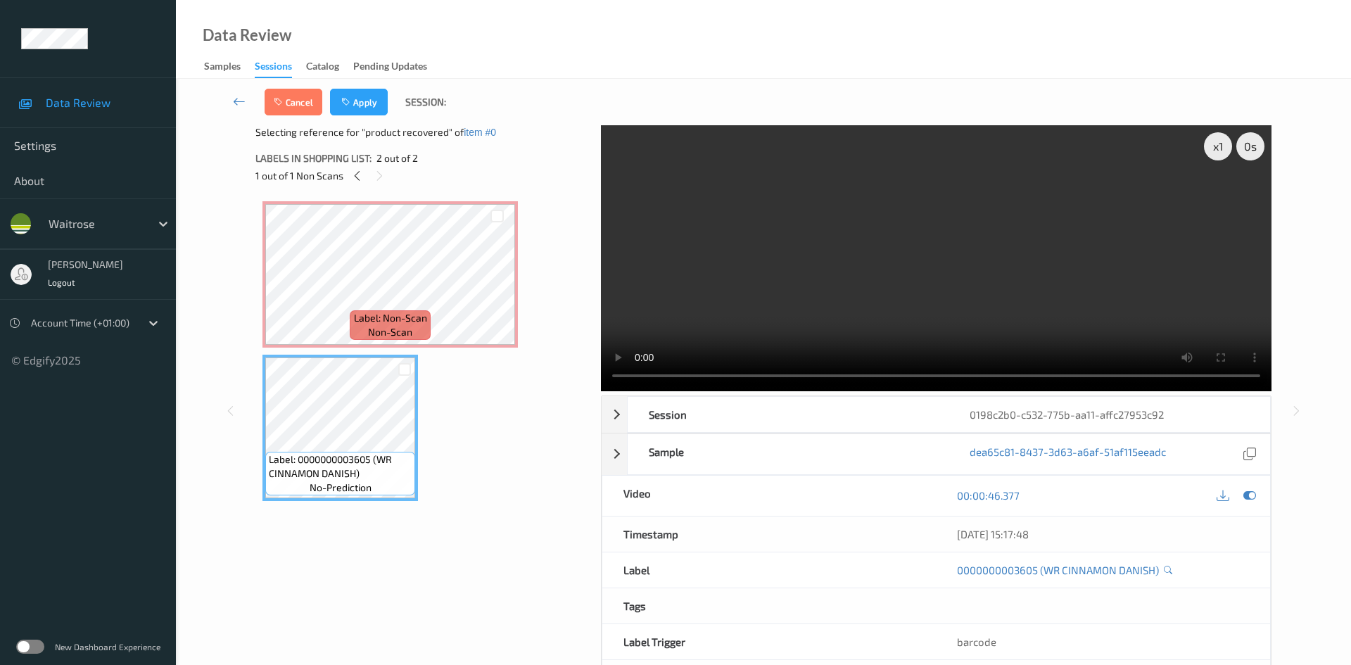
click at [355, 118] on div "Cancel Apply Session:" at bounding box center [763, 102] width 1117 height 46
click at [360, 103] on button "Apply" at bounding box center [359, 102] width 58 height 27
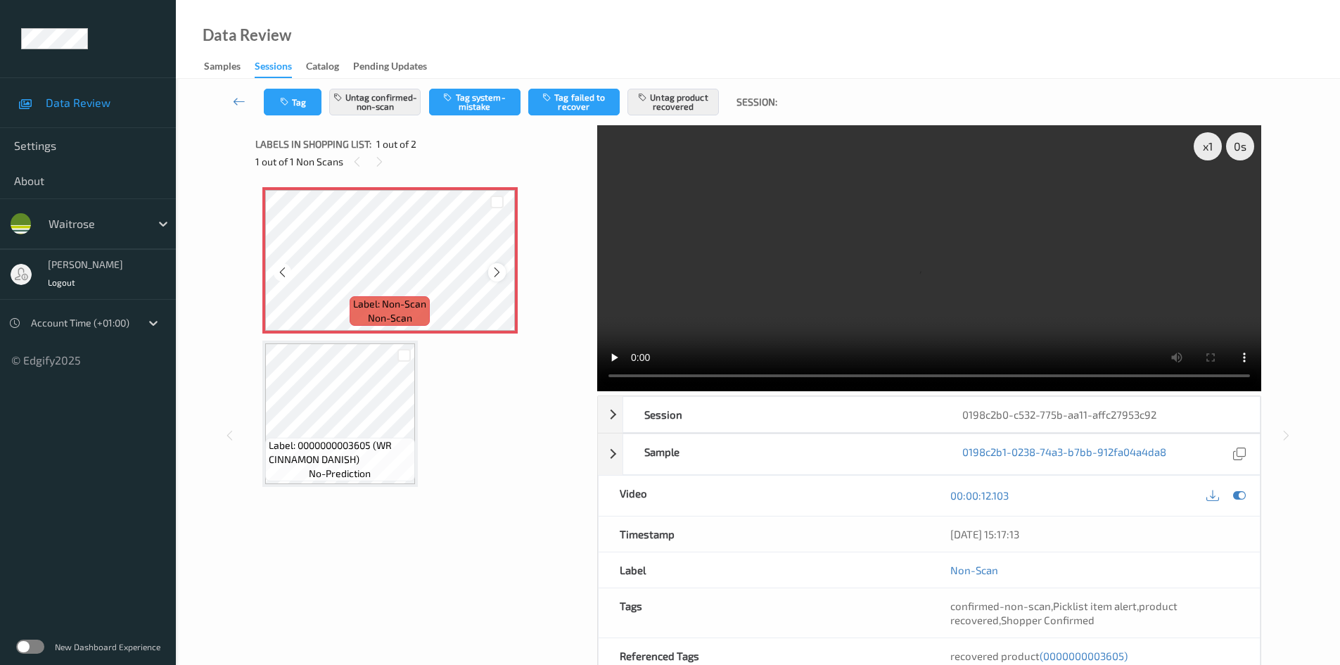
click at [491, 274] on icon at bounding box center [497, 272] width 12 height 13
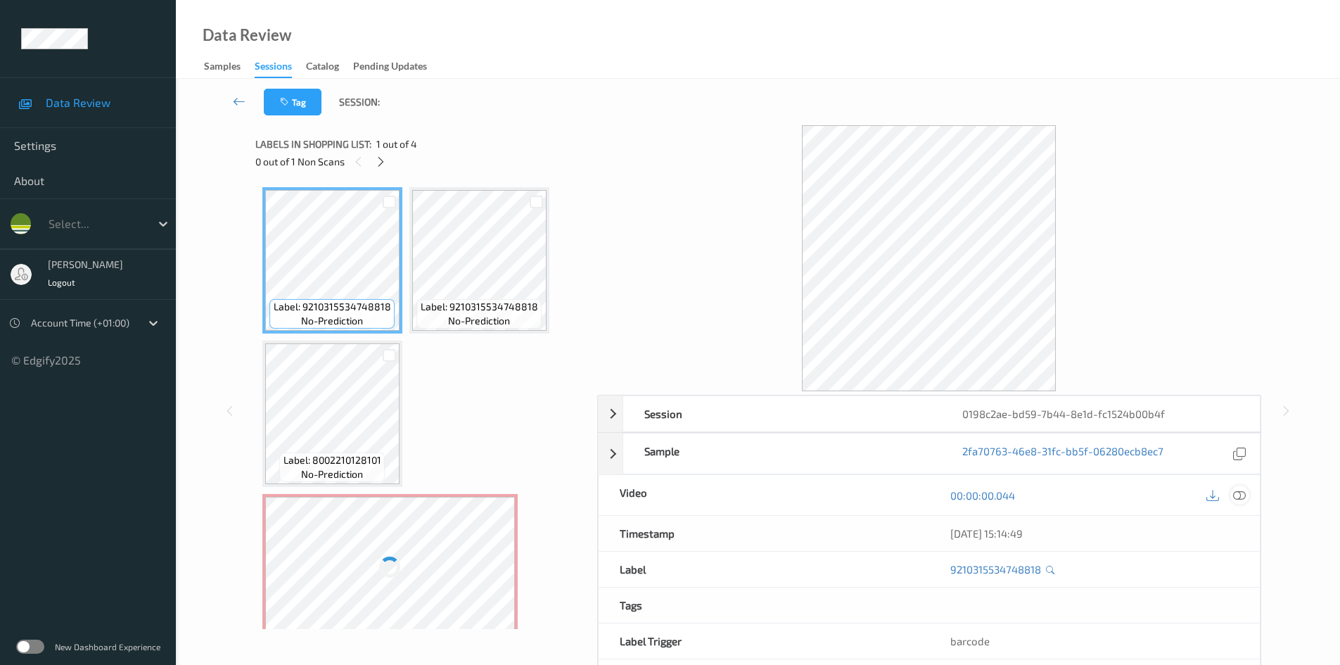
click at [1245, 496] on icon at bounding box center [1239, 495] width 13 height 13
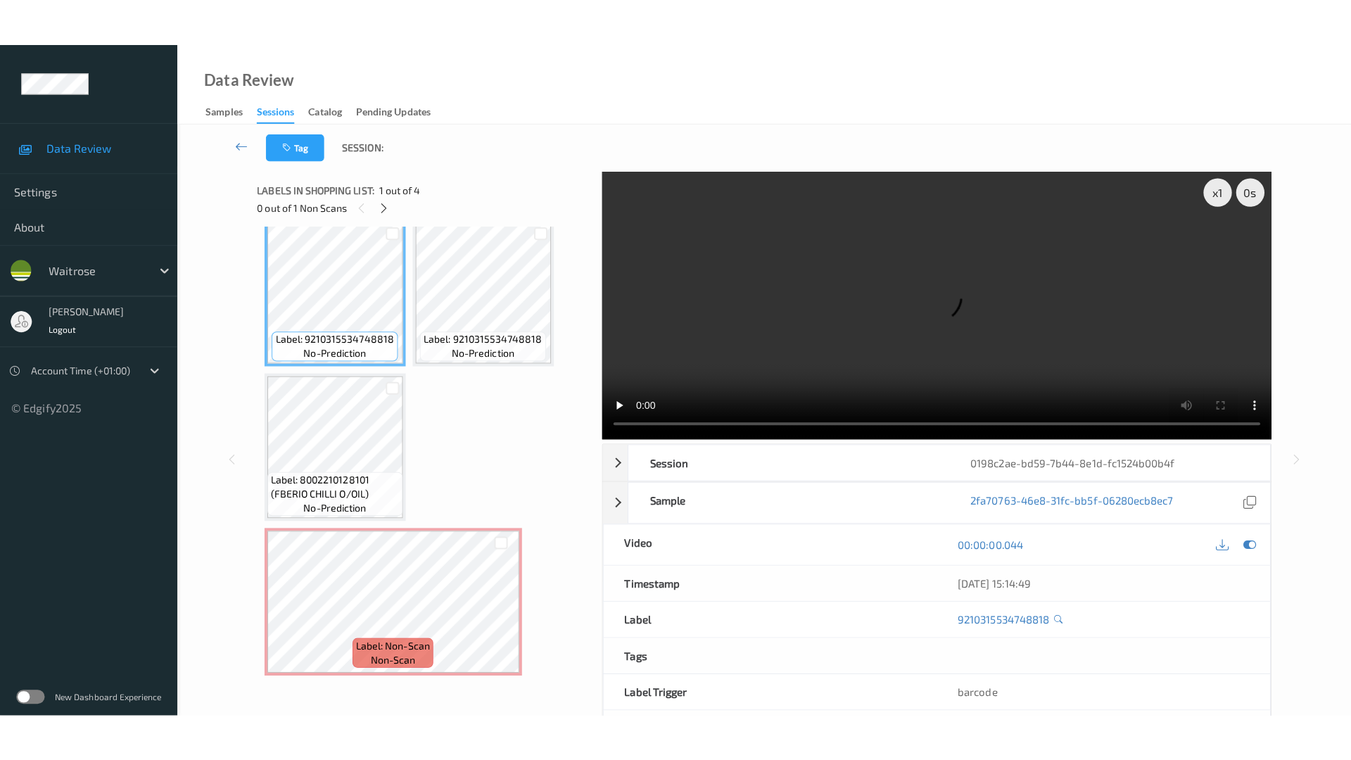
scroll to position [18, 0]
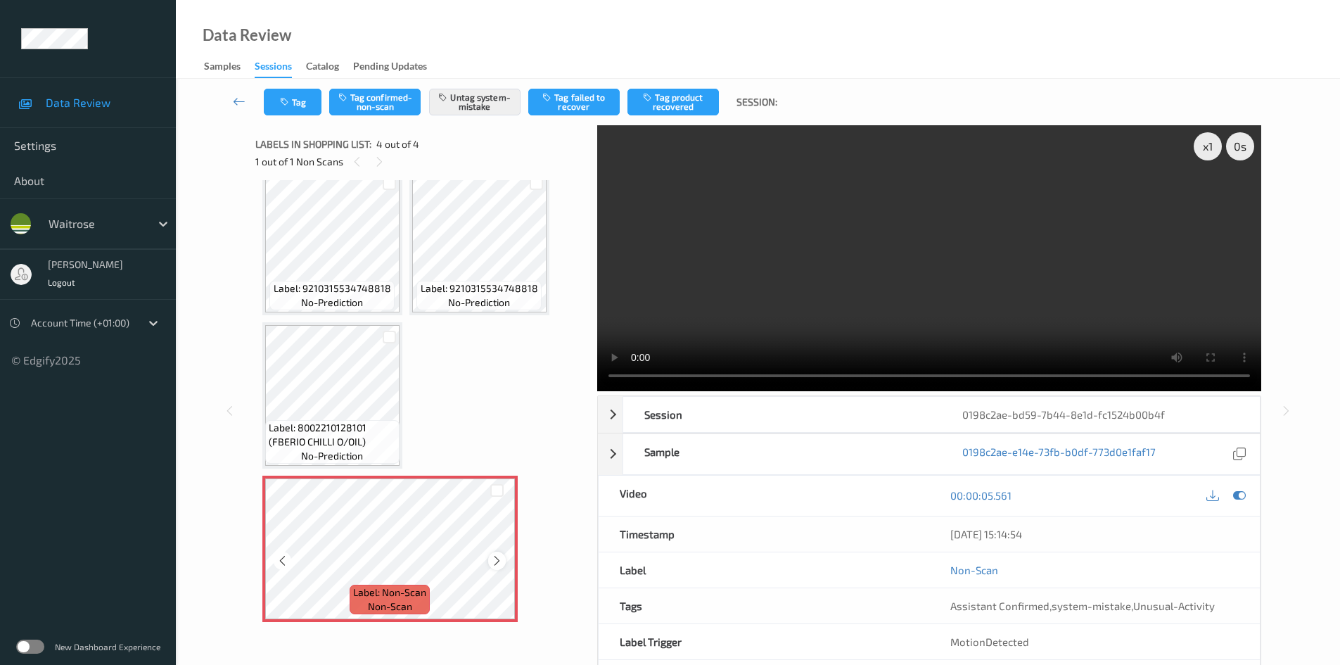
click at [498, 558] on icon at bounding box center [497, 560] width 12 height 13
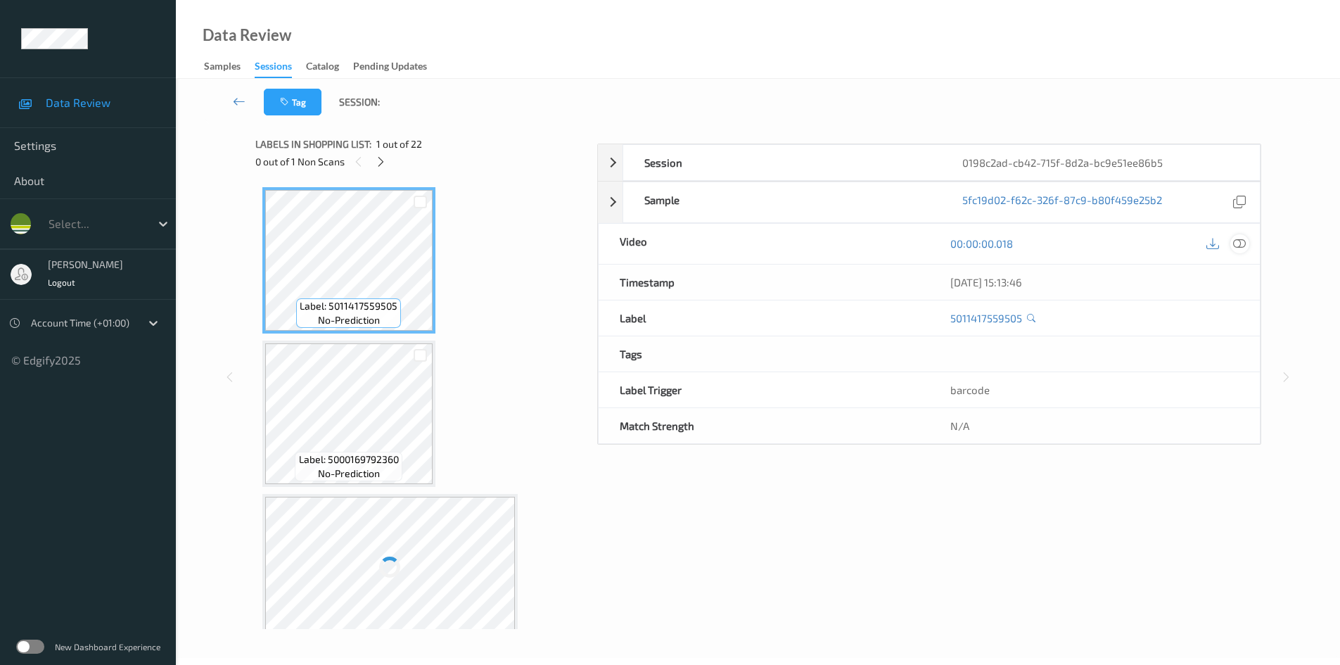
click at [1242, 250] on icon at bounding box center [1239, 243] width 13 height 13
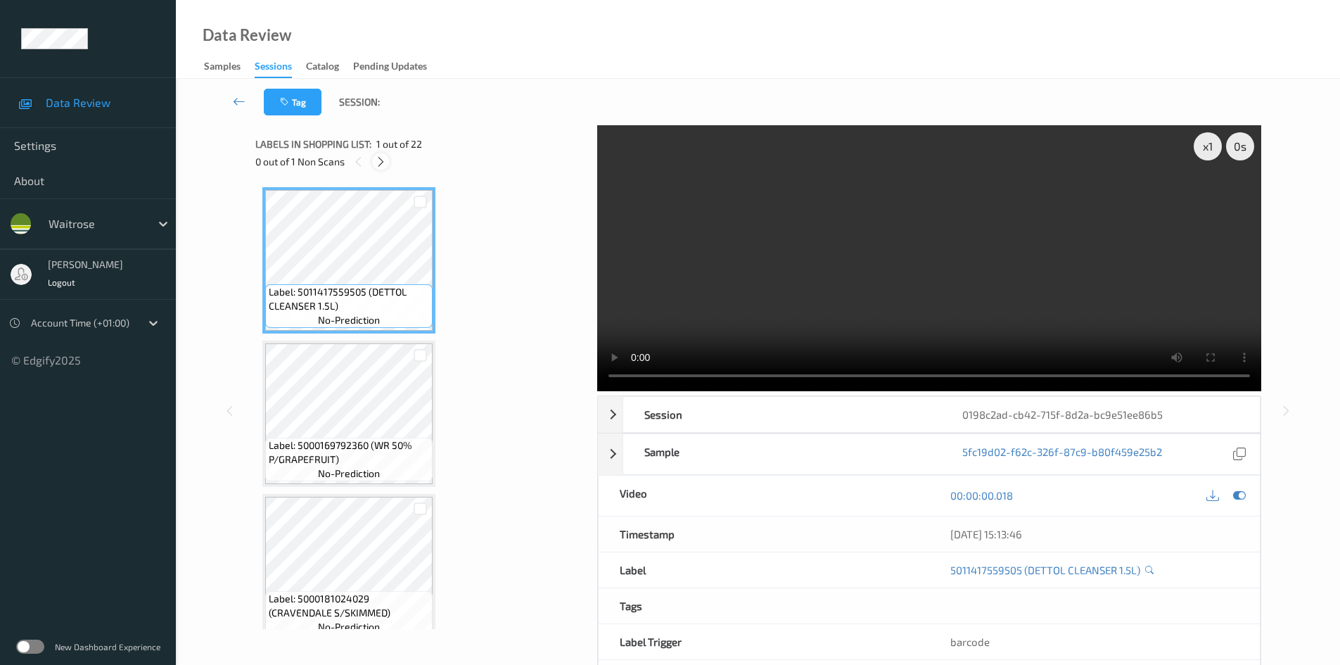
click at [380, 157] on icon at bounding box center [381, 161] width 12 height 13
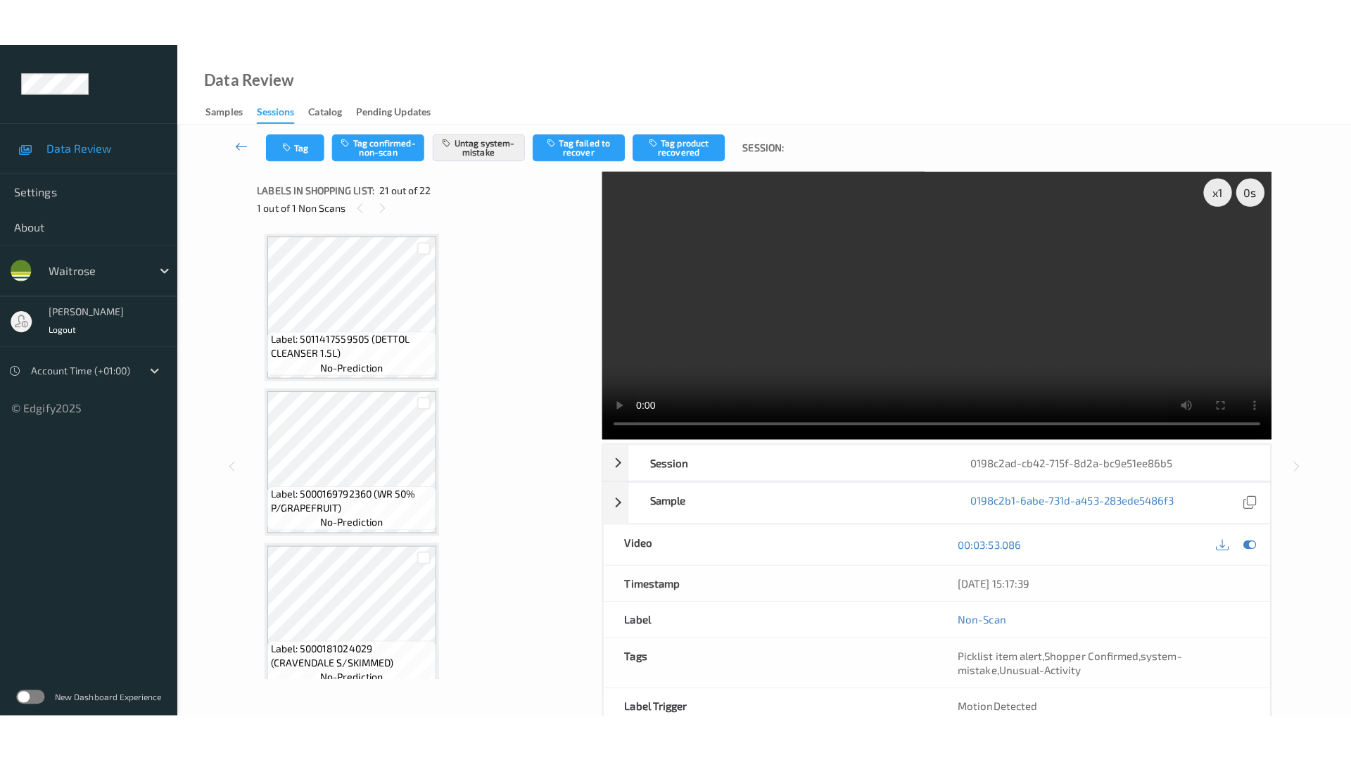
scroll to position [2921, 0]
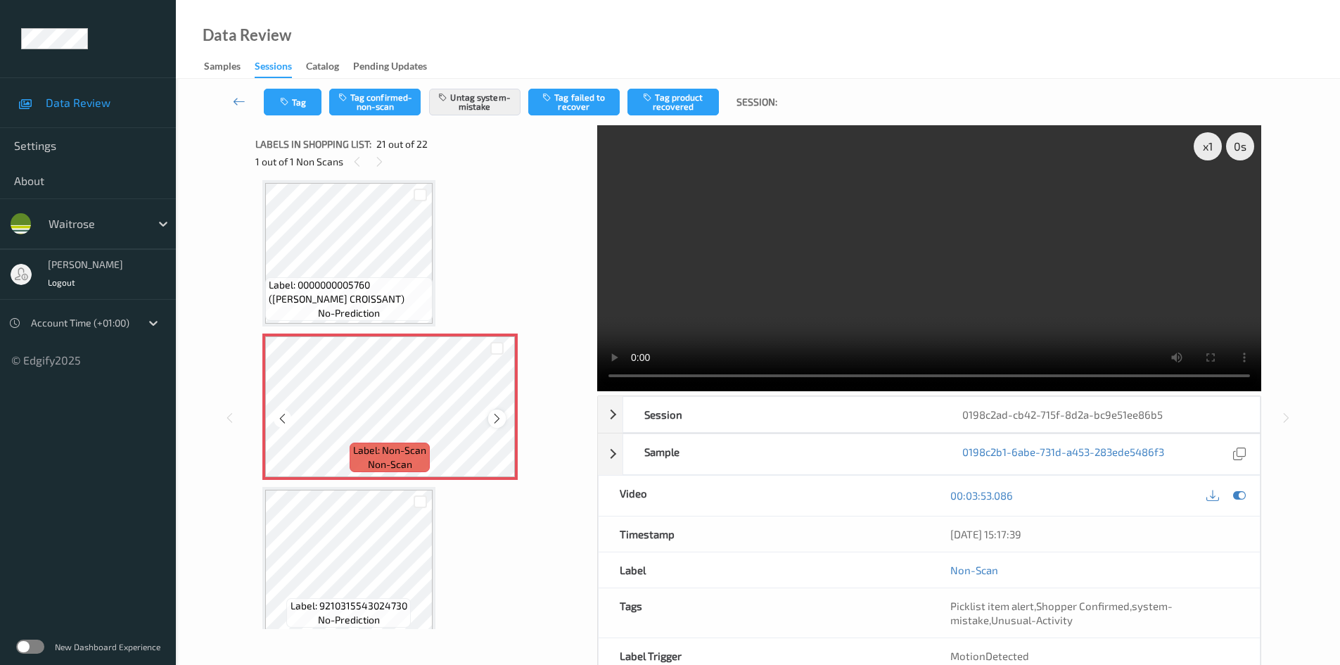
click at [495, 417] on icon at bounding box center [497, 418] width 12 height 13
click at [503, 416] on div at bounding box center [497, 419] width 18 height 18
